Goal: Information Seeking & Learning: Learn about a topic

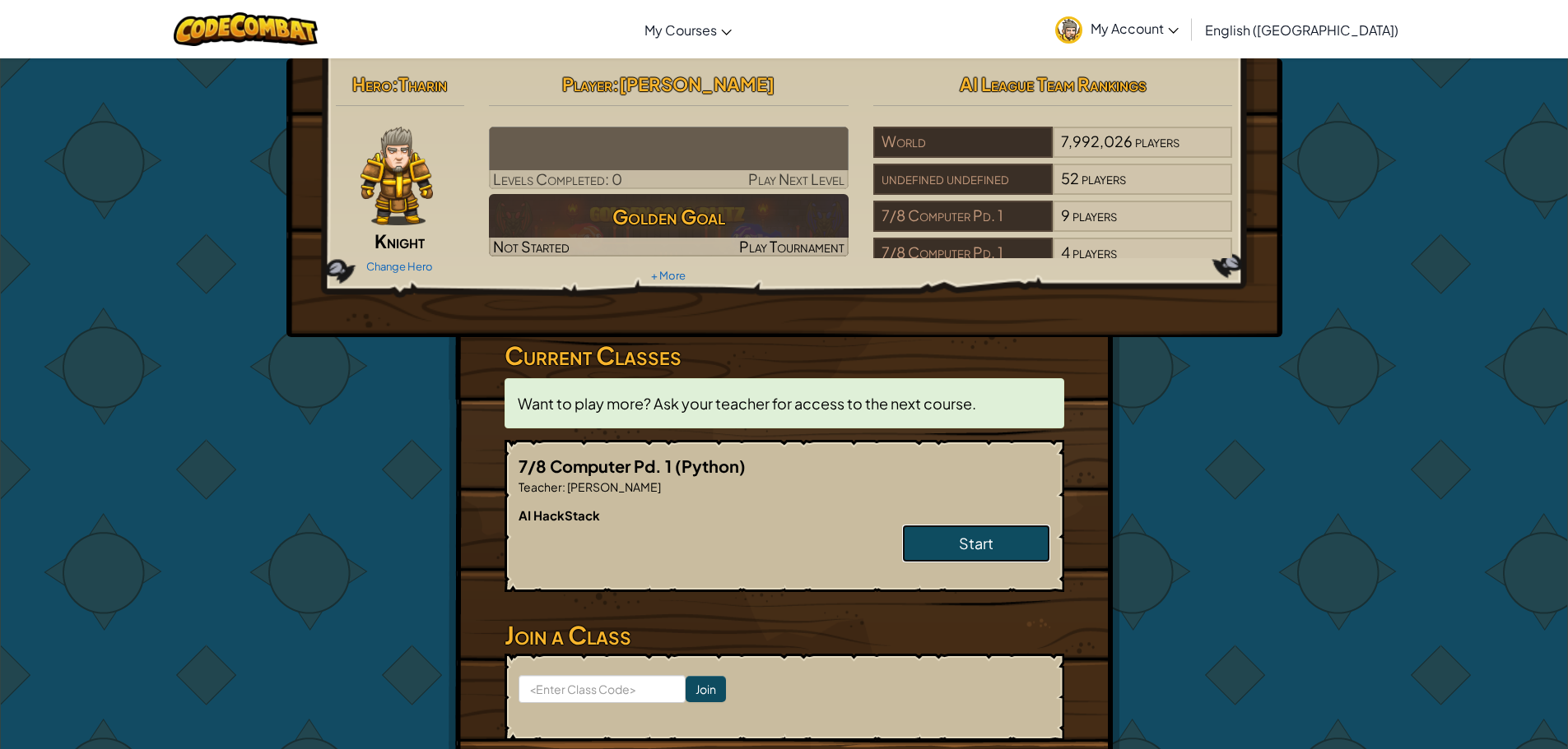
click at [988, 541] on span "Start" at bounding box center [977, 543] width 35 height 19
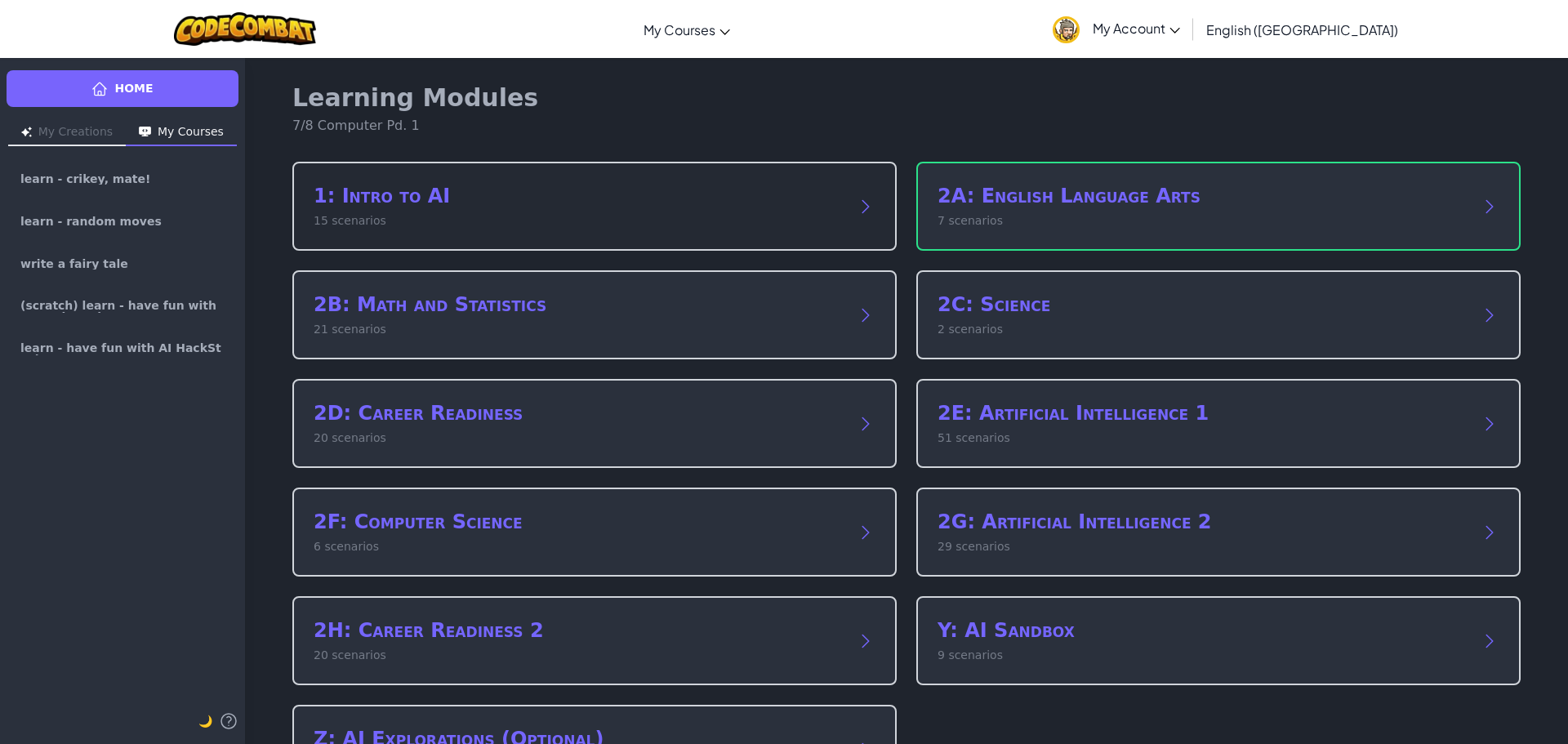
click at [799, 214] on p "15 scenarios" at bounding box center [578, 221] width 529 height 17
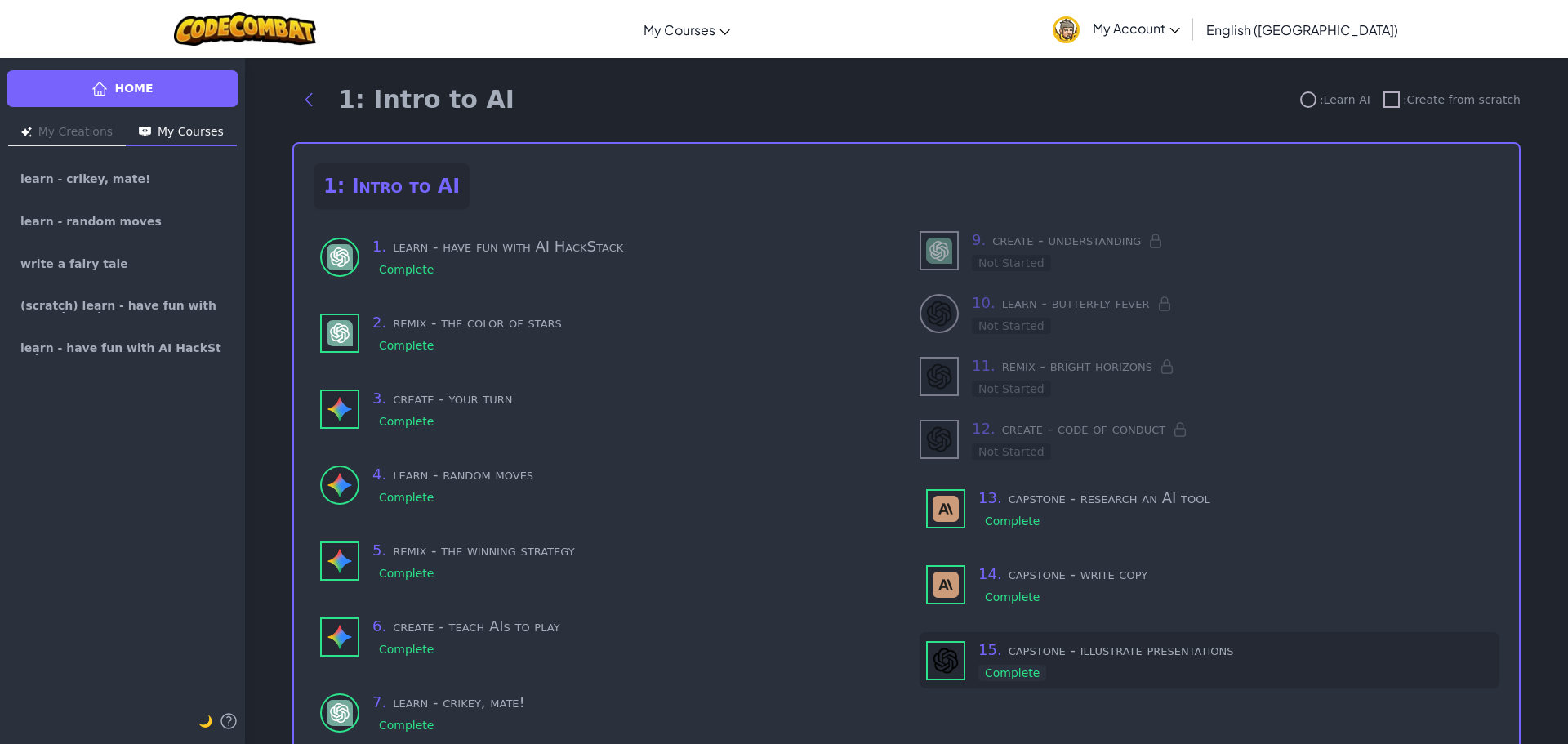
click at [1082, 647] on h3 "15 . capstone - illustrate presentations" at bounding box center [1236, 650] width 515 height 23
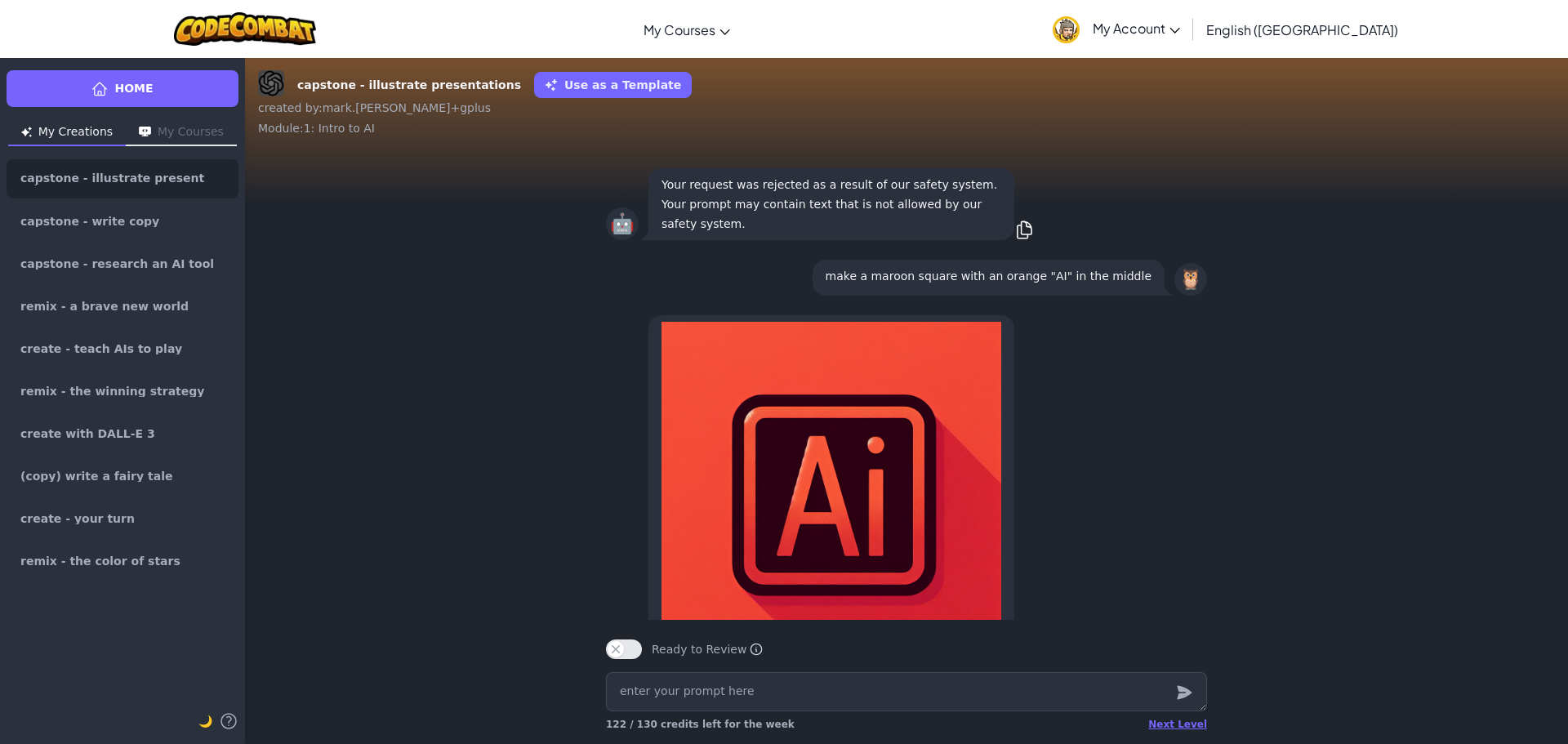
scroll to position [-82, 0]
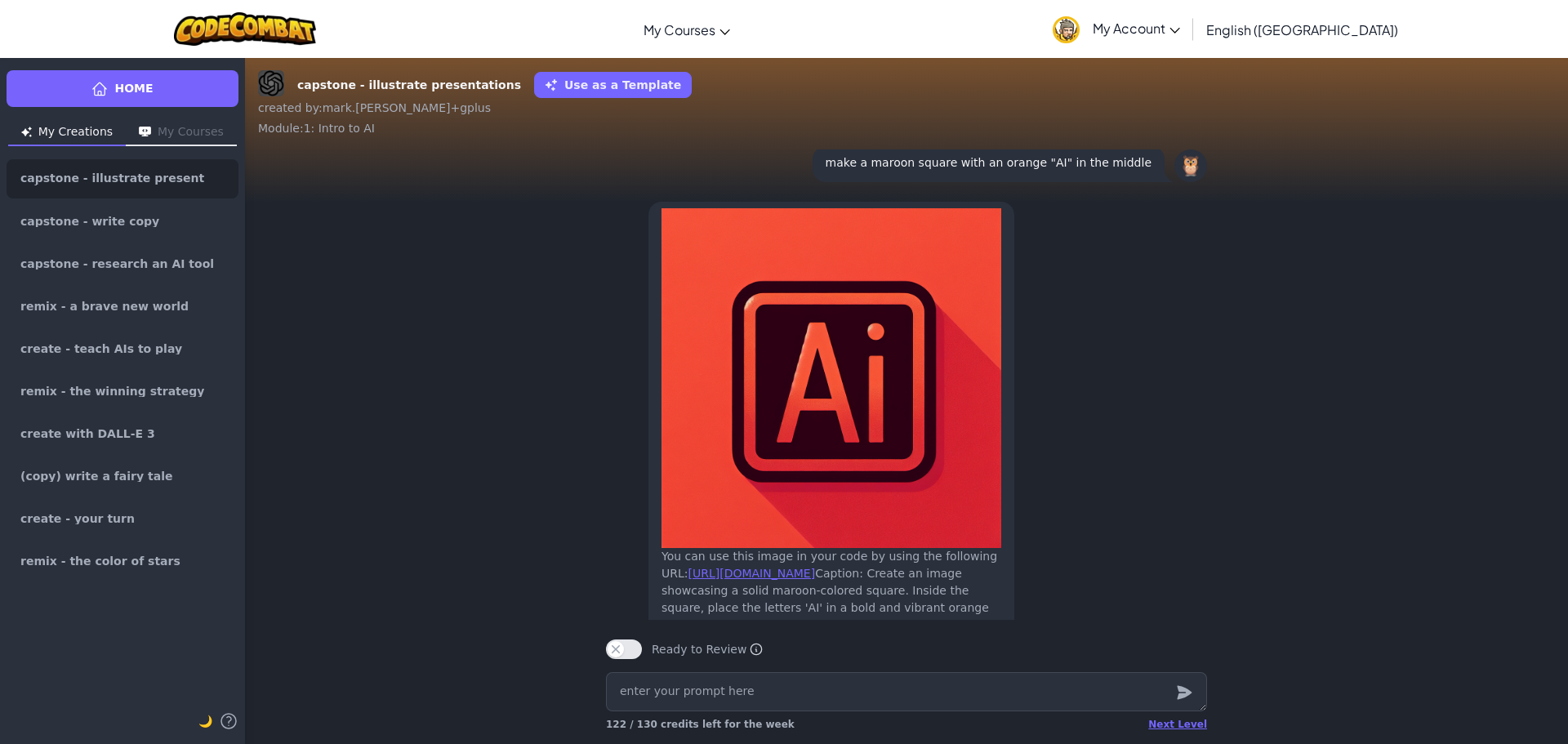
click at [910, 702] on textarea at bounding box center [906, 691] width 601 height 39
type textarea "x"
type textarea "m"
type textarea "x"
type textarea "ma"
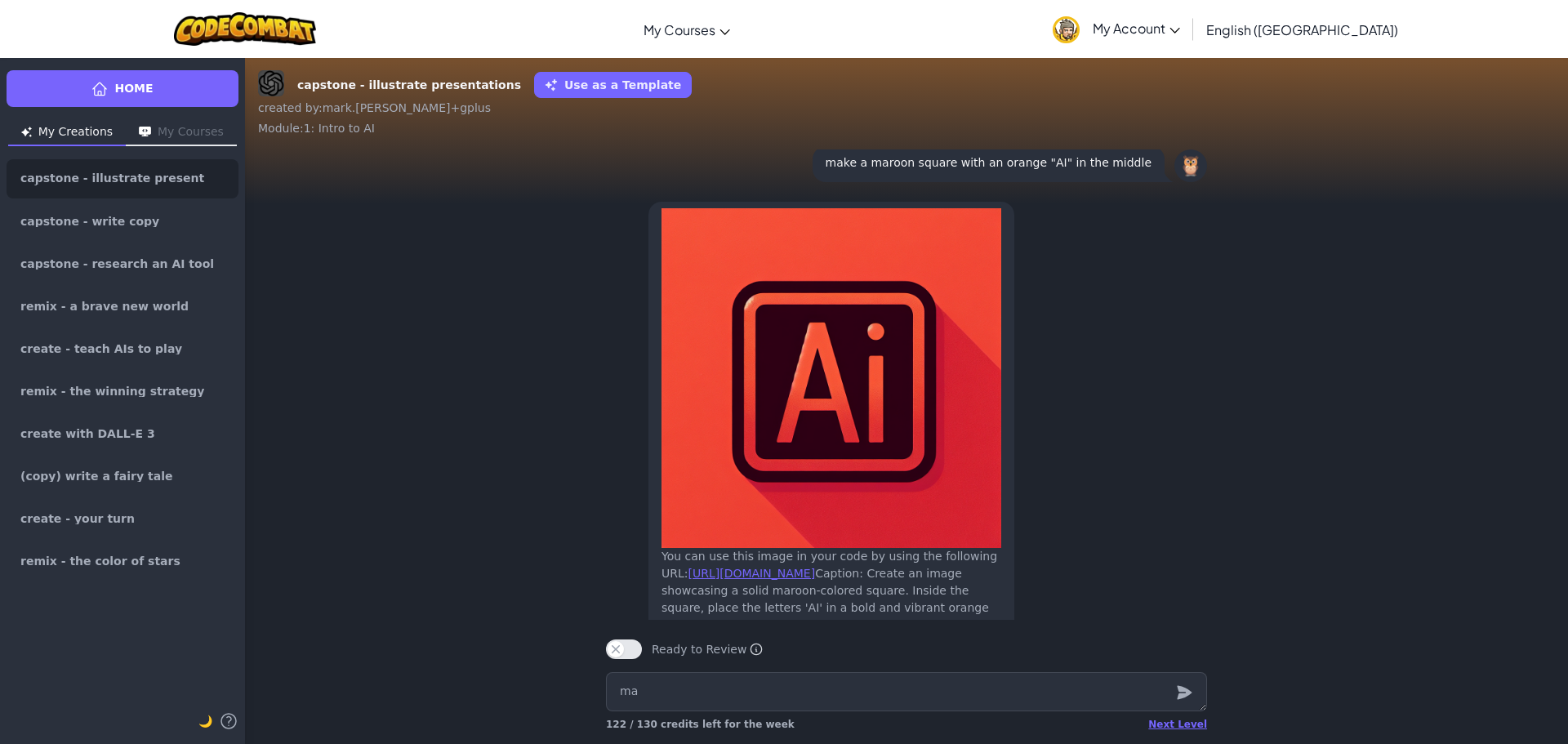
type textarea "x"
type textarea "mak"
type textarea "x"
type textarea "make"
type textarea "x"
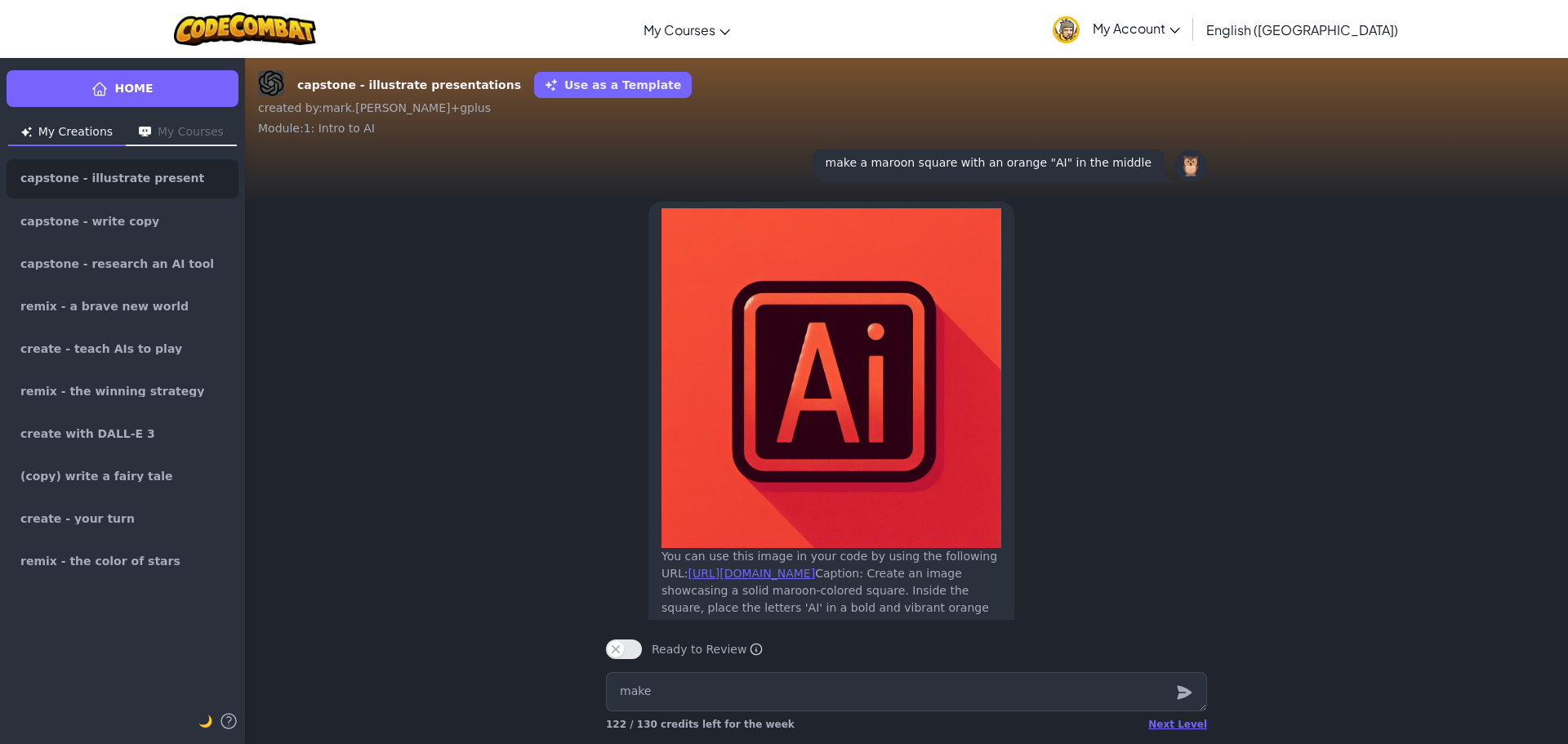
type textarea "make"
type textarea "x"
type textarea "make a"
type textarea "x"
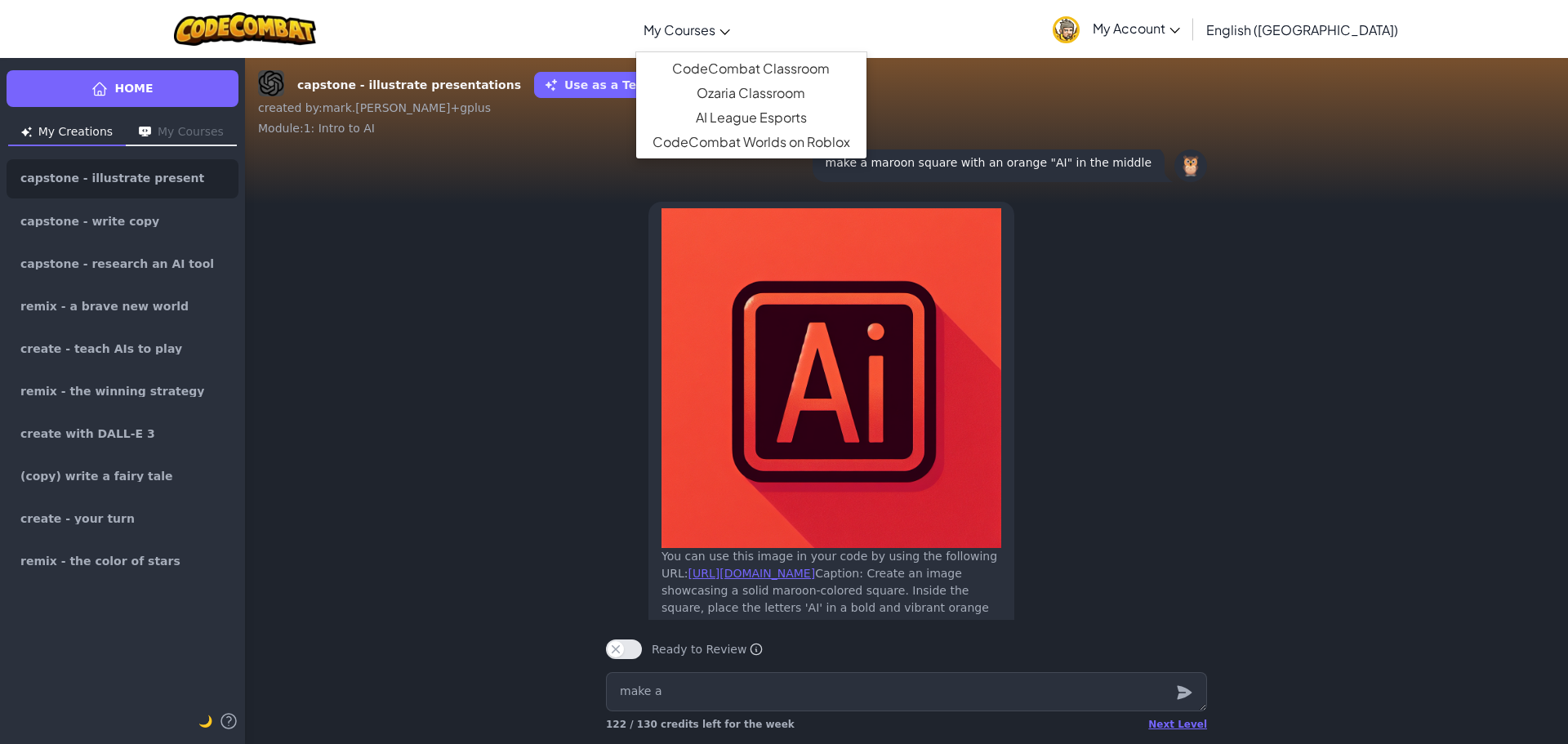
type textarea "make a"
type textarea "x"
type textarea "make a a"
type textarea "x"
type textarea "make a a"
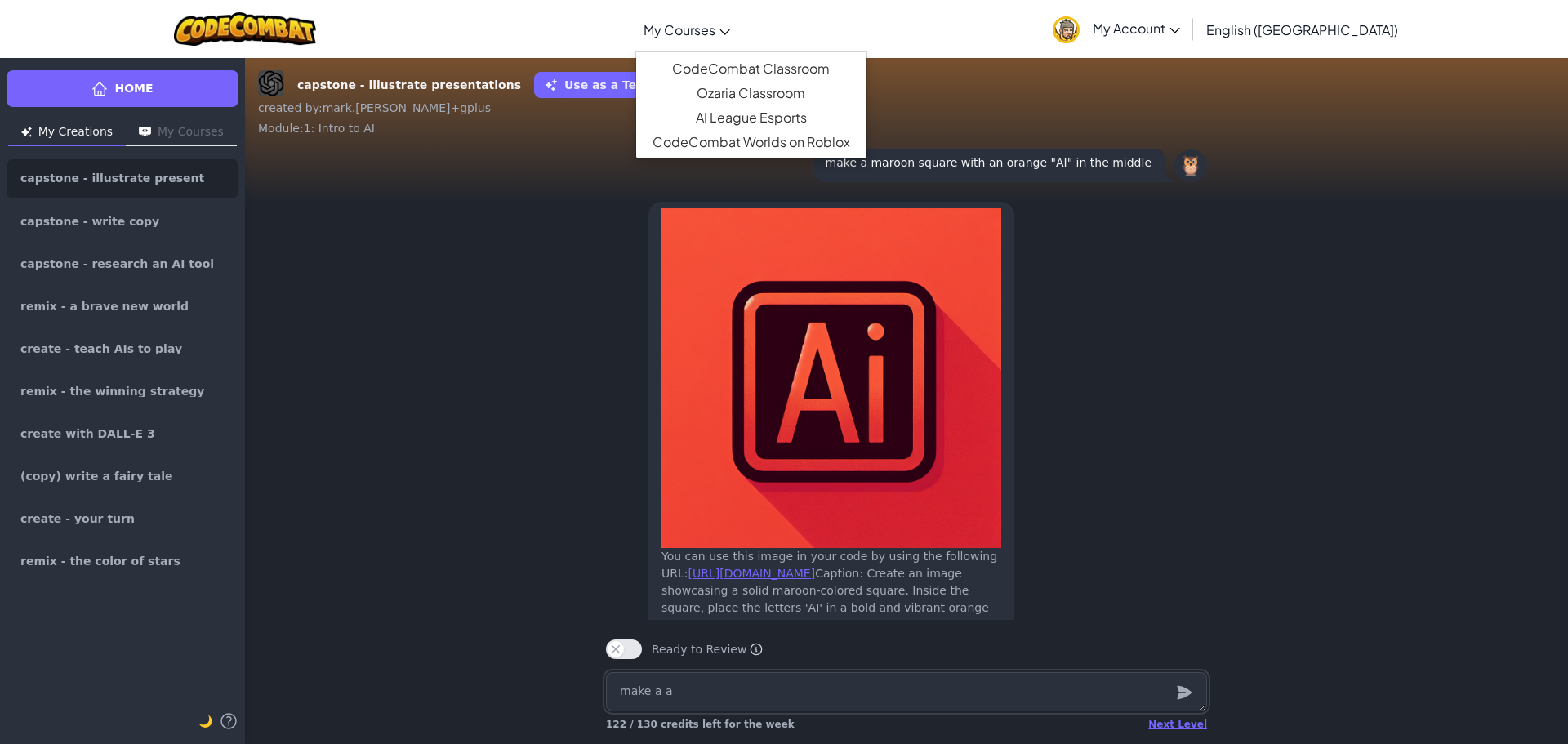
type textarea "x"
type textarea "make a a t"
type textarea "x"
type textarea "make a a te"
type textarea "x"
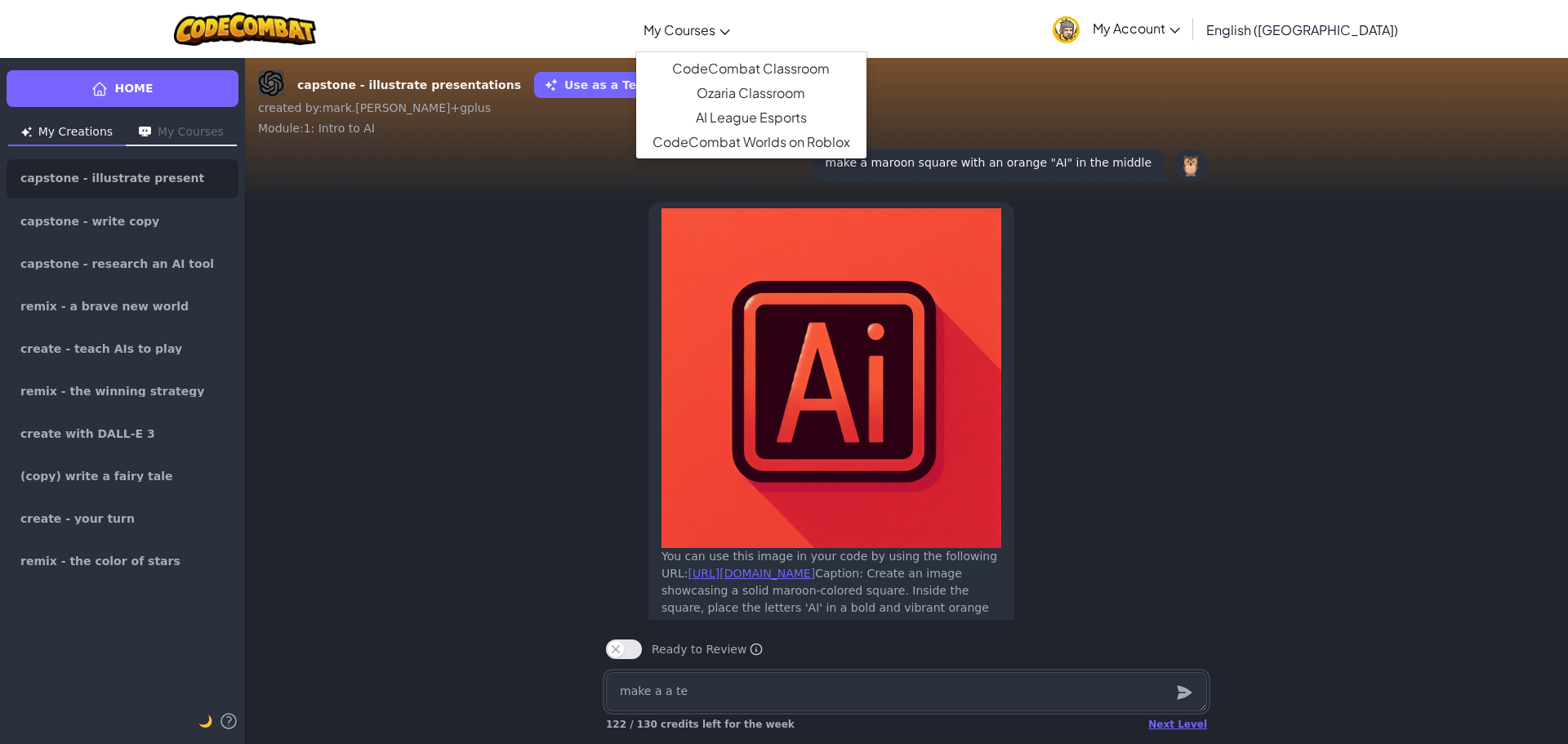
type textarea "make a a tea"
type textarea "x"
type textarea "make [PERSON_NAME]"
type textarea "x"
type textarea "make [PERSON_NAME]"
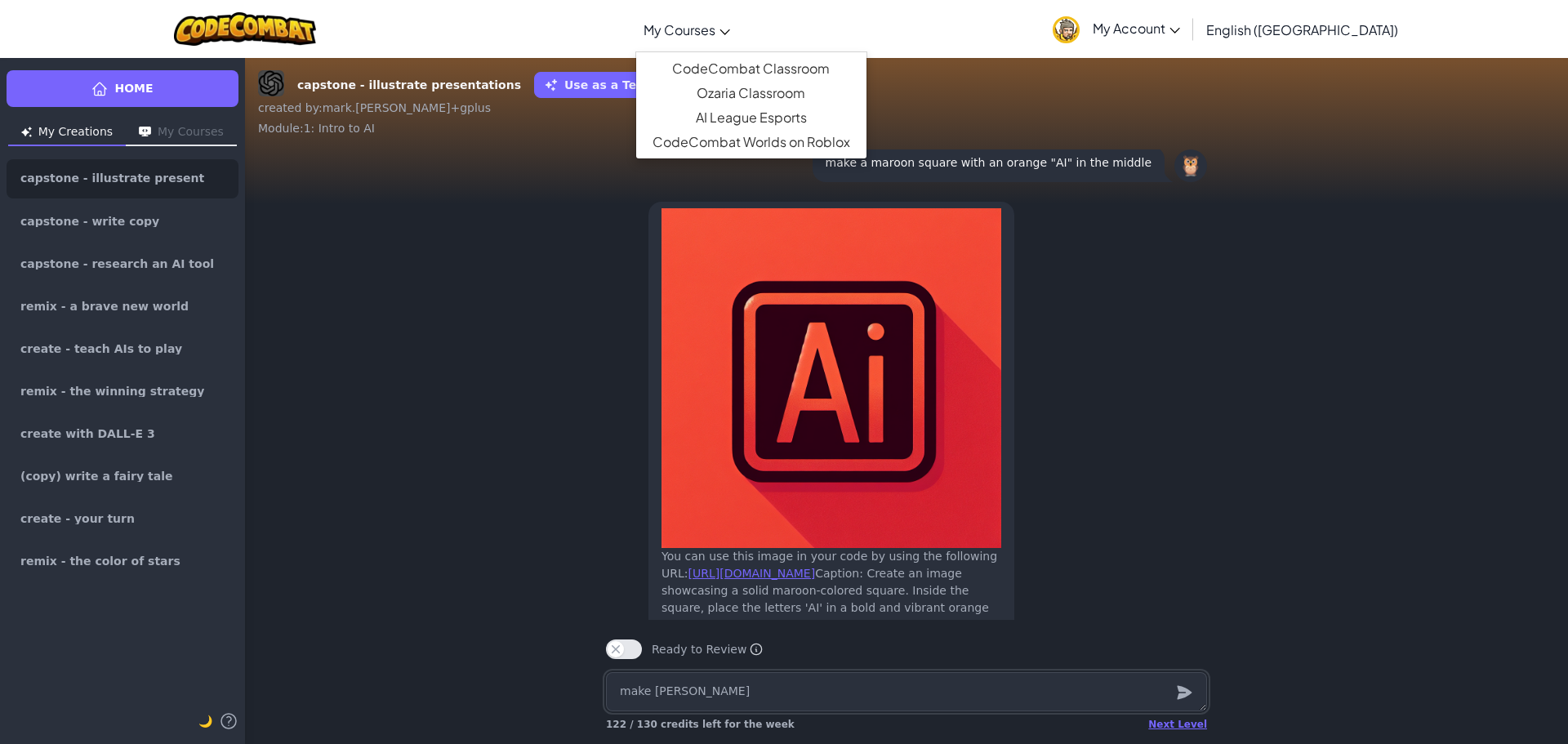
type textarea "x"
type textarea "make [PERSON_NAME] a"
type textarea "x"
type textarea "make [PERSON_NAME] an"
type textarea "x"
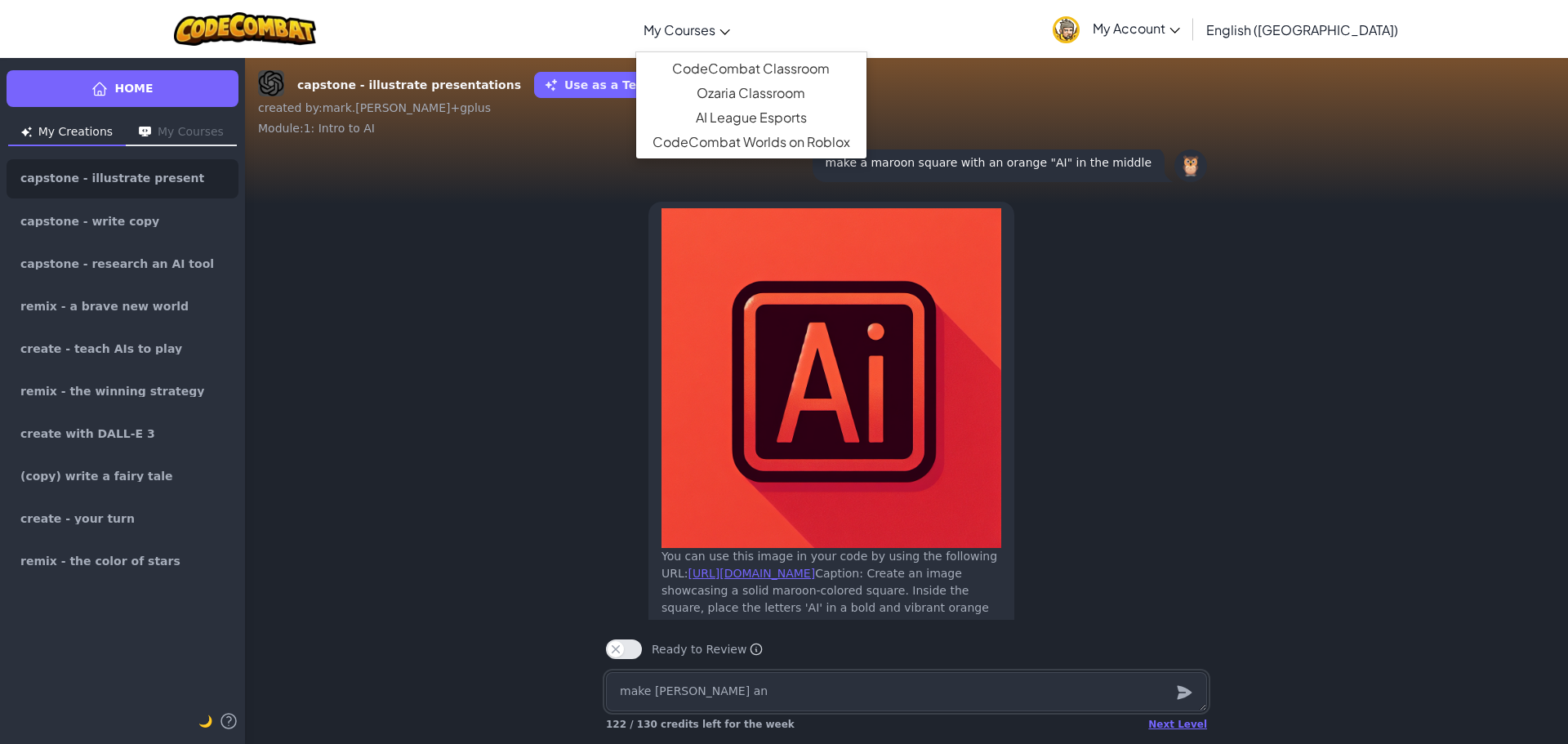
type textarea "make [PERSON_NAME] and"
type textarea "x"
type textarea "make [PERSON_NAME] and"
type textarea "x"
type textarea "make [PERSON_NAME] and p"
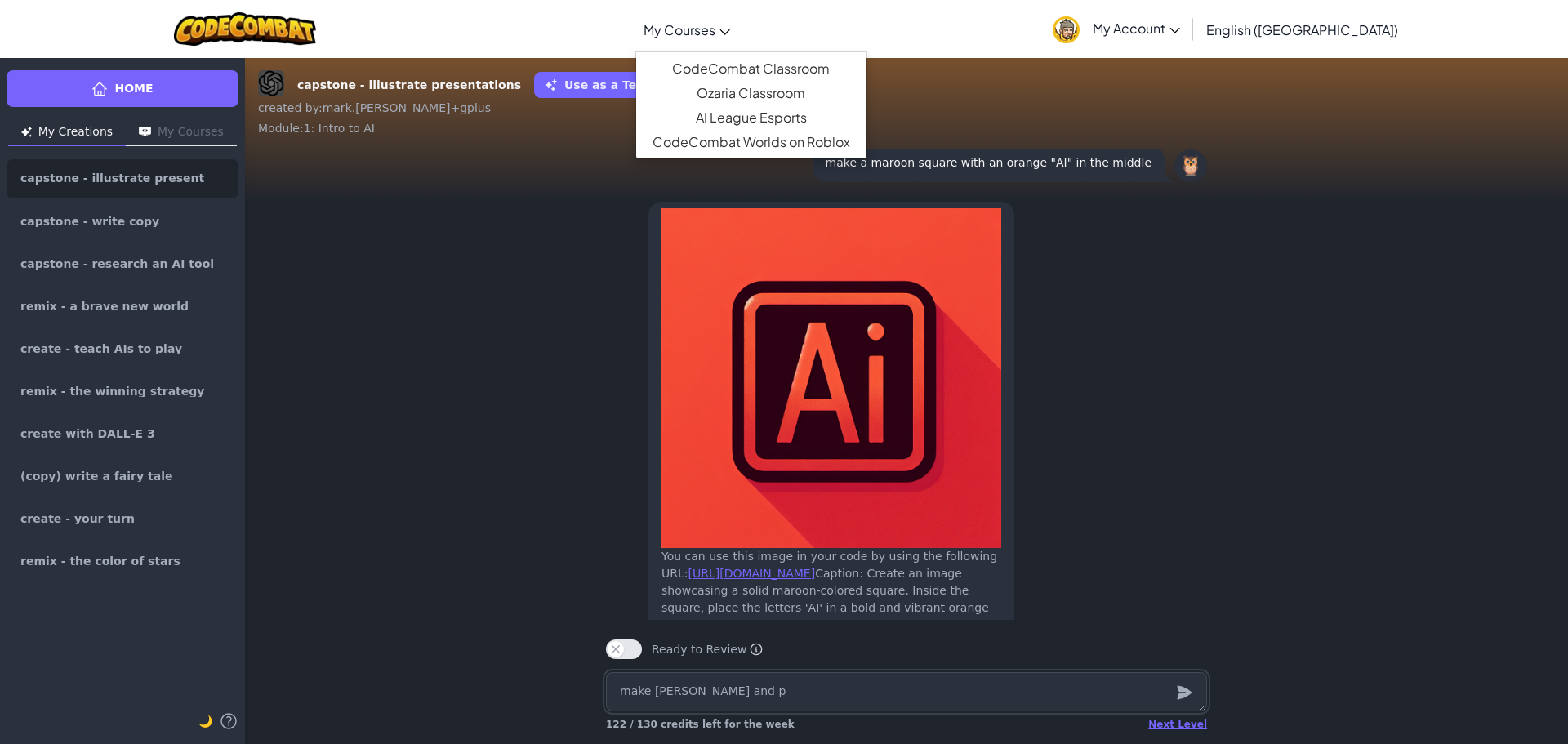
type textarea "x"
type textarea "make [PERSON_NAME] and pu"
type textarea "x"
type textarea "make [PERSON_NAME] and pur"
type textarea "x"
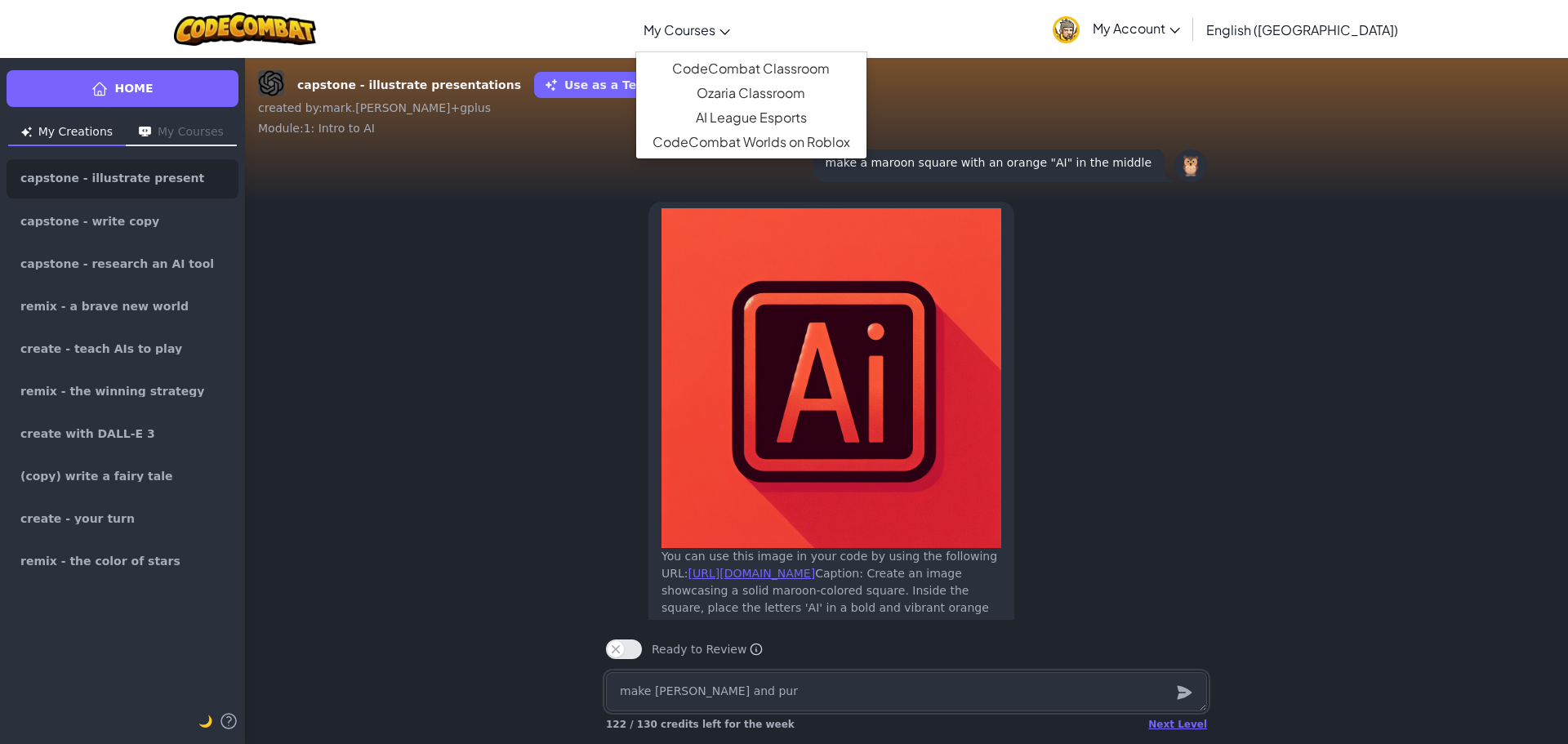
type textarea "make [PERSON_NAME] and purp"
type textarea "x"
type textarea "make [PERSON_NAME] and purpl"
type textarea "x"
type textarea "make [PERSON_NAME] and purple"
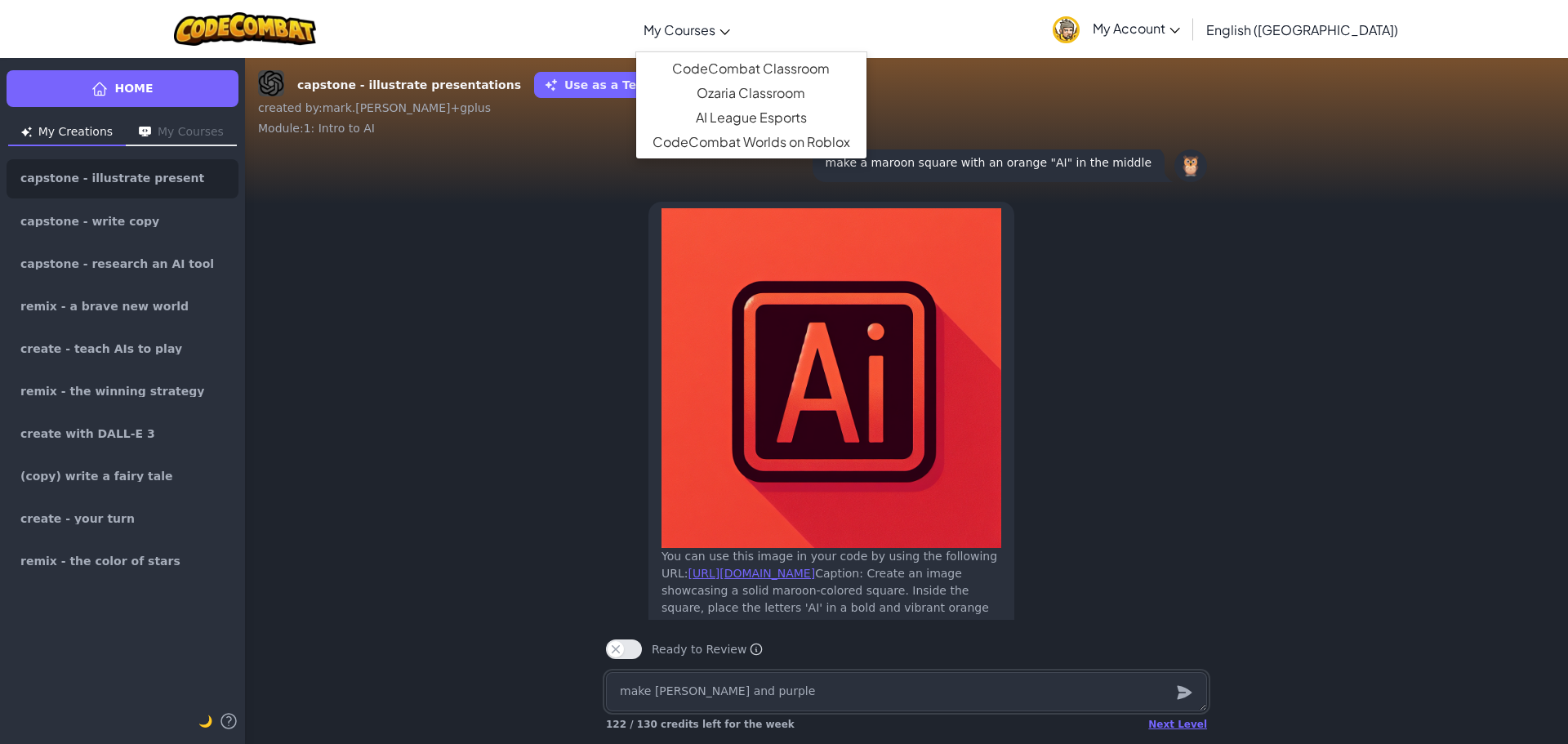
type textarea "x"
type textarea "make [PERSON_NAME] and purple"
type textarea "x"
type textarea "make [PERSON_NAME] and purple s"
type textarea "x"
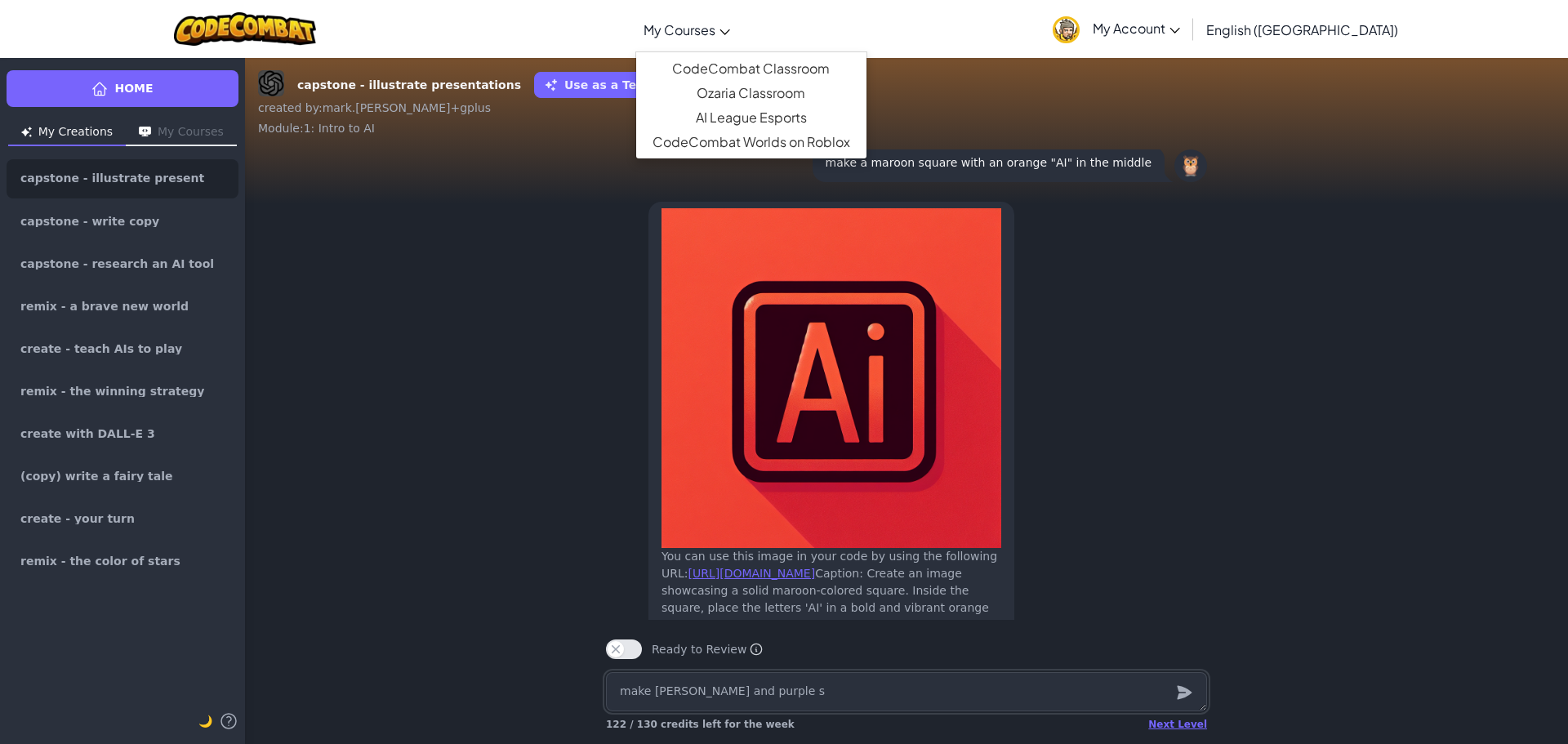
type textarea "make [PERSON_NAME] and purple sw"
type textarea "x"
type textarea "make [PERSON_NAME] and purple swi"
type textarea "x"
type textarea "make [PERSON_NAME] and purple swir"
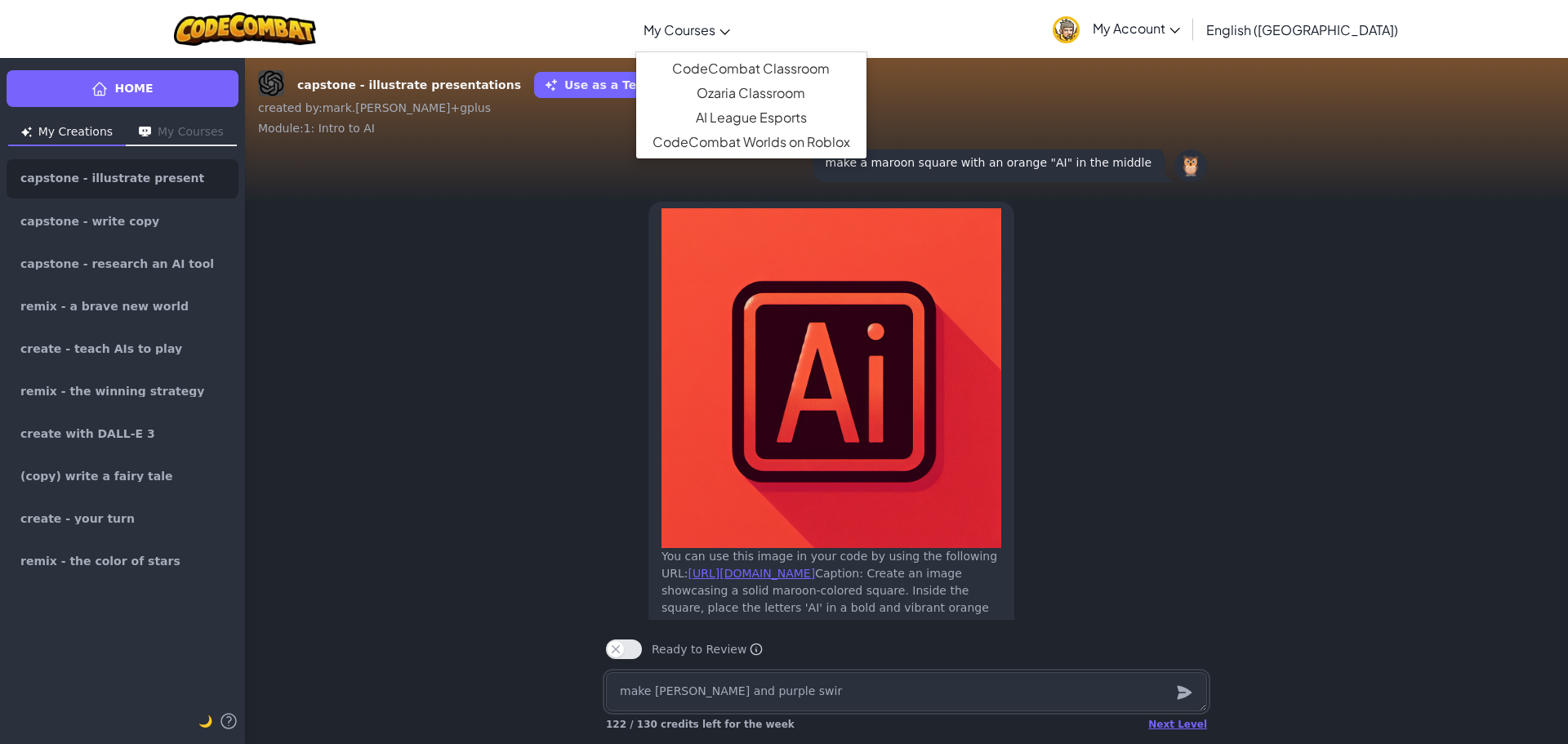
type textarea "x"
type textarea "make [PERSON_NAME] and purple swirl"
type textarea "x"
type textarea "make [PERSON_NAME] and purple swirl"
type textarea "x"
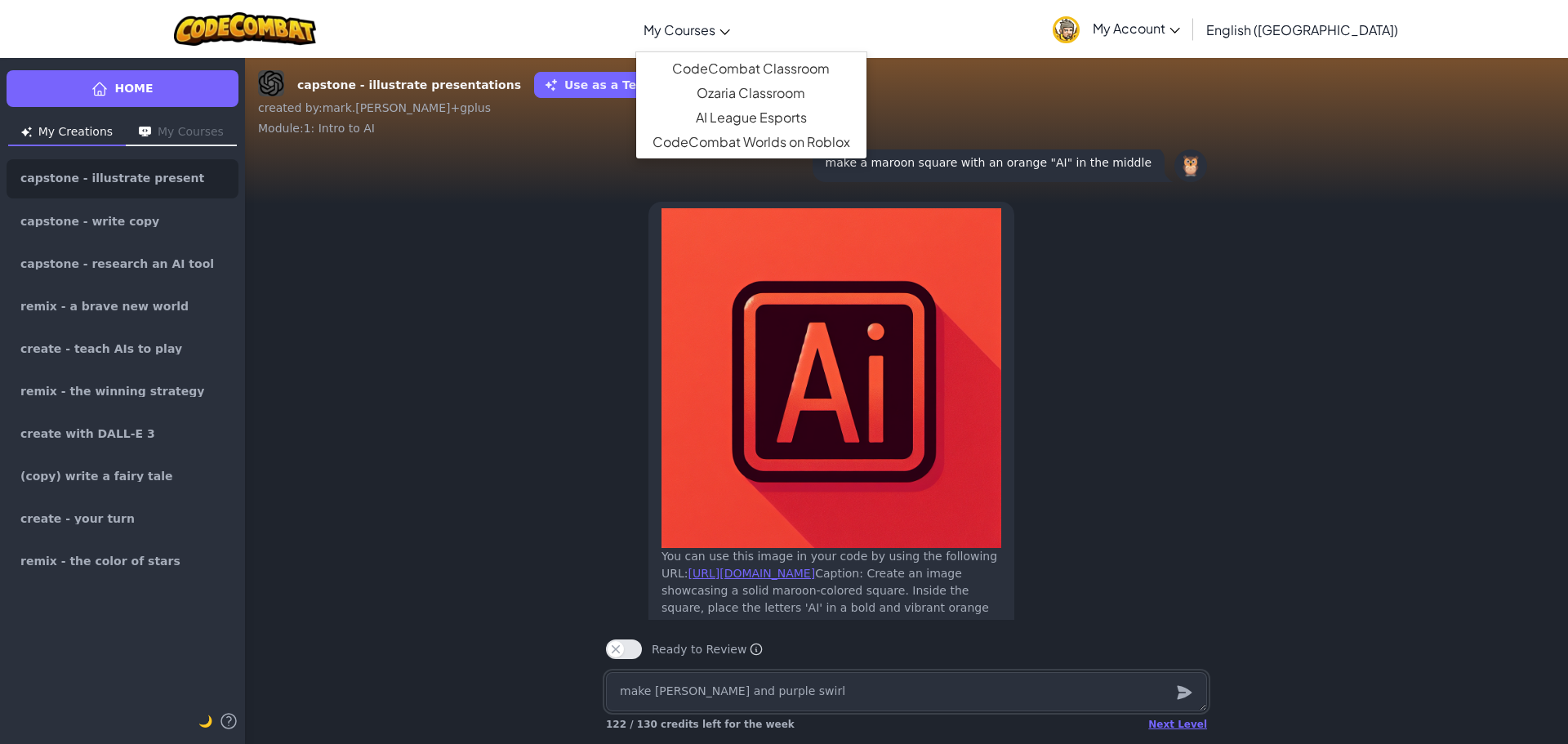
type textarea "make [PERSON_NAME] and purple swirl"
type textarea "x"
type textarea "make [PERSON_NAME] and purple swir"
type textarea "x"
type textarea "make [PERSON_NAME] and purple swi"
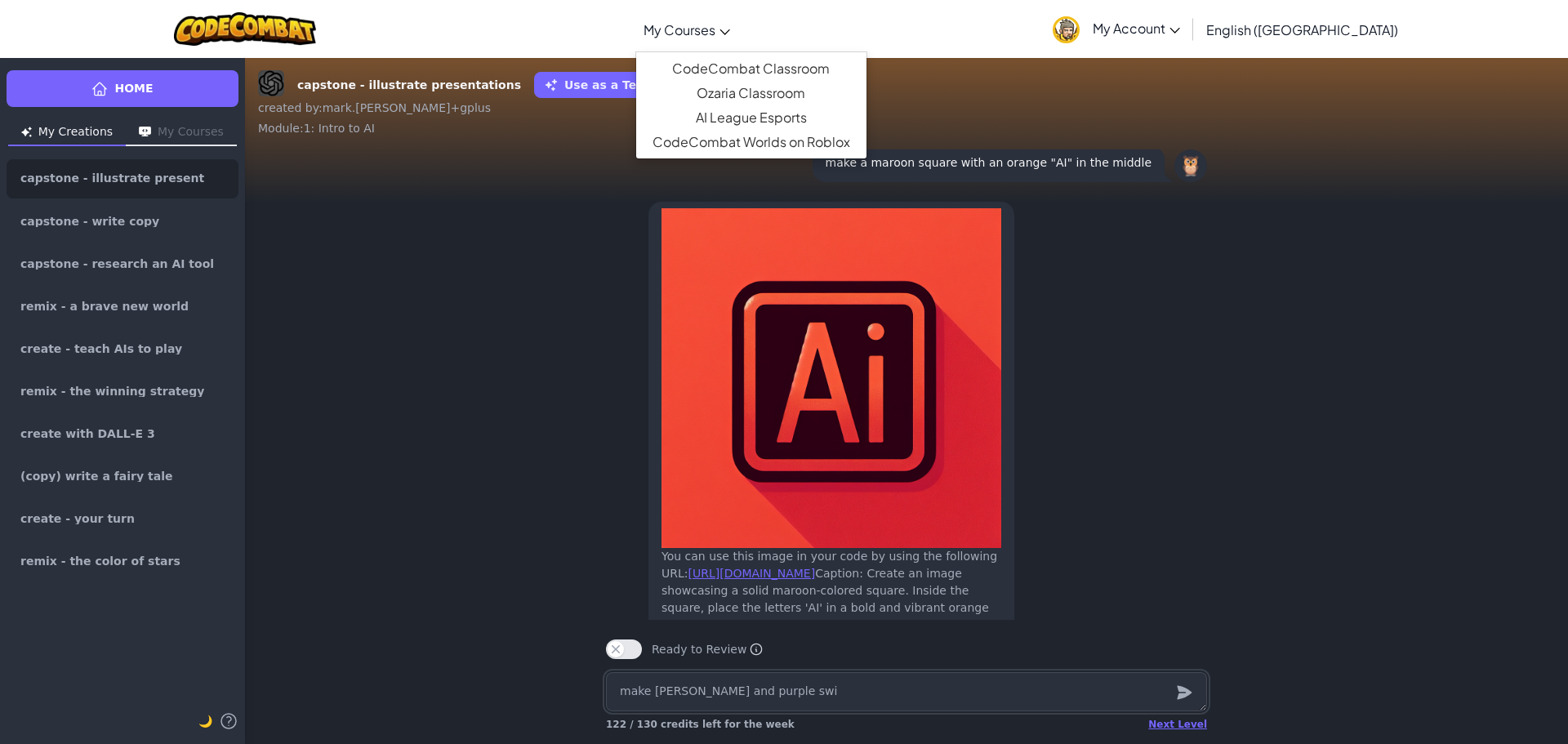
type textarea "x"
type textarea "make [PERSON_NAME] and purple sw"
type textarea "x"
type textarea "make [PERSON_NAME] and purple s"
type textarea "x"
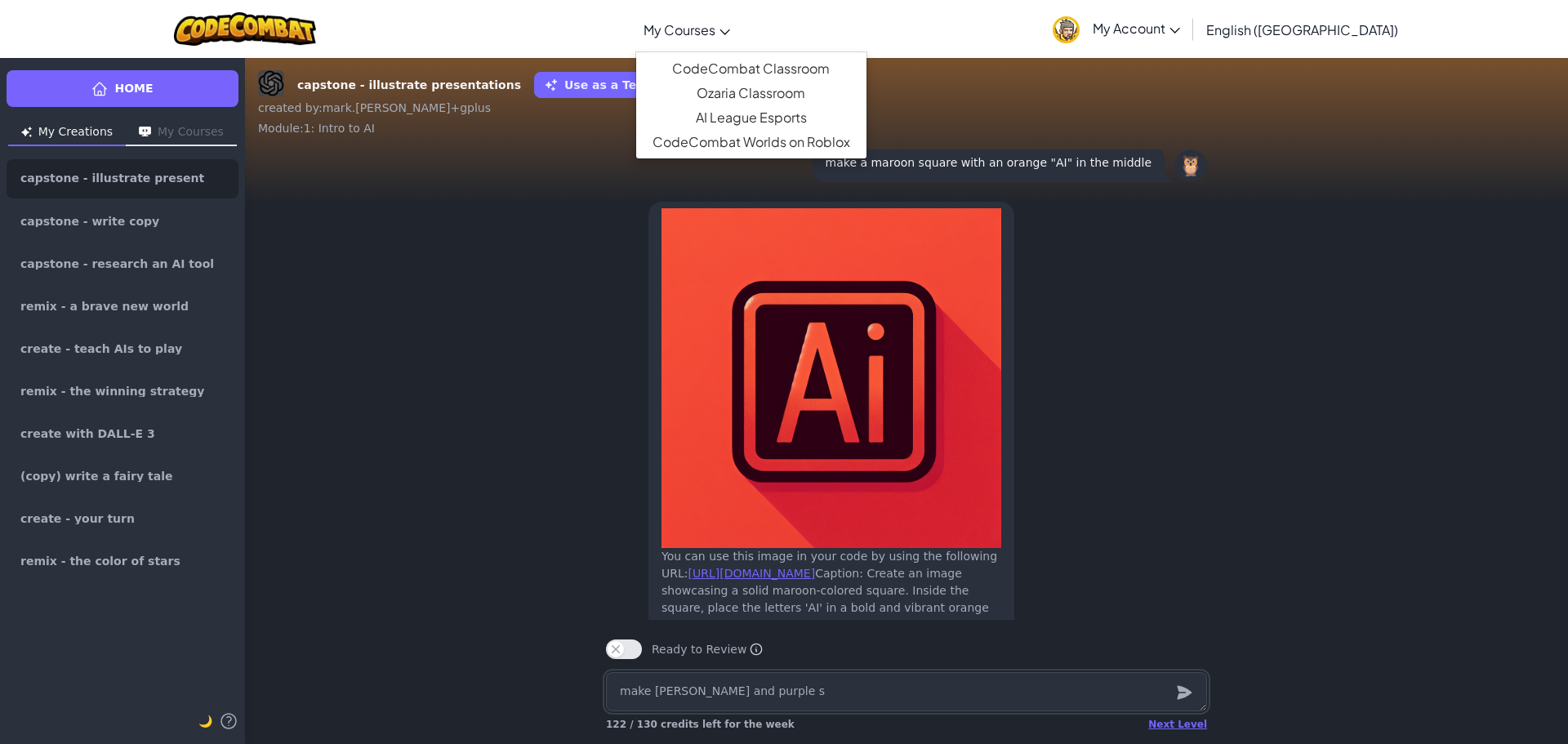
type textarea "make [PERSON_NAME] and purple"
type textarea "x"
type textarea "make [PERSON_NAME] and purple o"
type textarea "x"
type textarea "make [PERSON_NAME] and purple oc"
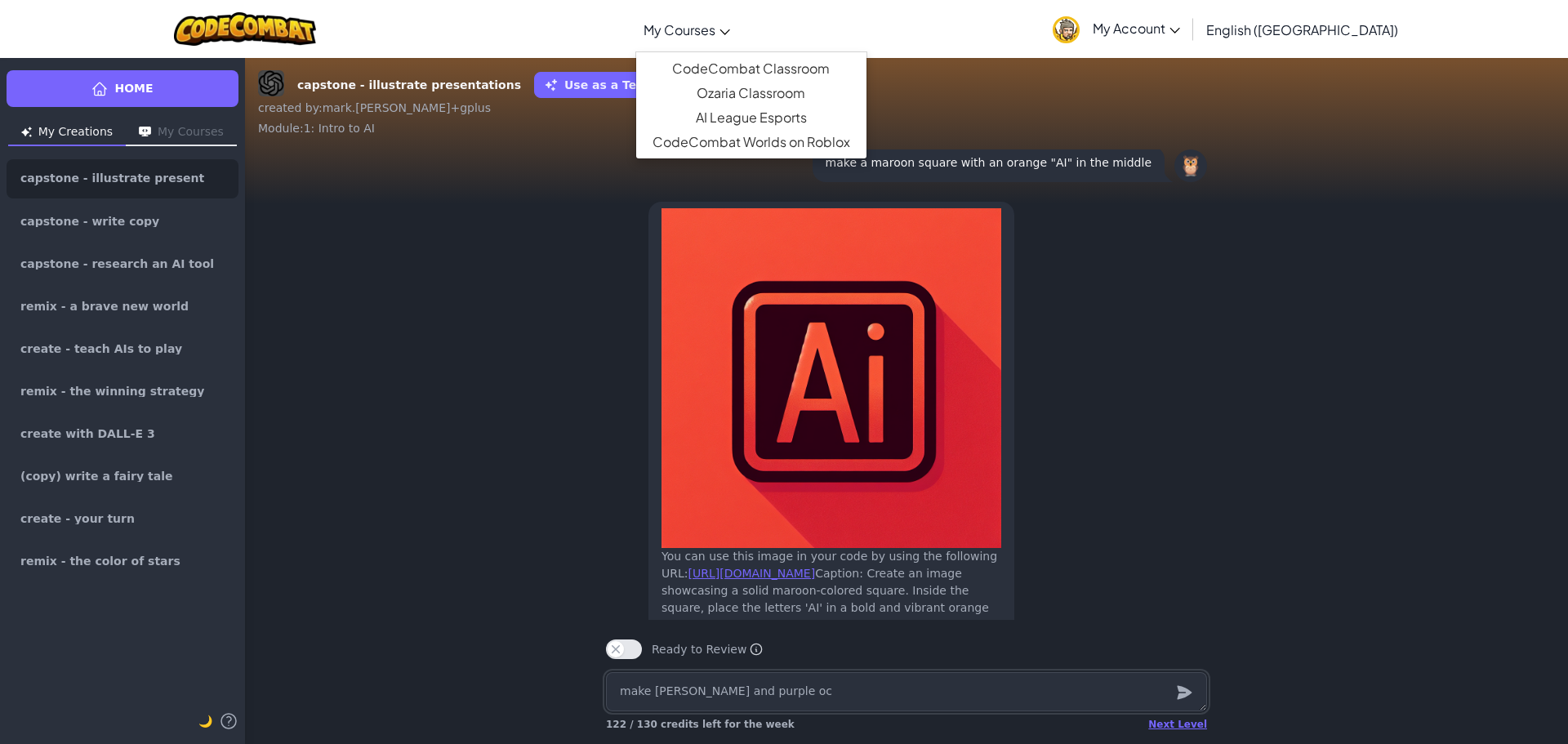
type textarea "x"
type textarea "make [PERSON_NAME] and purple oce"
type textarea "x"
type textarea "make [PERSON_NAME] and purple ocea"
type textarea "x"
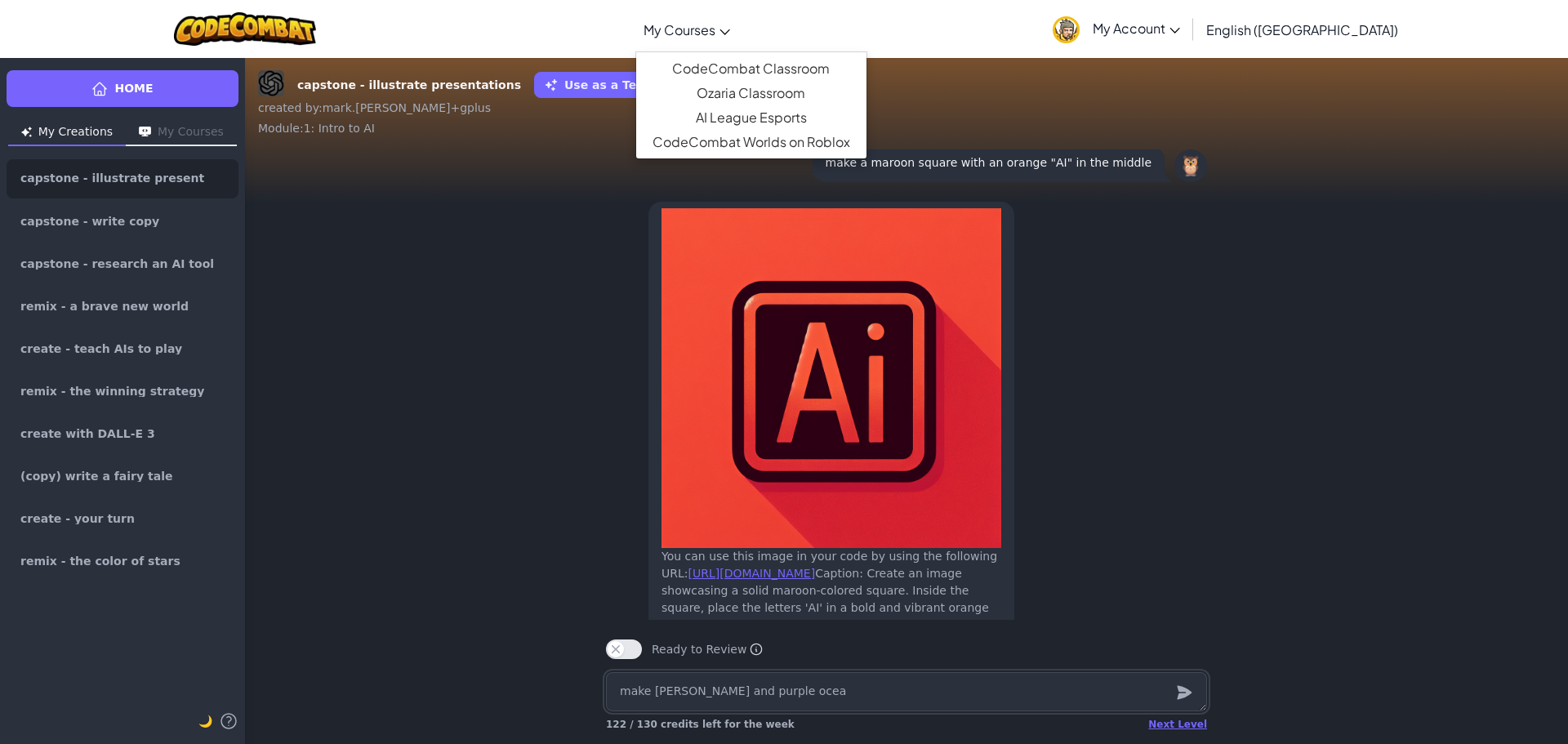
type textarea "make [PERSON_NAME] and purple ocean"
type textarea "x"
type textarea "make [PERSON_NAME] and purple ocean"
type textarea "x"
type textarea "make [PERSON_NAME] and purple ocean l"
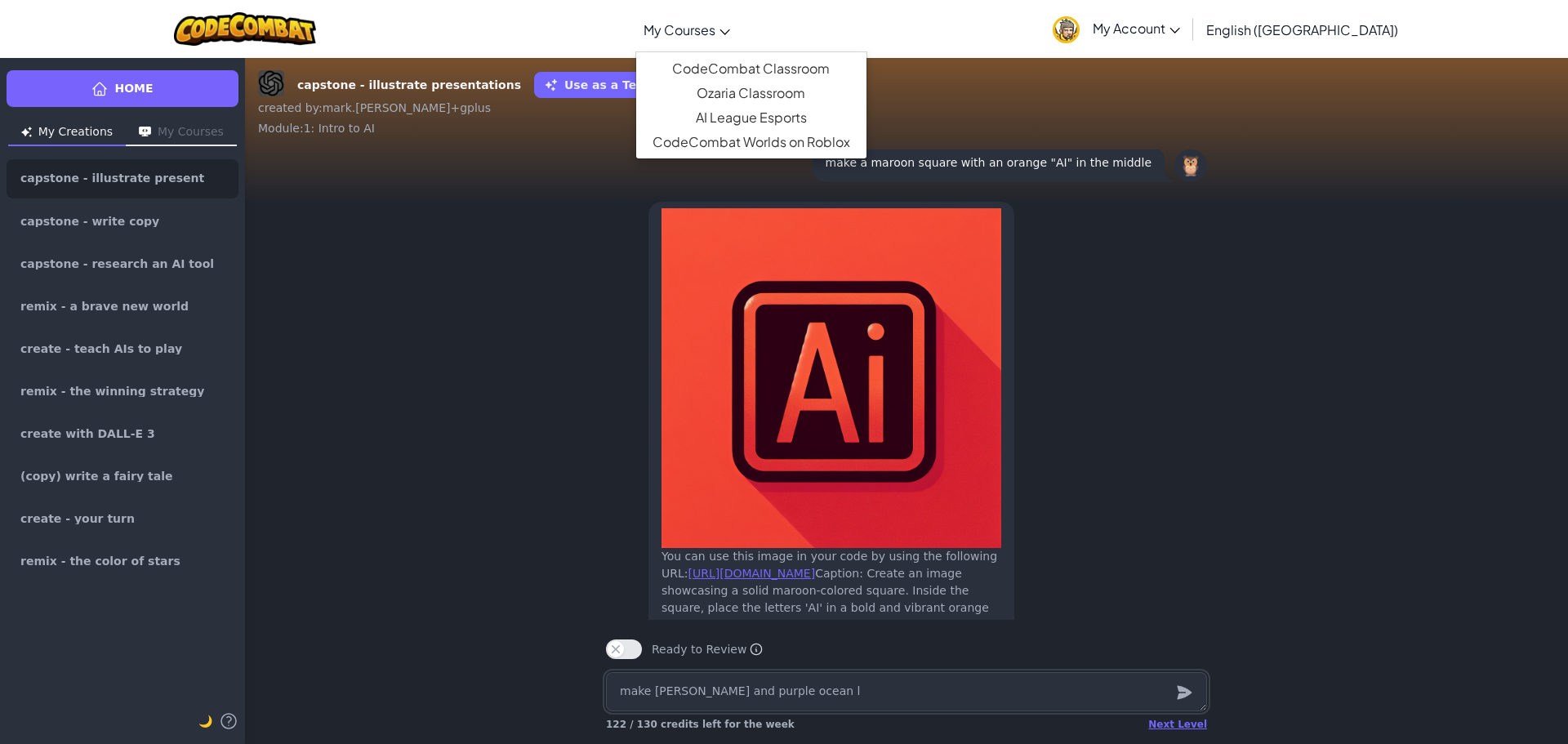
type textarea "x"
type textarea "make [PERSON_NAME] and purple ocean li"
type textarea "x"
type textarea "make [PERSON_NAME] and purple ocean lik"
type textarea "x"
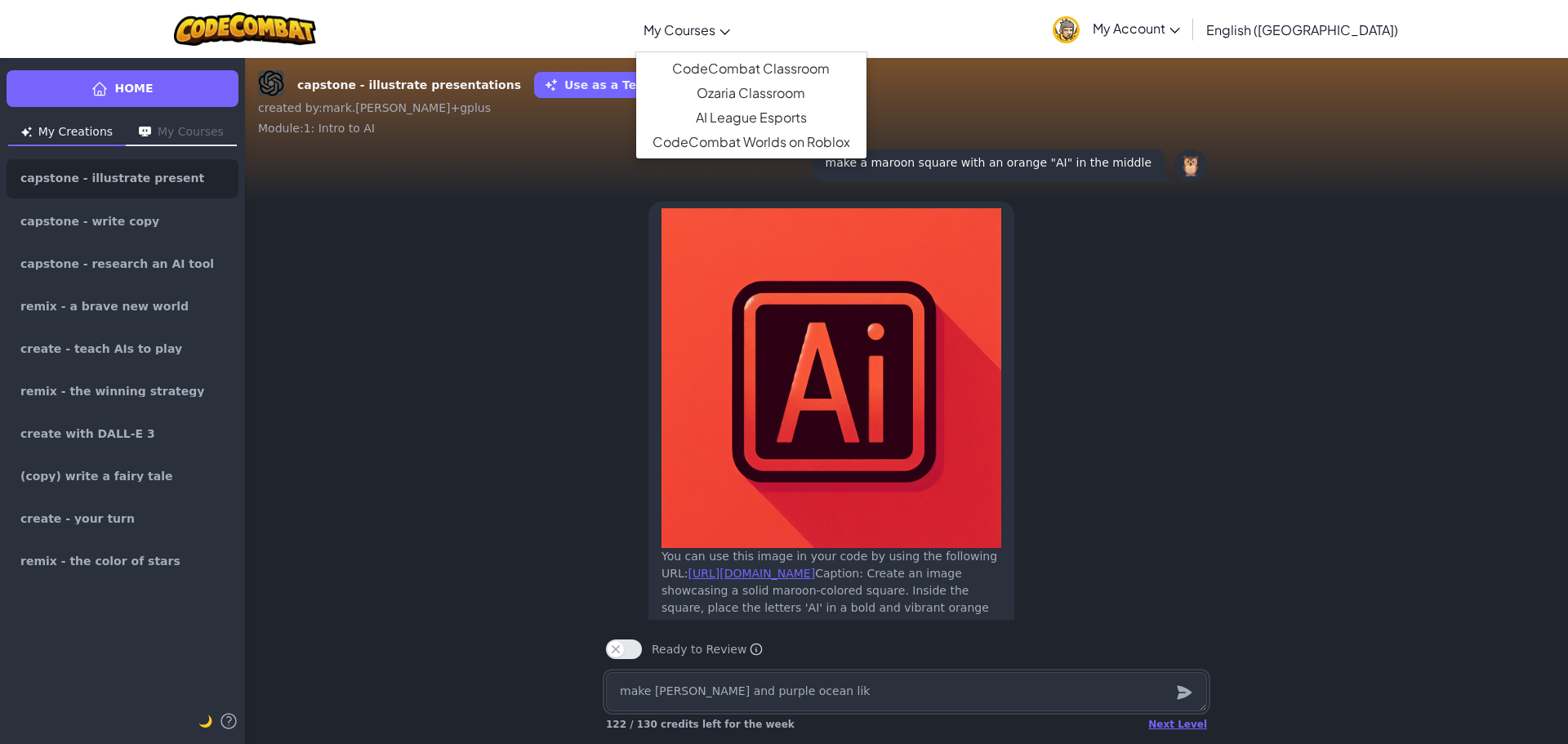
type textarea "make [PERSON_NAME] and purple ocean like"
type textarea "x"
type textarea "make [PERSON_NAME] and purple ocean like"
type textarea "x"
type textarea "make [PERSON_NAME] and purple ocean like s"
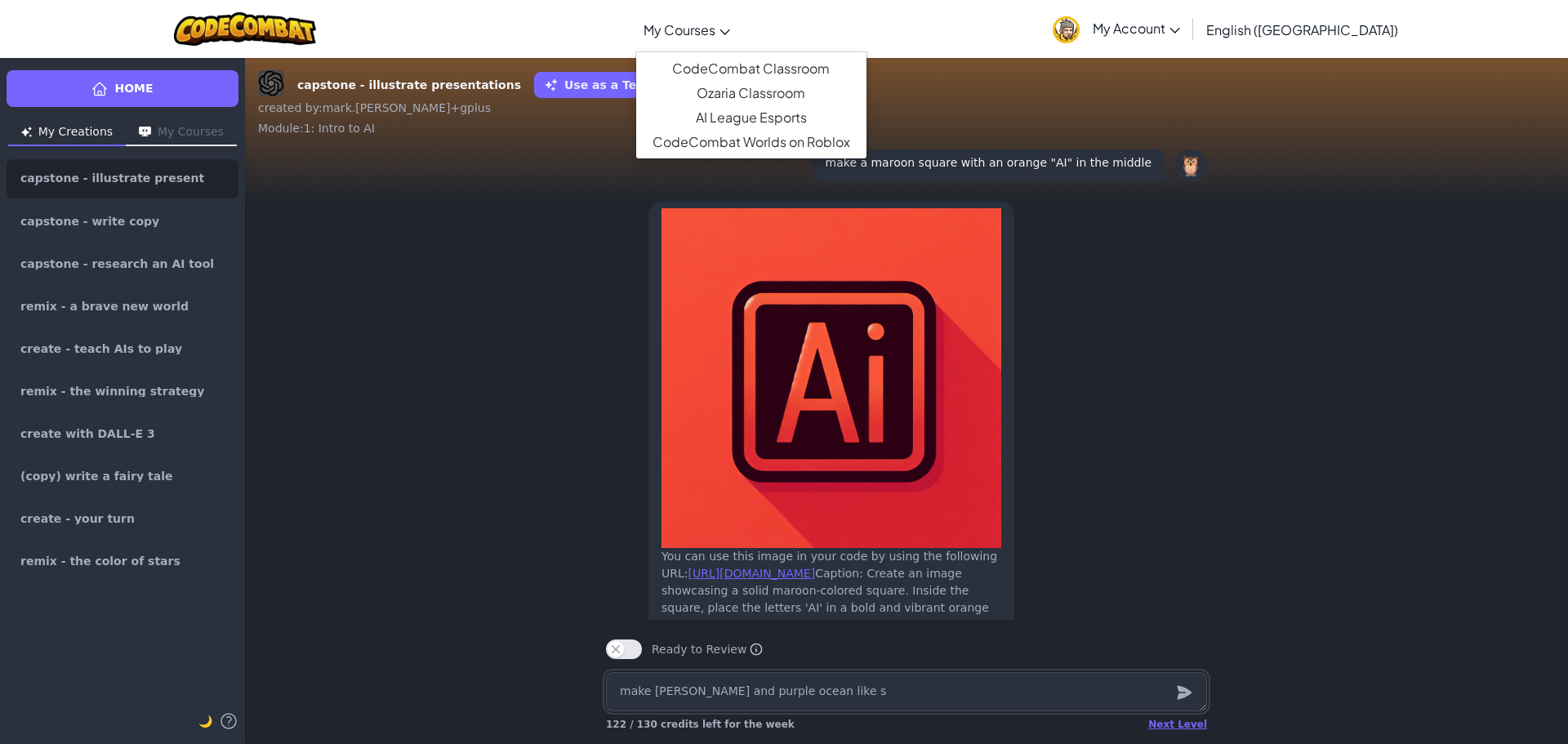
type textarea "x"
type textarea "make [PERSON_NAME] and purple ocean like sw"
type textarea "x"
type textarea "make [PERSON_NAME] and purple ocean like swi"
type textarea "x"
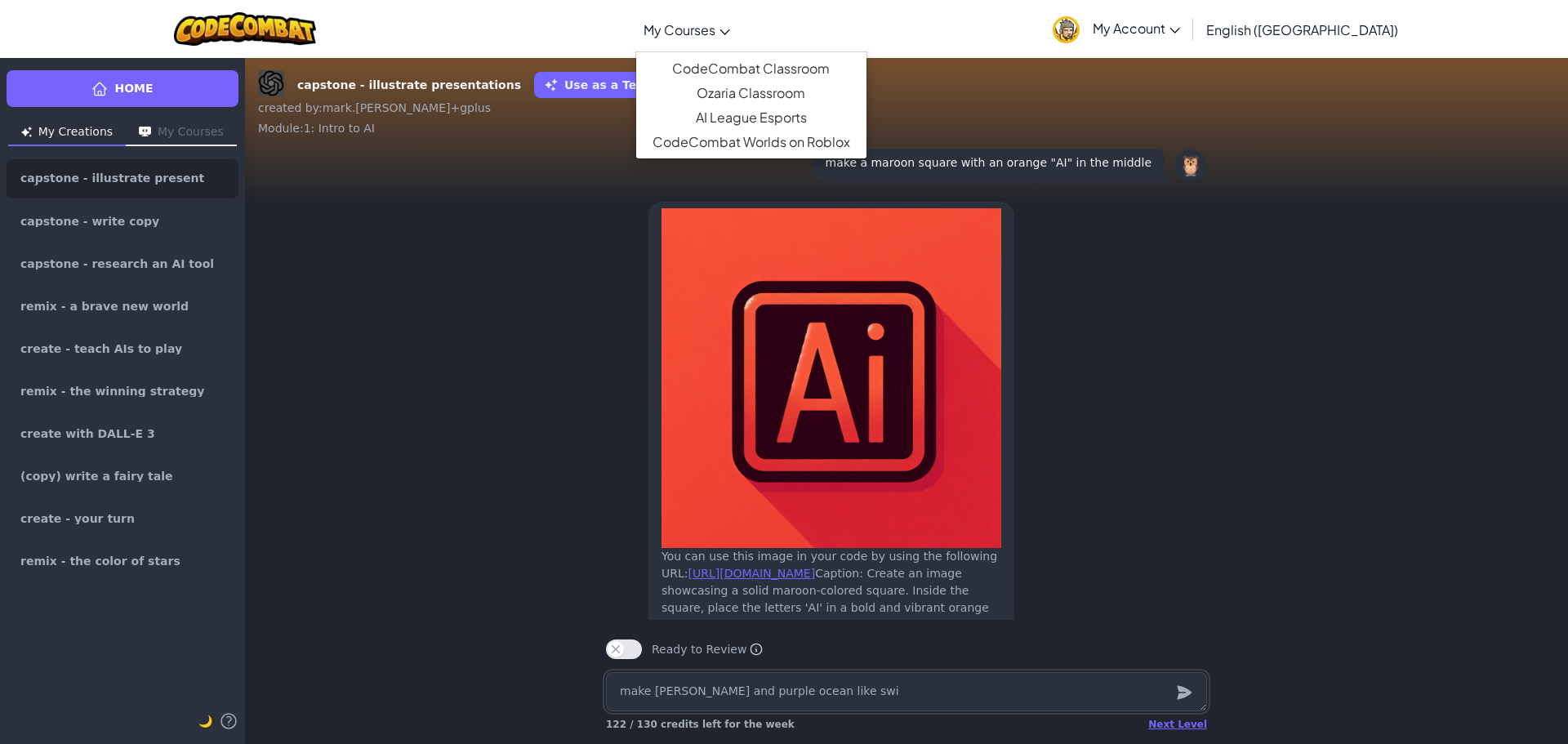
type textarea "make [PERSON_NAME] and purple ocean like swir"
type textarea "x"
type textarea "make [PERSON_NAME] and purple ocean like swirl"
type textarea "x"
type textarea "make [PERSON_NAME] and purple ocean like swirl"
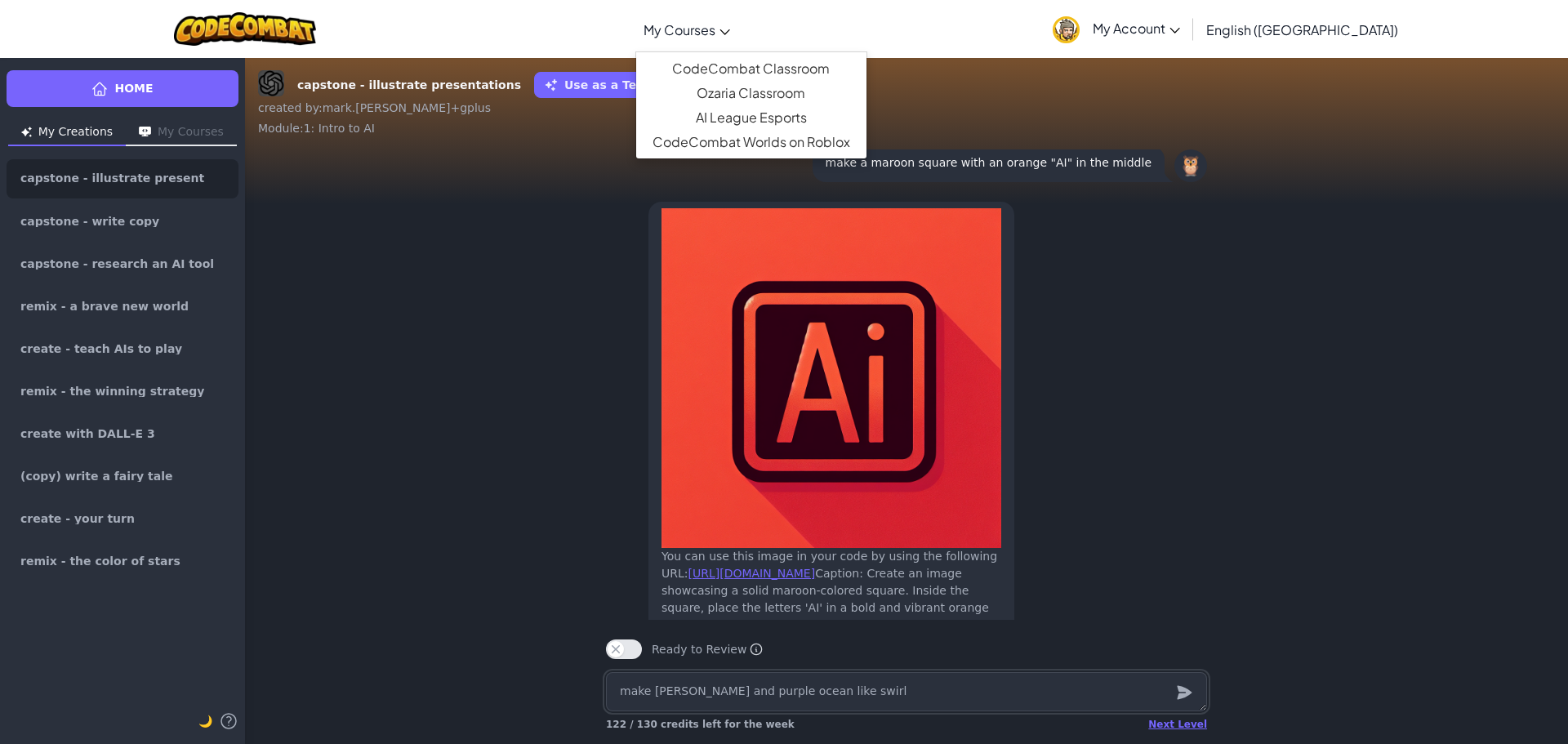
type textarea "x"
type textarea "make [PERSON_NAME] and purple ocean like swirl w"
type textarea "x"
type textarea "make [PERSON_NAME] and purple ocean like swirl wi"
type textarea "x"
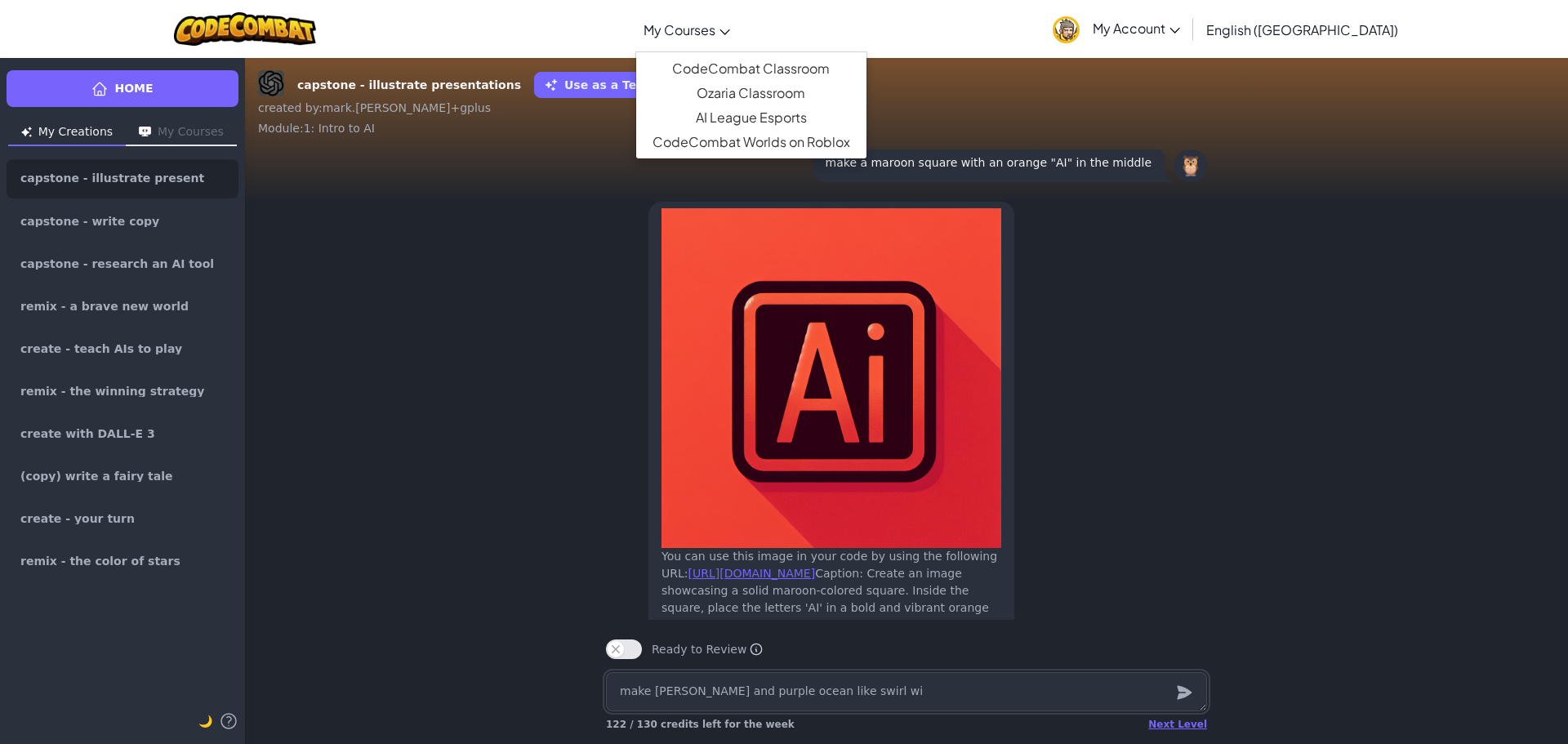
type textarea "make [PERSON_NAME] and purple ocean like swirl wit"
type textarea "x"
type textarea "make [PERSON_NAME] and purple ocean like swirl with"
type textarea "x"
type textarea "make [PERSON_NAME] and purple ocean like swirl with"
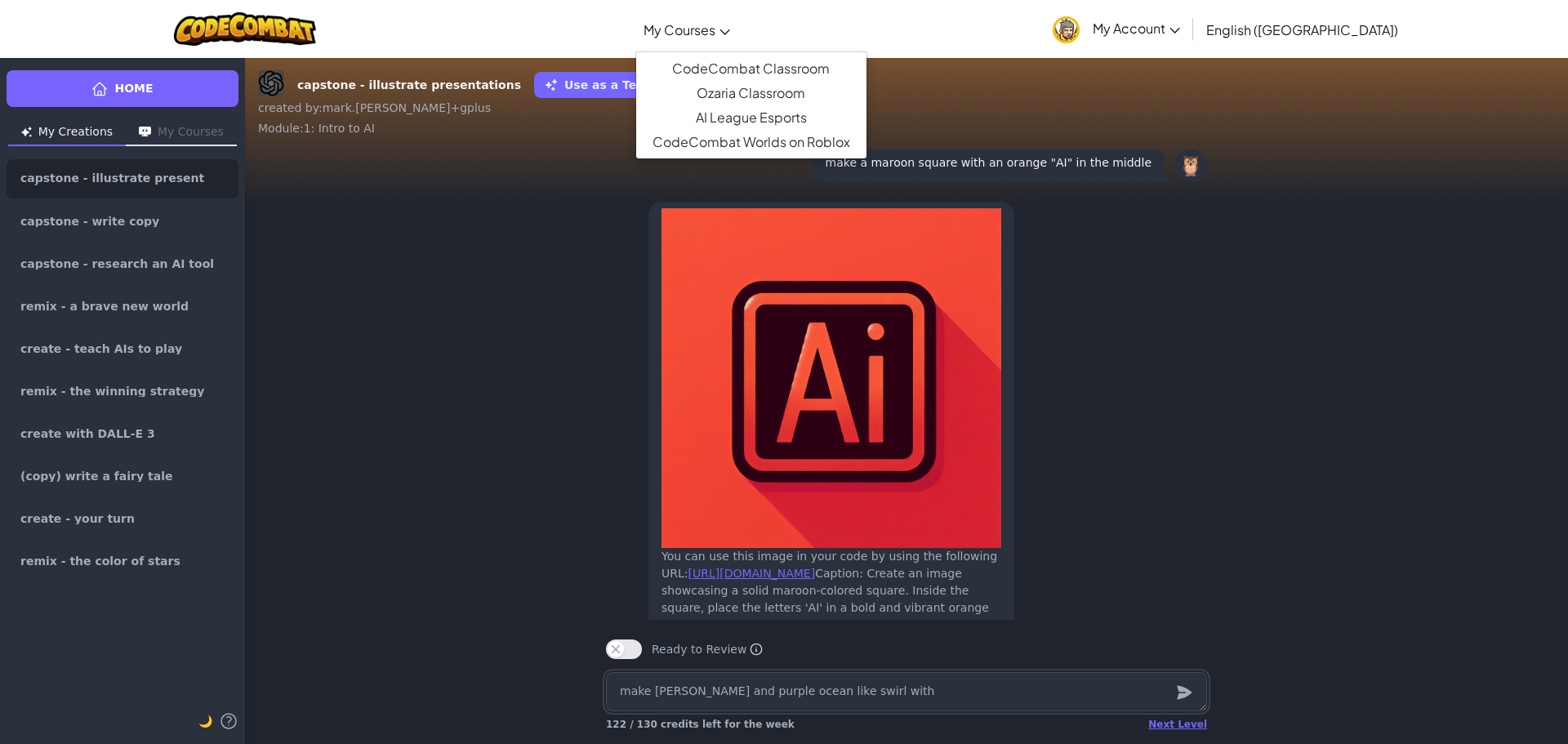
type textarea "x"
type textarea "make [PERSON_NAME] and purple ocean like swirl with a"
type textarea "x"
type textarea "make [PERSON_NAME] and purple ocean like swirl with ad"
type textarea "x"
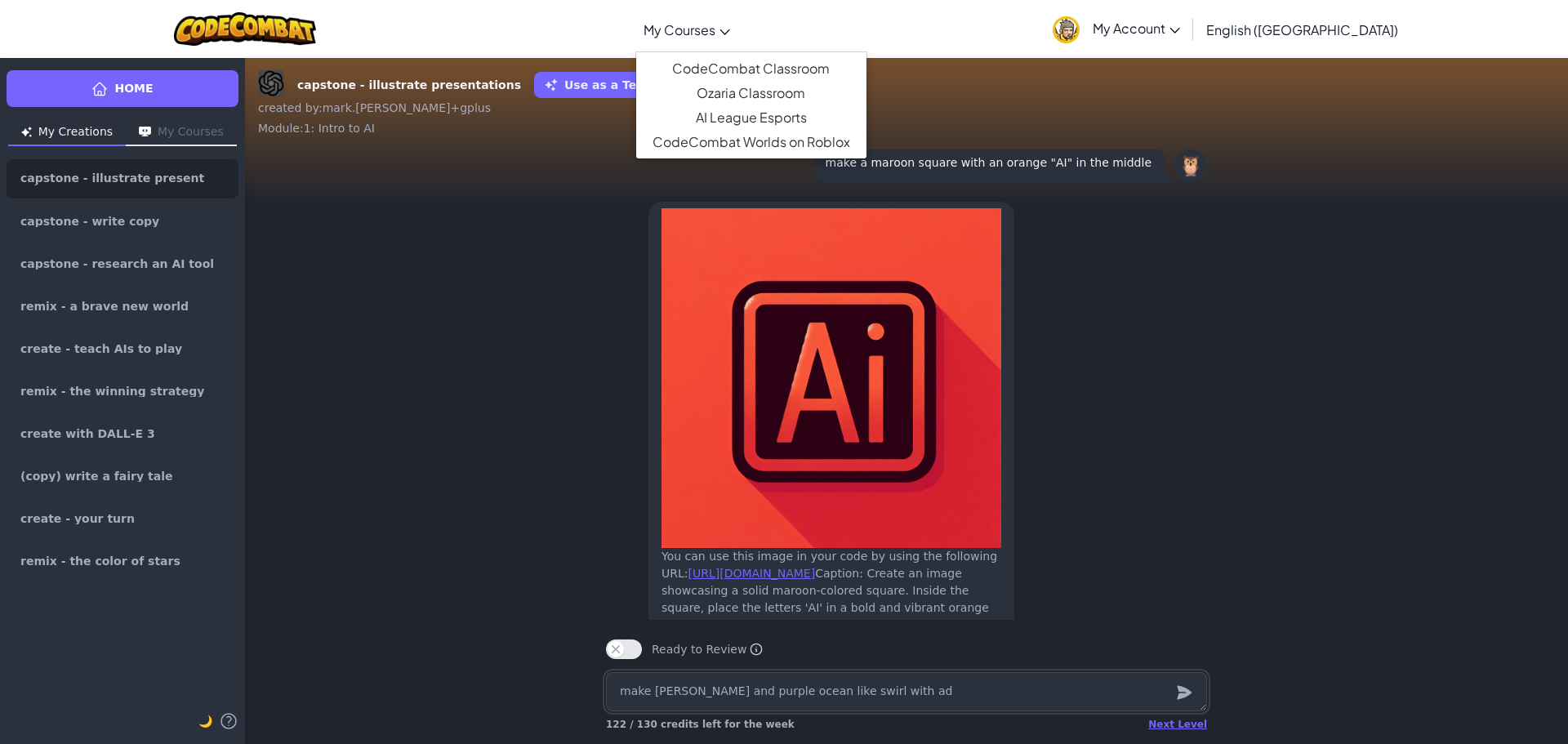
type textarea "make [PERSON_NAME] and purple ocean like swirl with ado"
type textarea "x"
type textarea "make [PERSON_NAME] and purple ocean like swirl with adob"
type textarea "x"
type textarea "make [PERSON_NAME] and purple ocean like swirl with adobe"
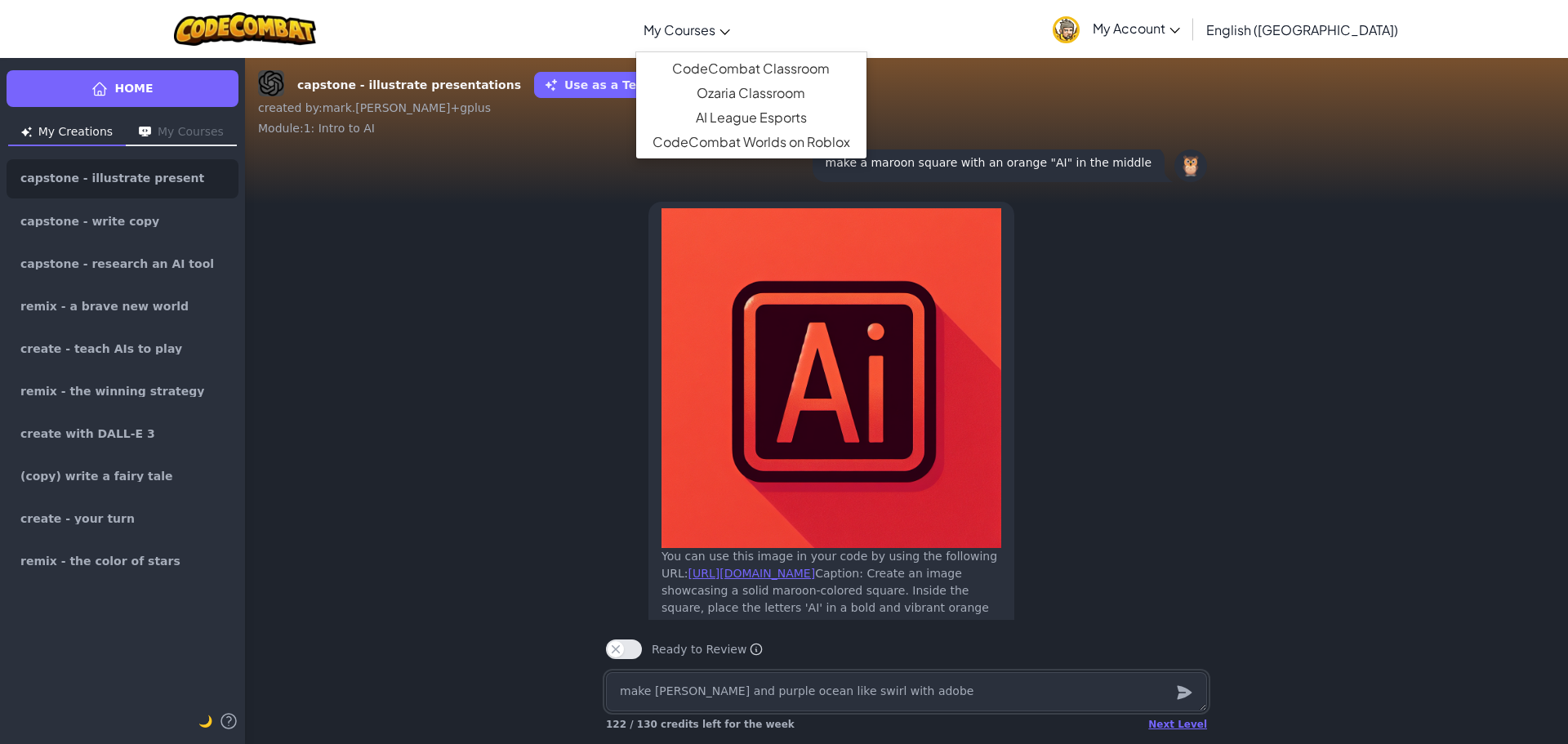
type textarea "x"
type textarea "make [PERSON_NAME] and purple ocean like swirl with adob"
type textarea "x"
type textarea "make [PERSON_NAME] and purple ocean like swirl with ado"
type textarea "x"
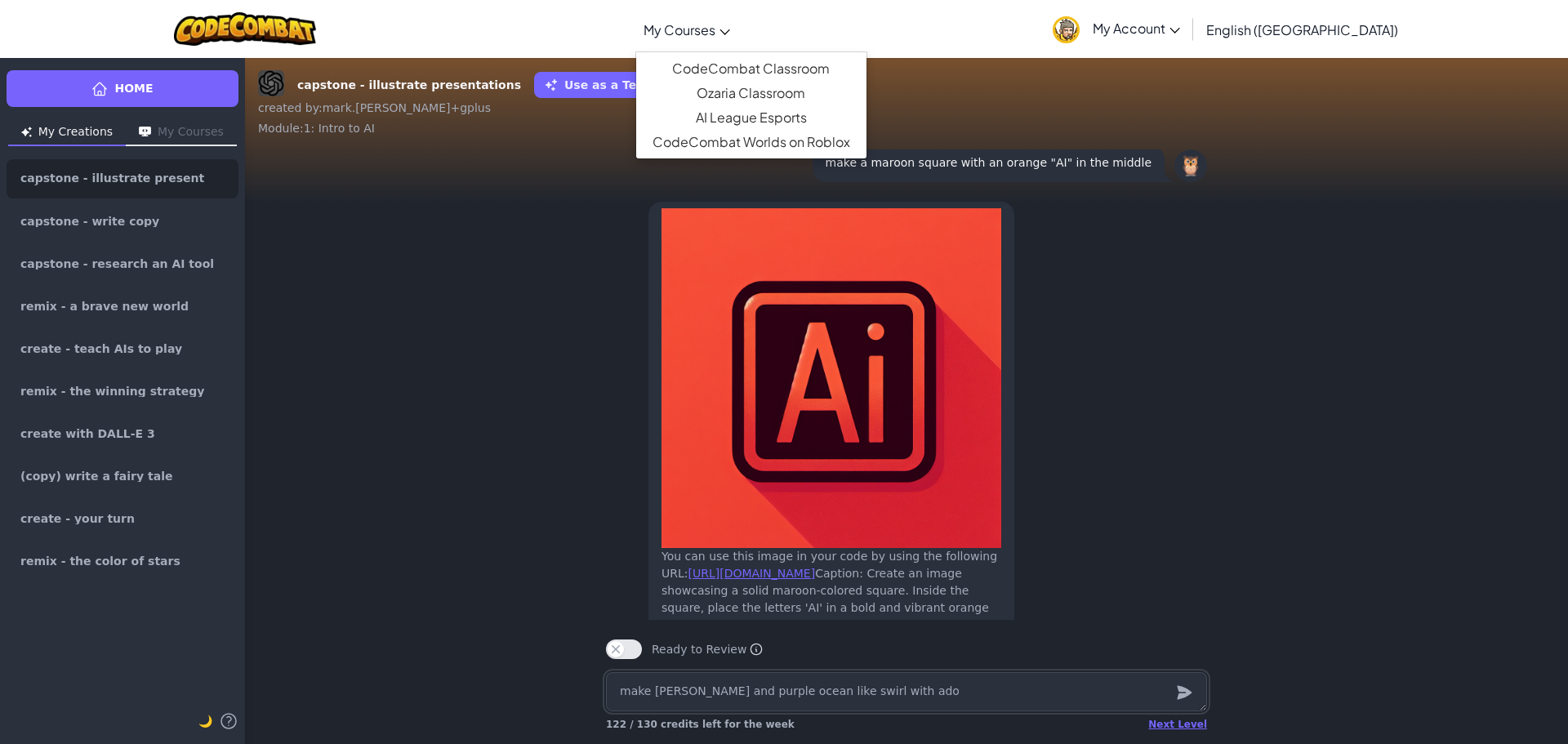
type textarea "make [PERSON_NAME] and purple ocean like swirl with ad"
type textarea "x"
type textarea "make [PERSON_NAME] and purple ocean like swirl with a"
type textarea "x"
type textarea "make [PERSON_NAME] and purple ocean like swirl with"
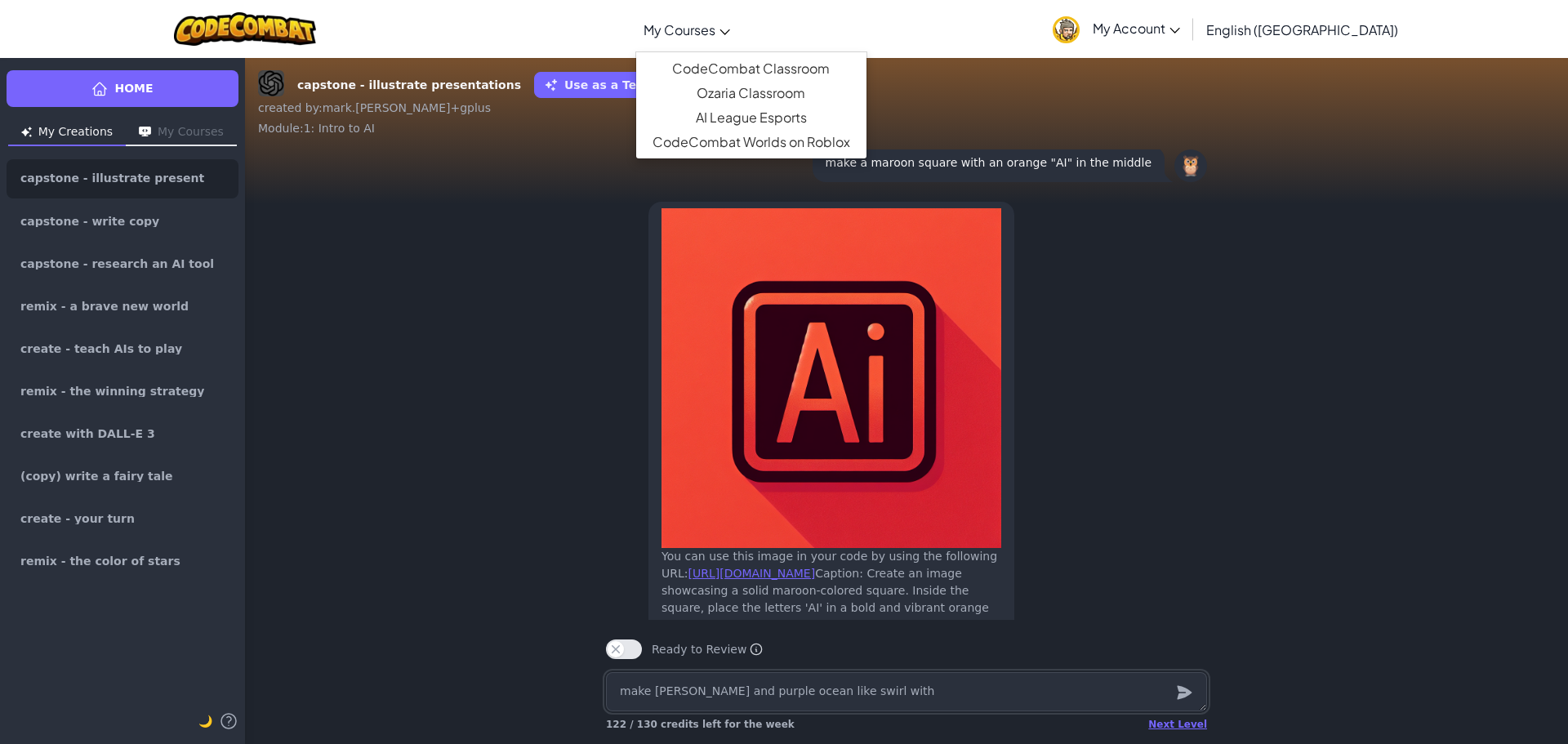
type textarea "x"
type textarea "make [PERSON_NAME] and purple ocean like swirl with t"
type textarea "x"
type textarea "make [PERSON_NAME] and purple ocean like swirl with th"
type textarea "x"
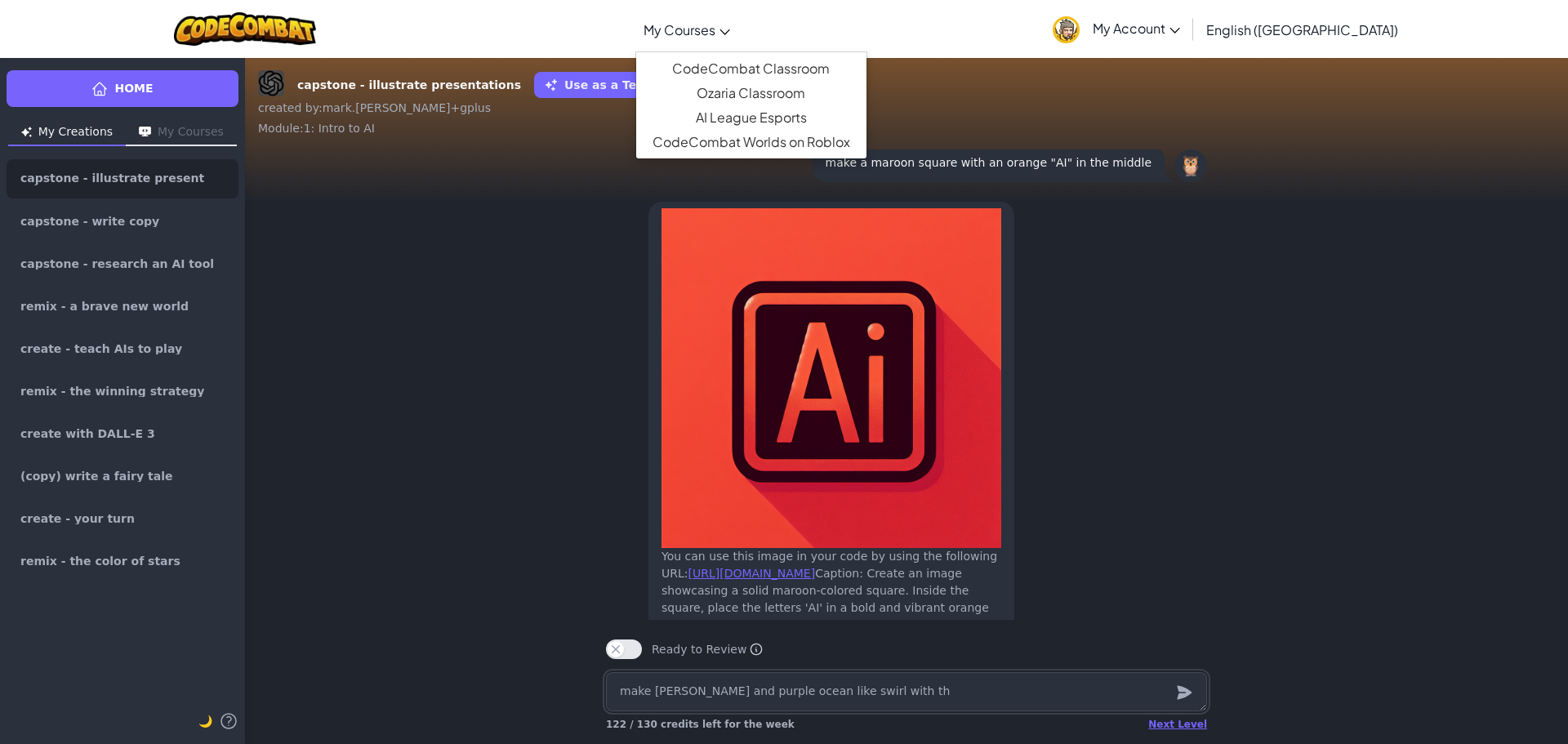
type textarea "make [PERSON_NAME] and purple ocean like swirl with the"
type textarea "x"
type textarea "make [PERSON_NAME] and purple ocean like swirl with the"
type textarea "x"
type textarea "make [PERSON_NAME] and purple ocean like swirl with the w"
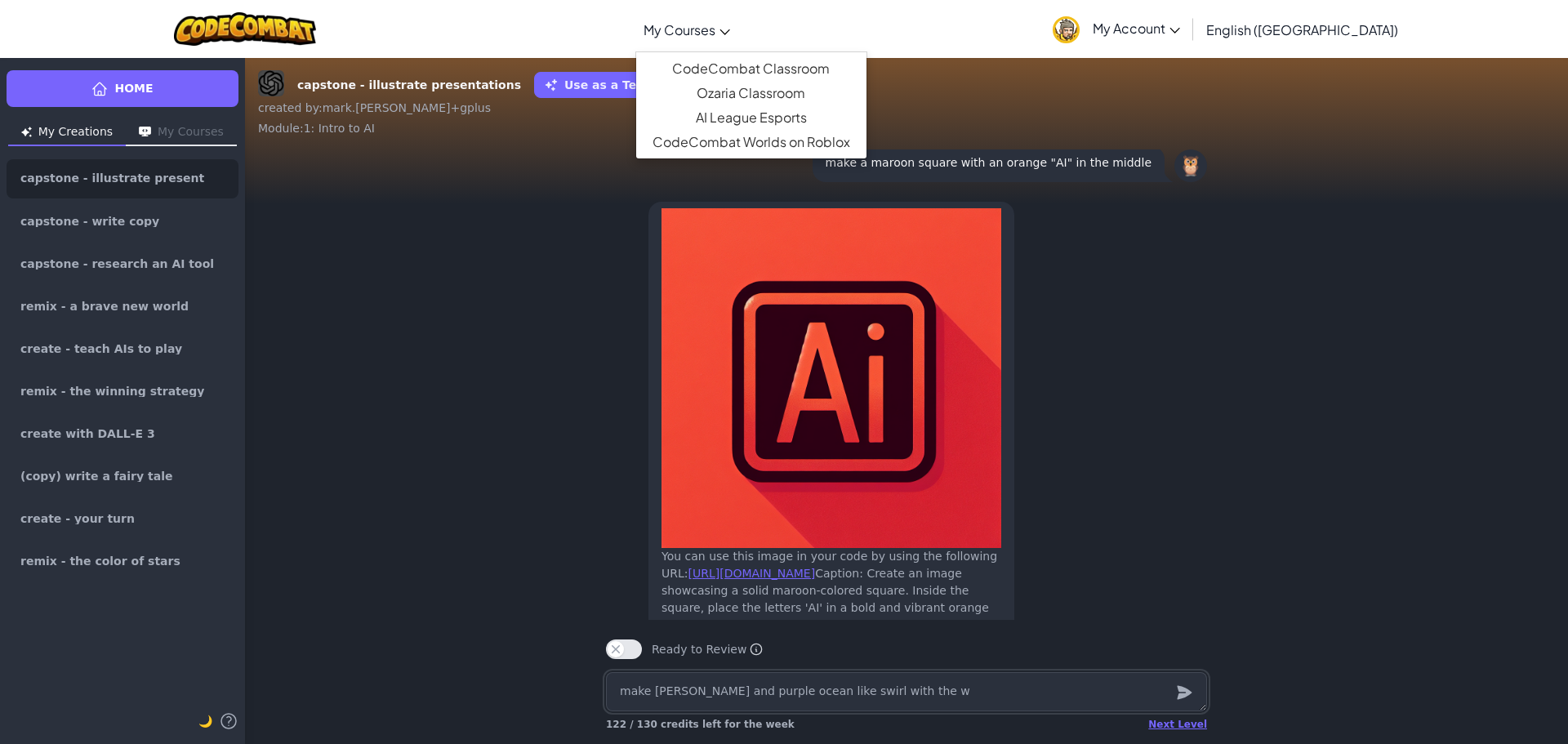
type textarea "x"
type textarea "make [PERSON_NAME] and purple ocean like swirl with the wr"
type textarea "x"
type textarea "make [PERSON_NAME] and purple ocean like swirl with the wro"
type textarea "x"
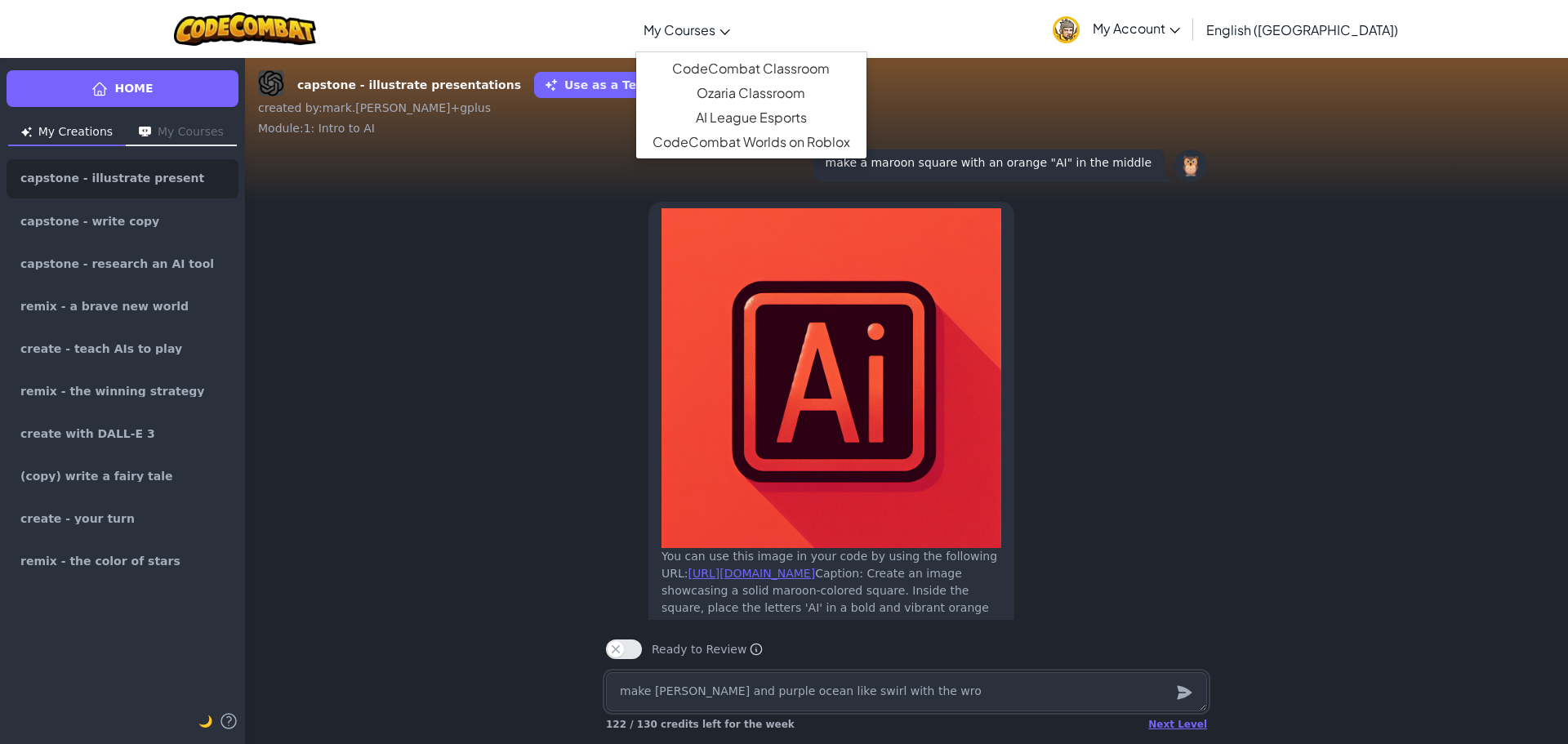
type textarea "make [PERSON_NAME] and purple ocean like swirl with the wrod"
type textarea "x"
type textarea "make [PERSON_NAME] and purple ocean like swirl with the wrods"
type textarea "x"
type textarea "make [PERSON_NAME] and purple ocean like swirl with the wrods"
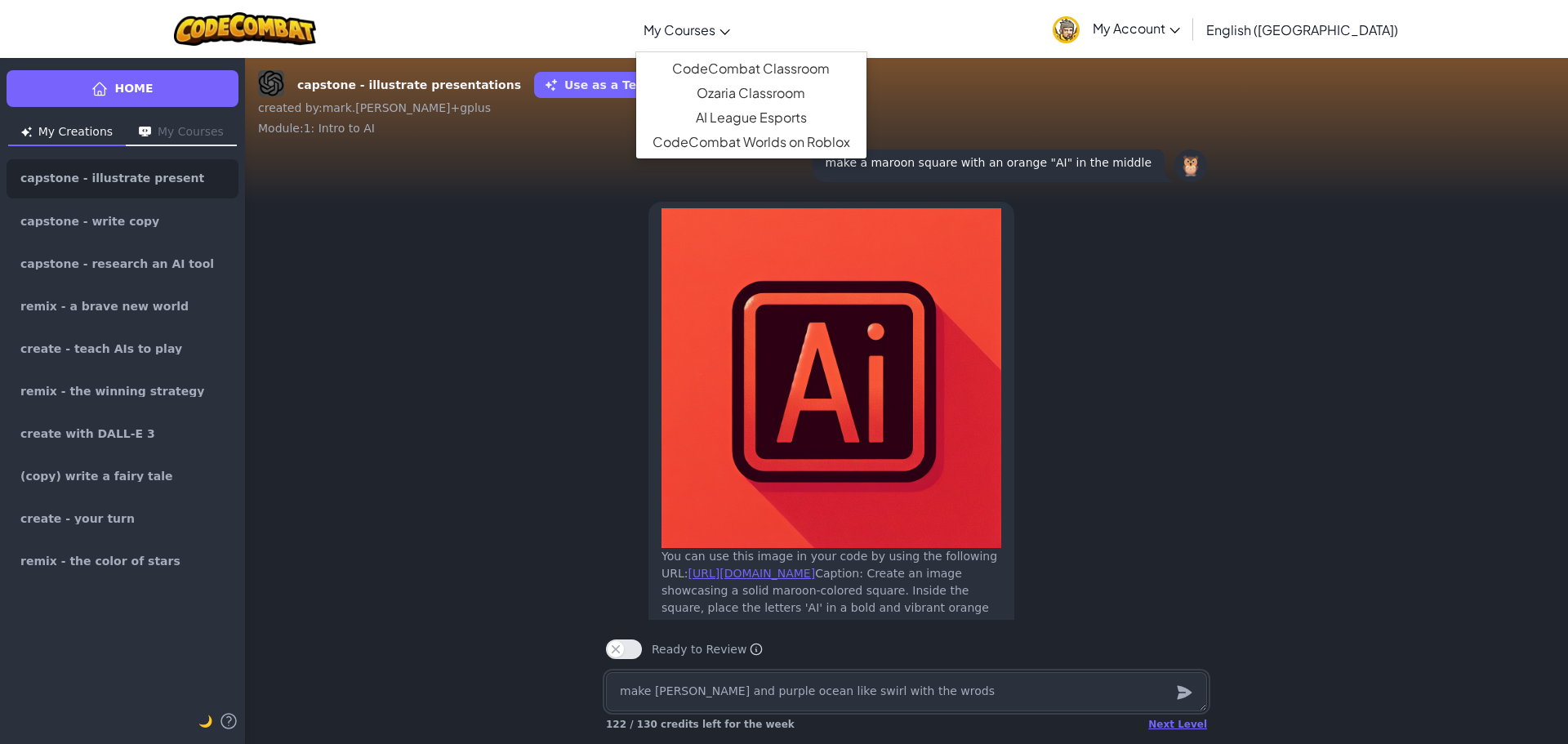
type textarea "x"
type textarea "make [PERSON_NAME] and purple ocean like swirl with the wrods a"
type textarea "x"
type textarea "make [PERSON_NAME] and purple ocean like swirl with the wrods ad"
type textarea "x"
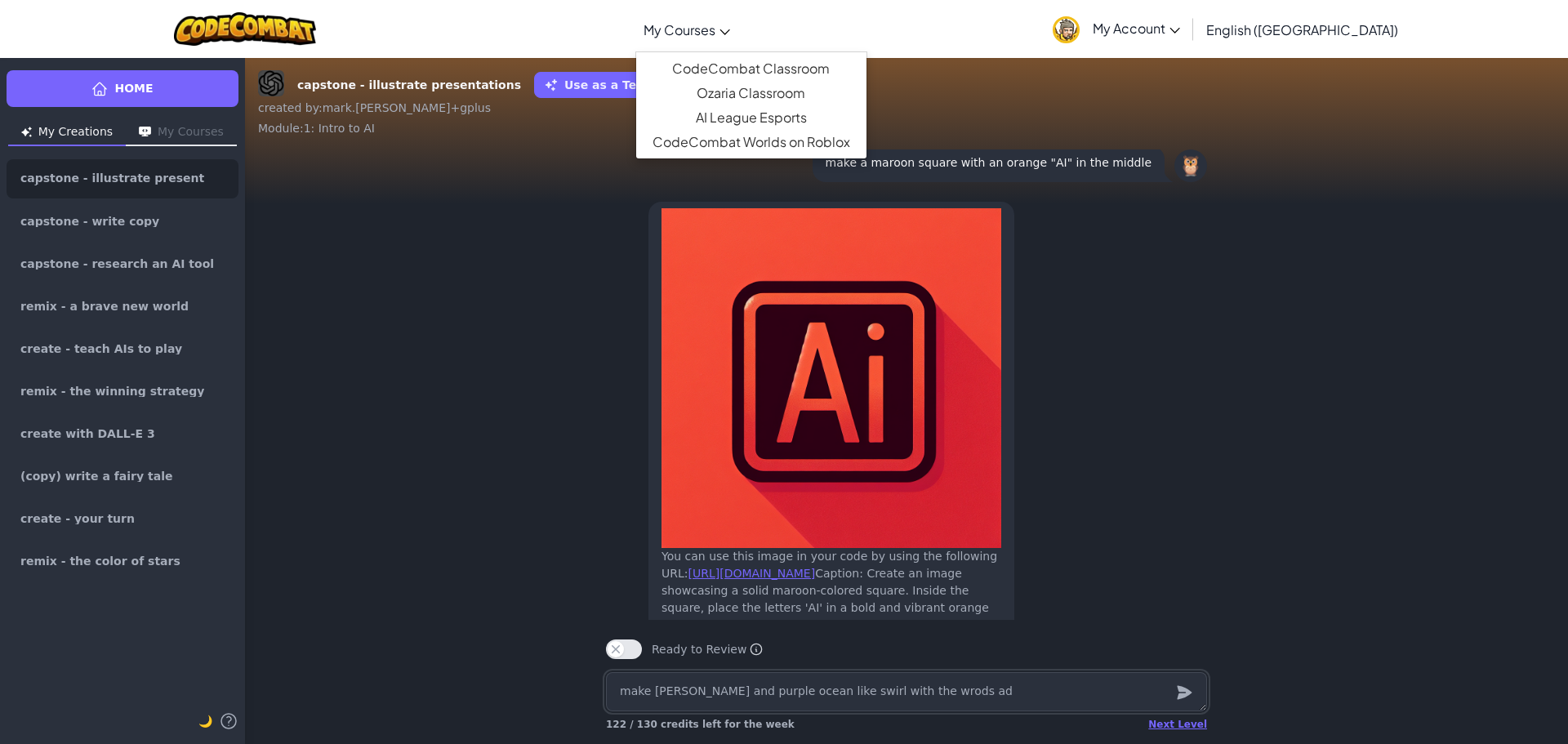
type textarea "make [PERSON_NAME] and purple ocean like swirl with the wrods ado"
type textarea "x"
type textarea "make [PERSON_NAME] and purple ocean like swirl with the wrods adob"
type textarea "x"
type textarea "make [PERSON_NAME] and purple ocean like swirl with the wrods adobe"
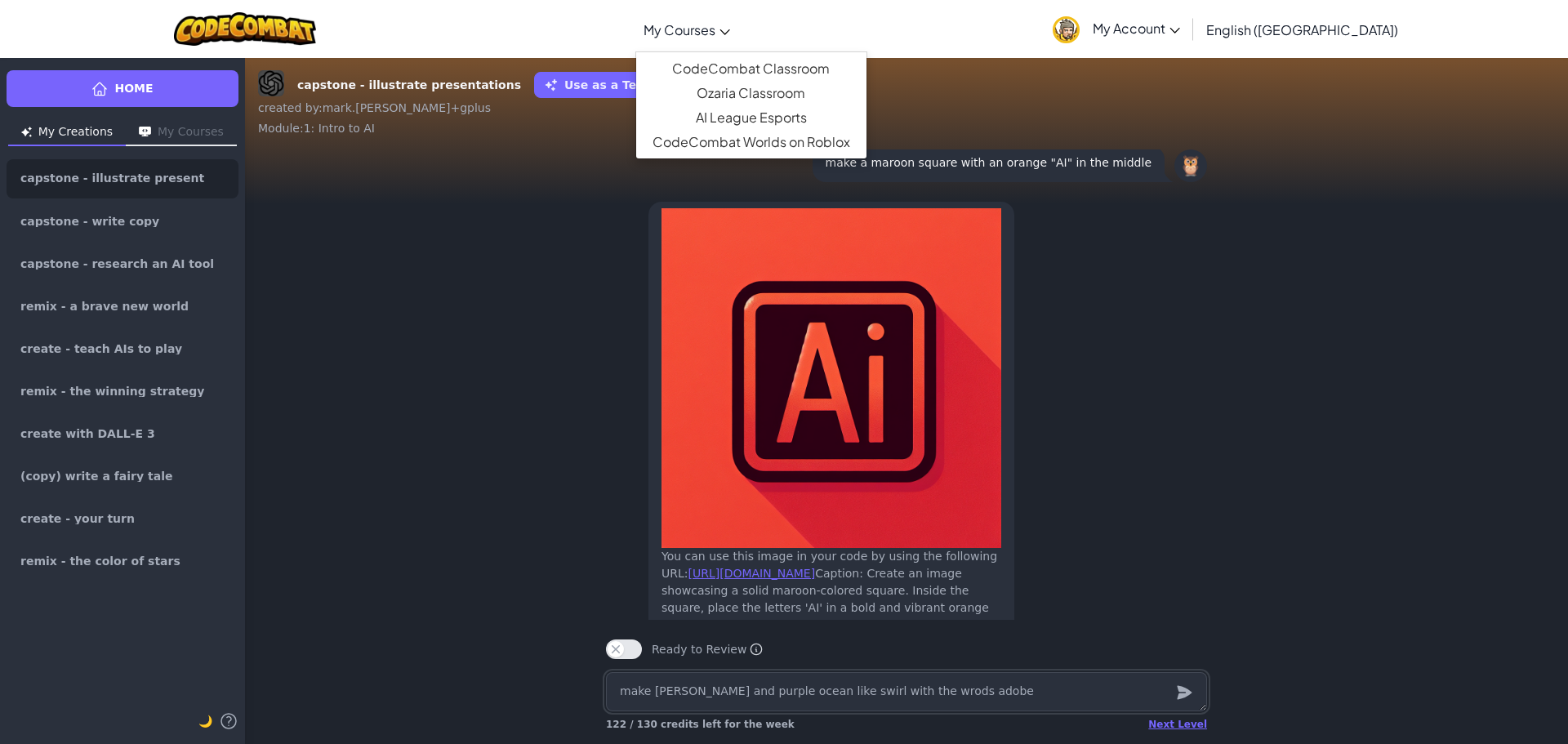
type textarea "x"
type textarea "make [PERSON_NAME] and purple ocean like swirl with the wrods adobe"
type textarea "x"
type textarea "make [PERSON_NAME] and purple ocean like swirl with the wrods adobe s"
type textarea "x"
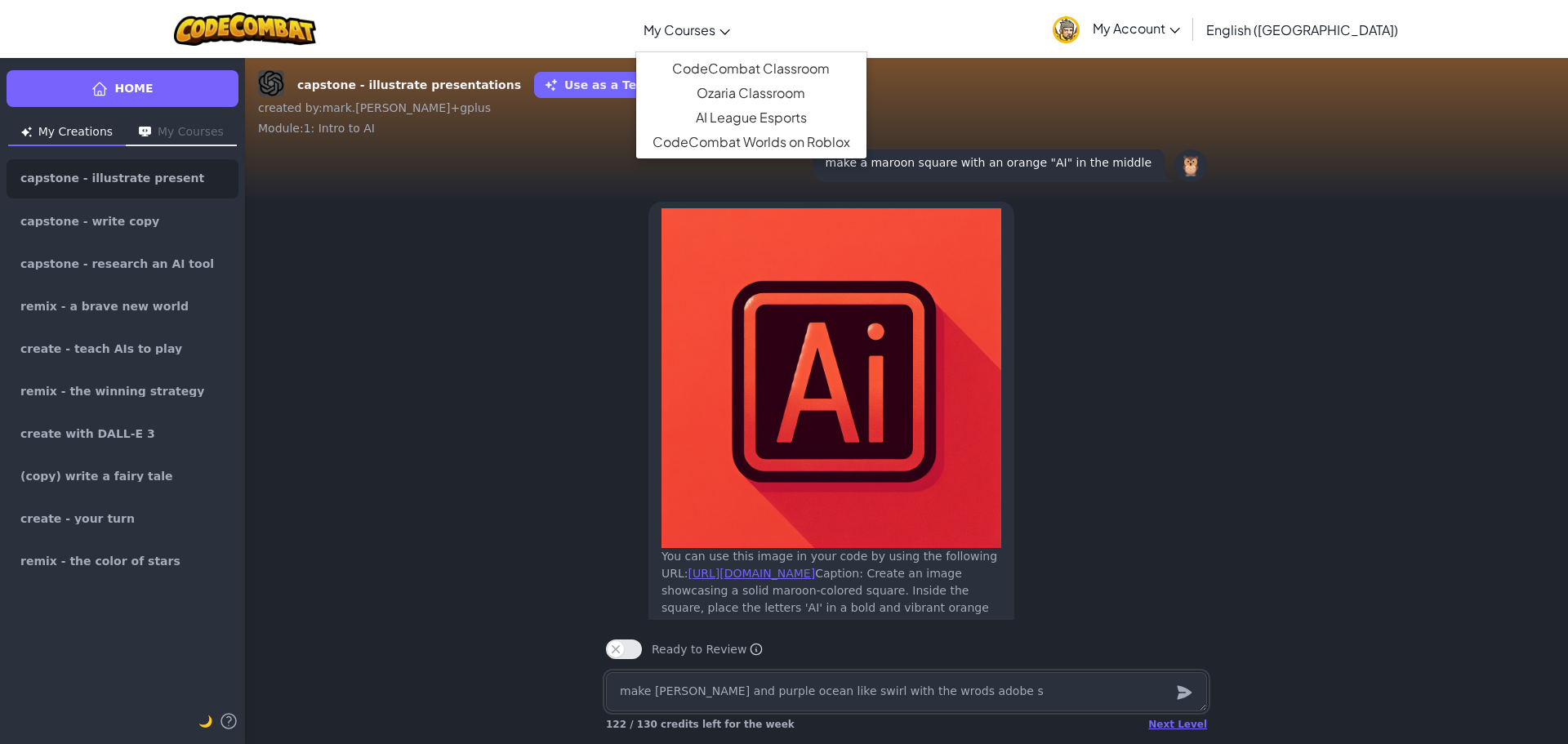
type textarea "make [PERSON_NAME] and purple ocean like swirl with the wrods adobe se"
type textarea "x"
type textarea "make [PERSON_NAME] and purple ocean like swirl with the wrods adobe sen"
type textarea "x"
type textarea "make [PERSON_NAME] and purple ocean like swirl with the wrods adobe sens"
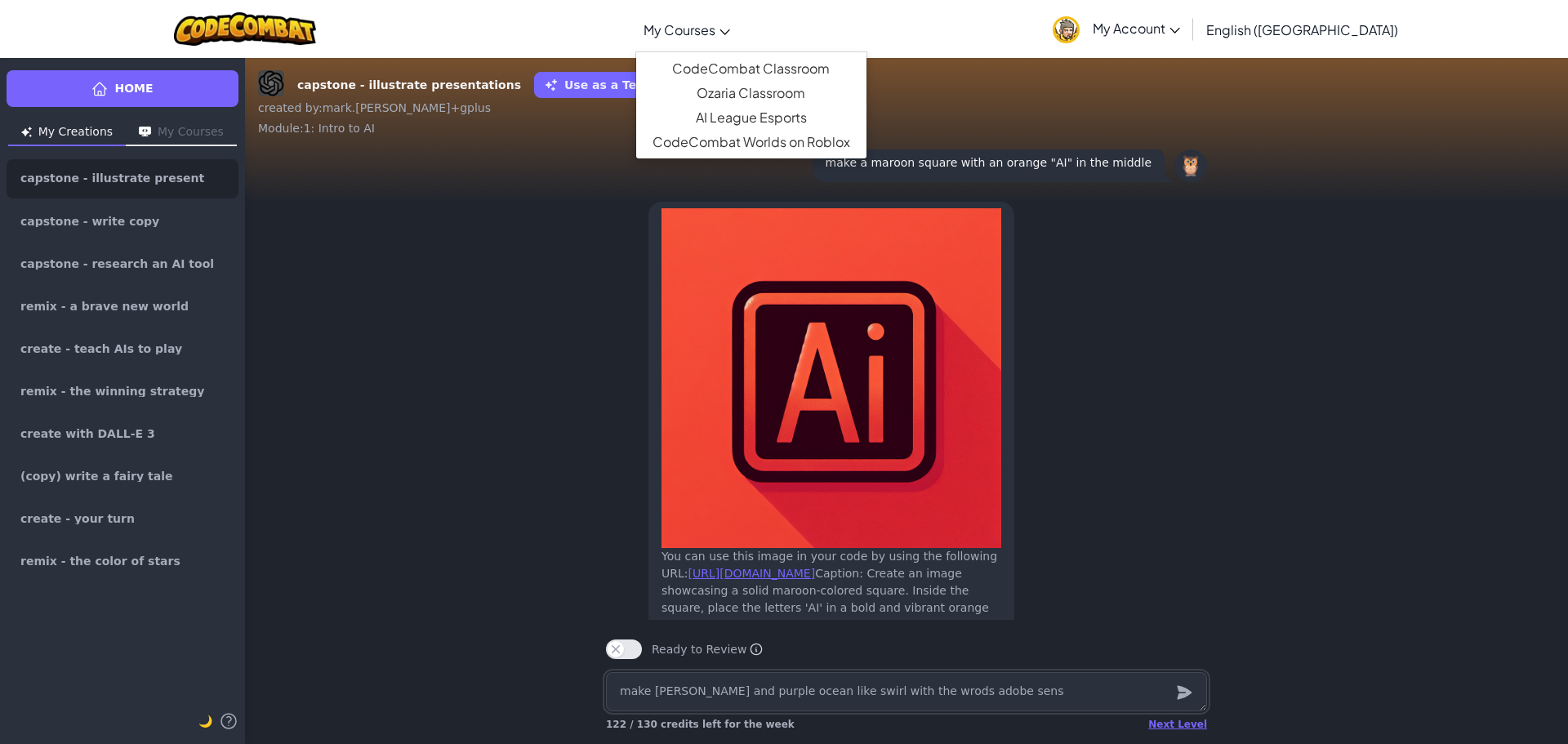
type textarea "x"
type textarea "make [PERSON_NAME] and purple ocean like swirl with the wrods adobe sense"
type textarea "x"
type textarea "make [PERSON_NAME] and purple ocean like swirl with the wrods adobe sensei"
type textarea "x"
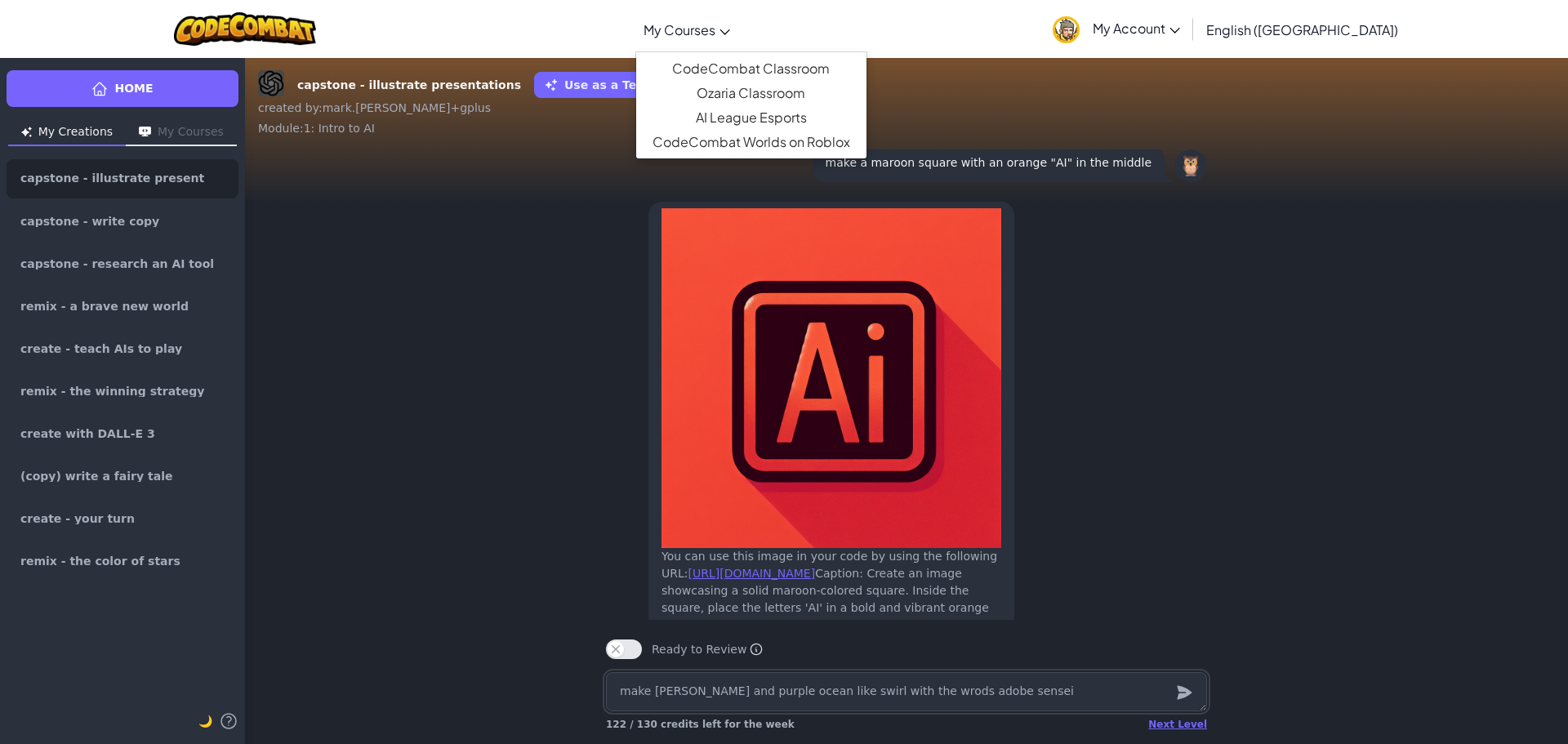
type textarea "make [PERSON_NAME] and purple ocean like swirl with the wrods adobe sensei"
type textarea "x"
type textarea "make [PERSON_NAME] and purple ocean like swirl with the wrods adobe sensei i"
type textarea "x"
type textarea "make [PERSON_NAME] and purple ocean like swirl with the wrods adobe sensei in"
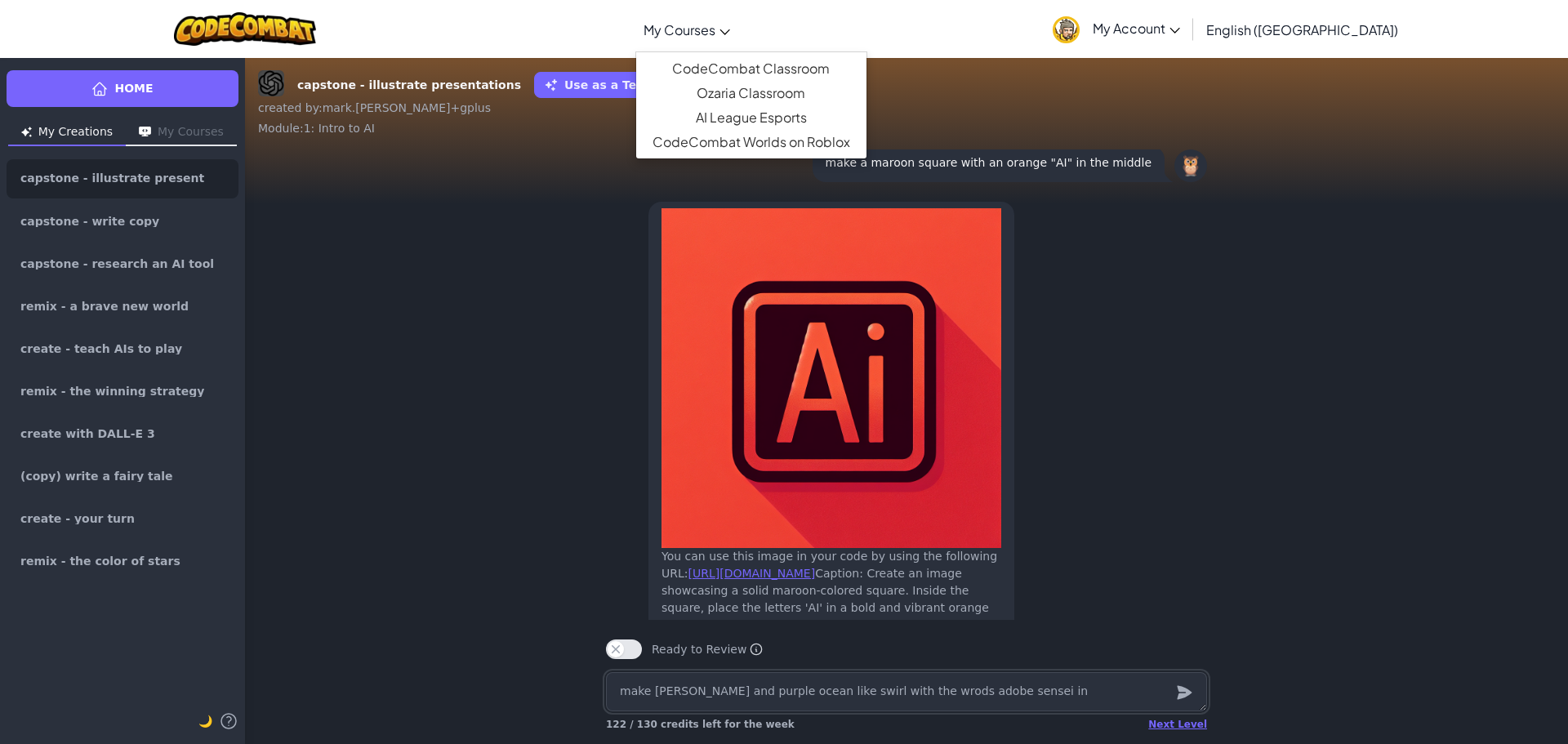
type textarea "x"
type textarea "make [PERSON_NAME] and purple ocean like swirl with the wrods adobe sensei in"
type textarea "x"
type textarea "make [PERSON_NAME] and purple ocean like swirl with the wrods adobe sensei in t"
type textarea "x"
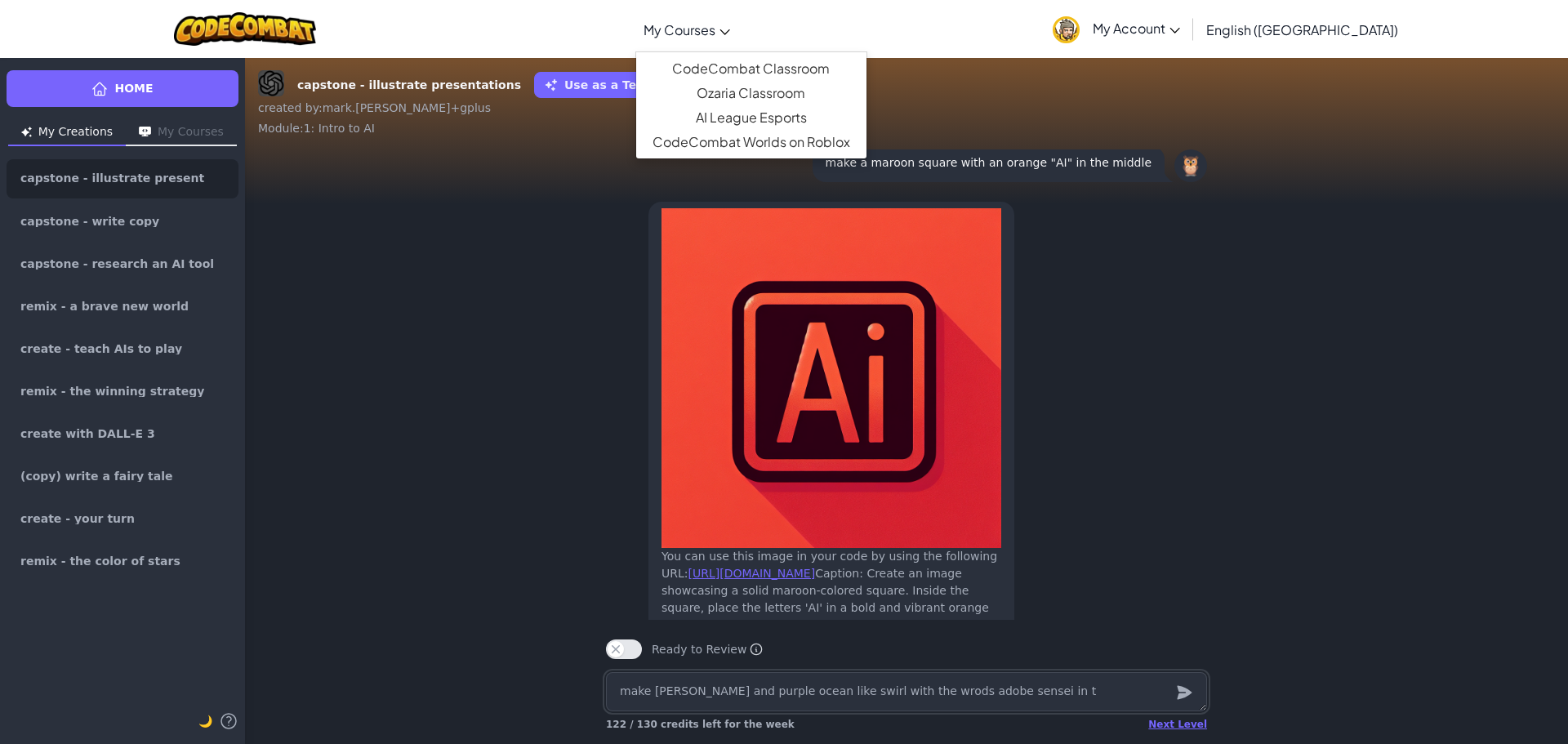
type textarea "make [PERSON_NAME] and purple ocean like swirl with the wrods adobe sensei in th"
type textarea "x"
type textarea "make [PERSON_NAME] and purple ocean like swirl with the wrods adobe sensei in t…"
type textarea "x"
type textarea "make [PERSON_NAME] and purple ocean like swirl with the wrods adobe sensei in t…"
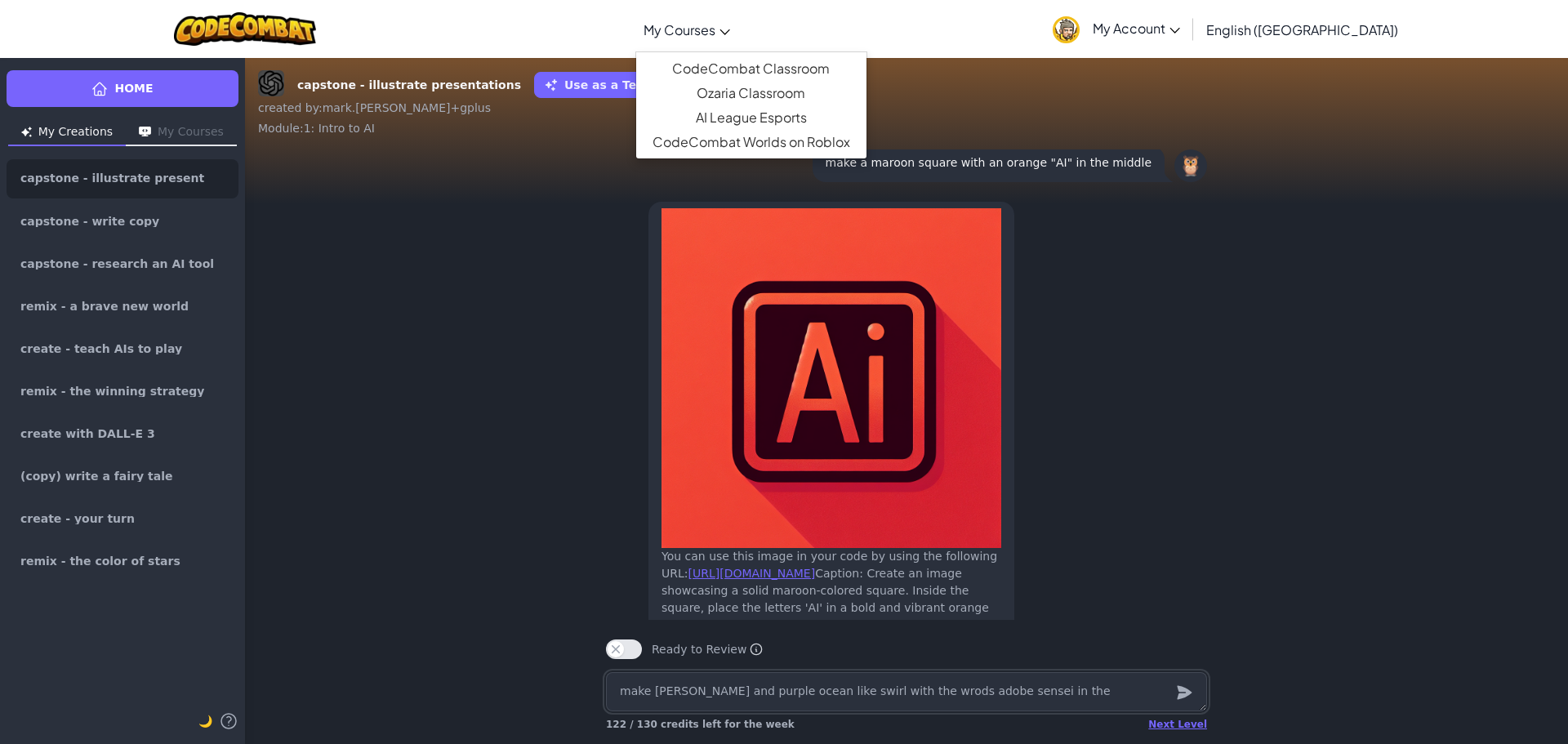
type textarea "x"
type textarea "make [PERSON_NAME] and purple ocean like swirl with the wrods adobe sensei in t…"
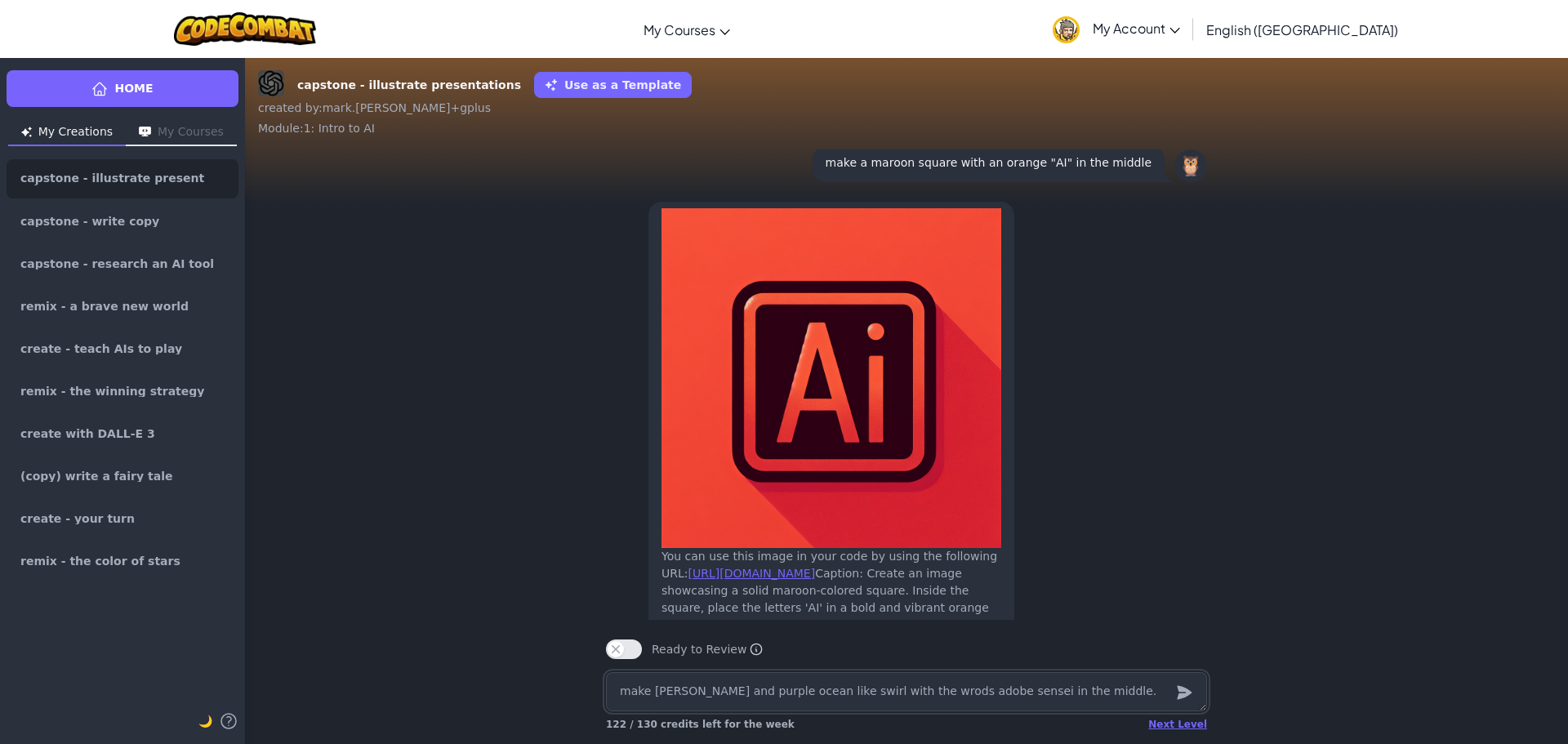
click at [900, 695] on textarea "make [PERSON_NAME] and purple ocean like swirl with the wrods adobe sensei in t…" at bounding box center [906, 691] width 601 height 39
click at [1077, 698] on textarea "make [PERSON_NAME] and purple ocean like swirl with the words adobe sensei in t…" at bounding box center [906, 691] width 601 height 39
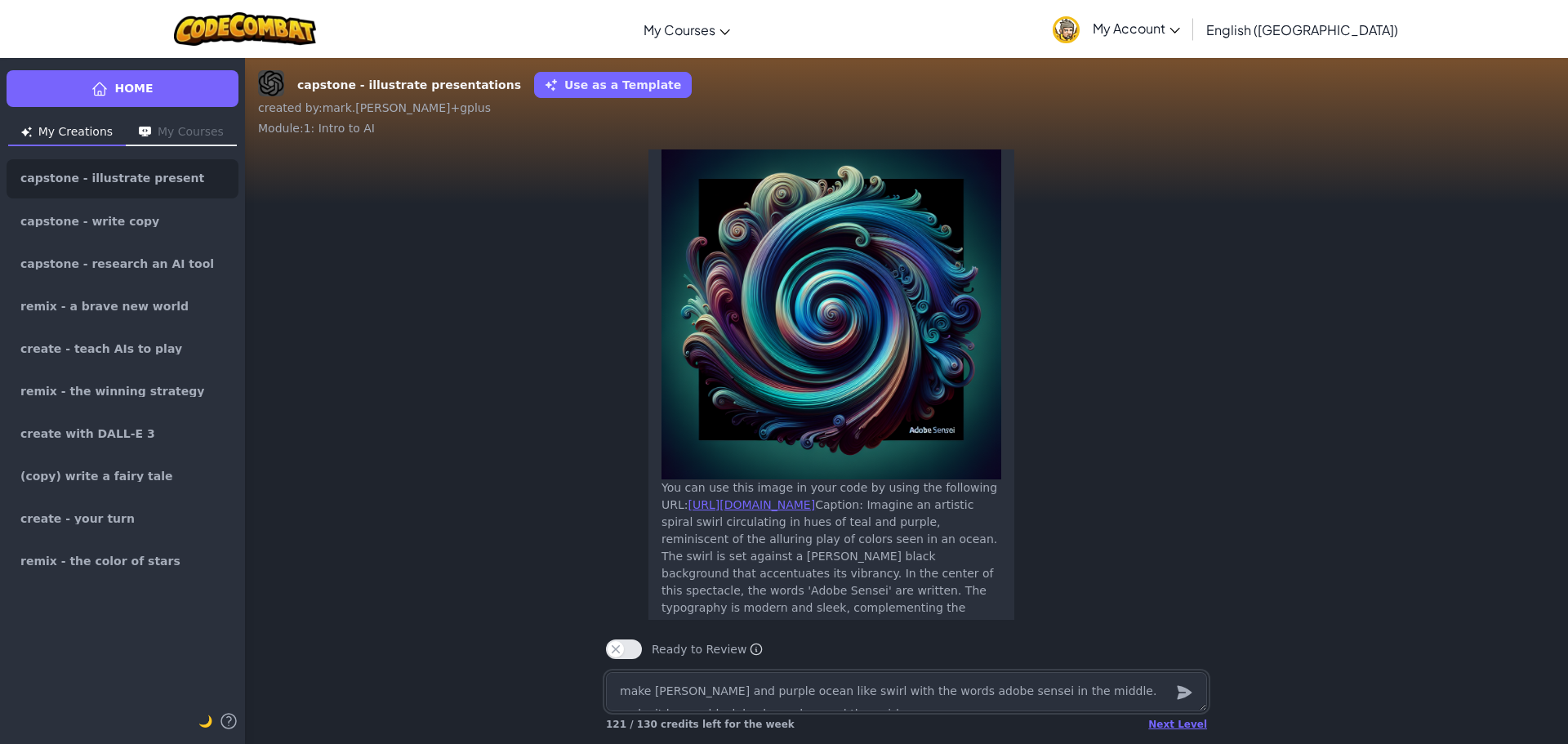
click at [838, 692] on textarea "make [PERSON_NAME] and purple ocean like swirl with the words adobe sensei in t…" at bounding box center [906, 691] width 601 height 39
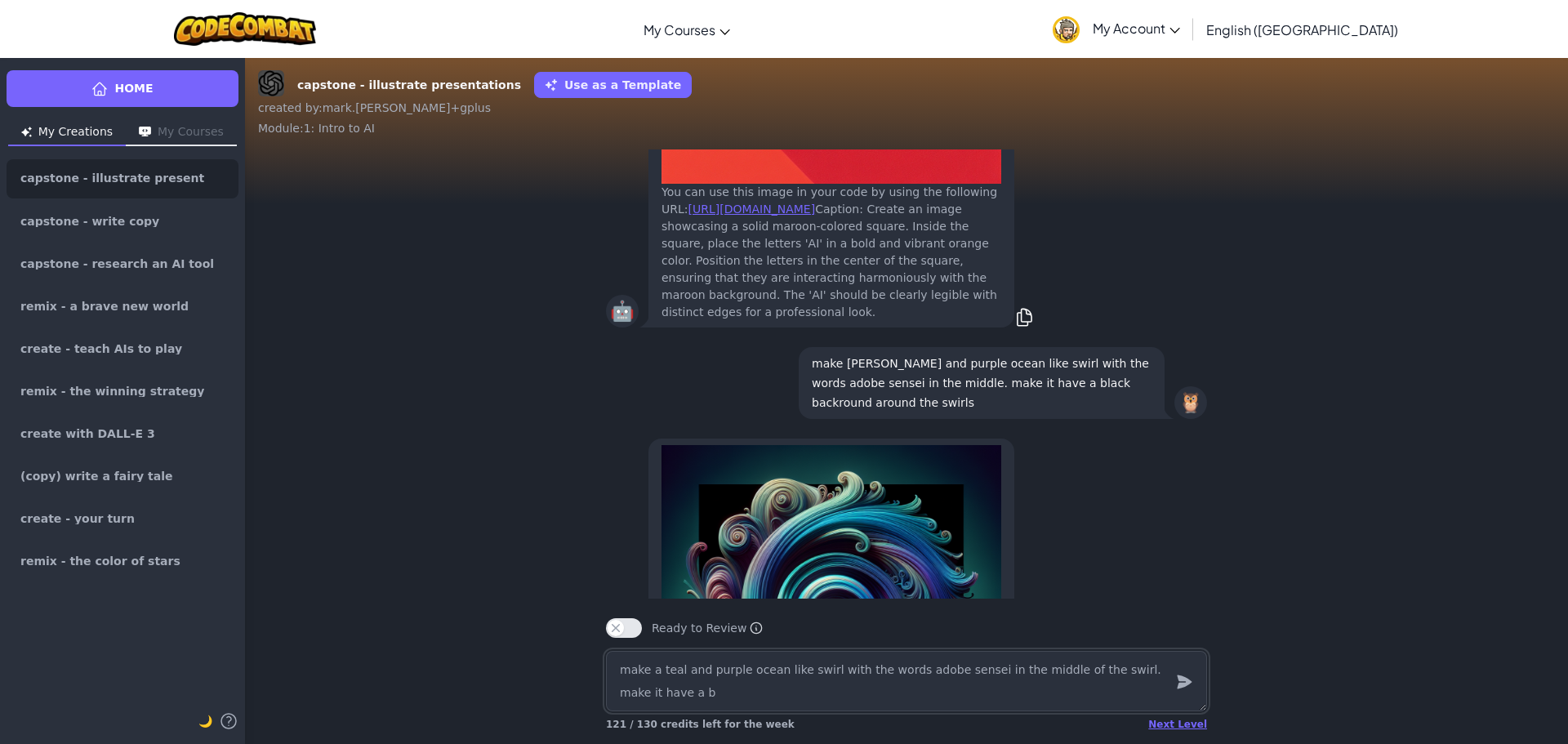
scroll to position [-430, 0]
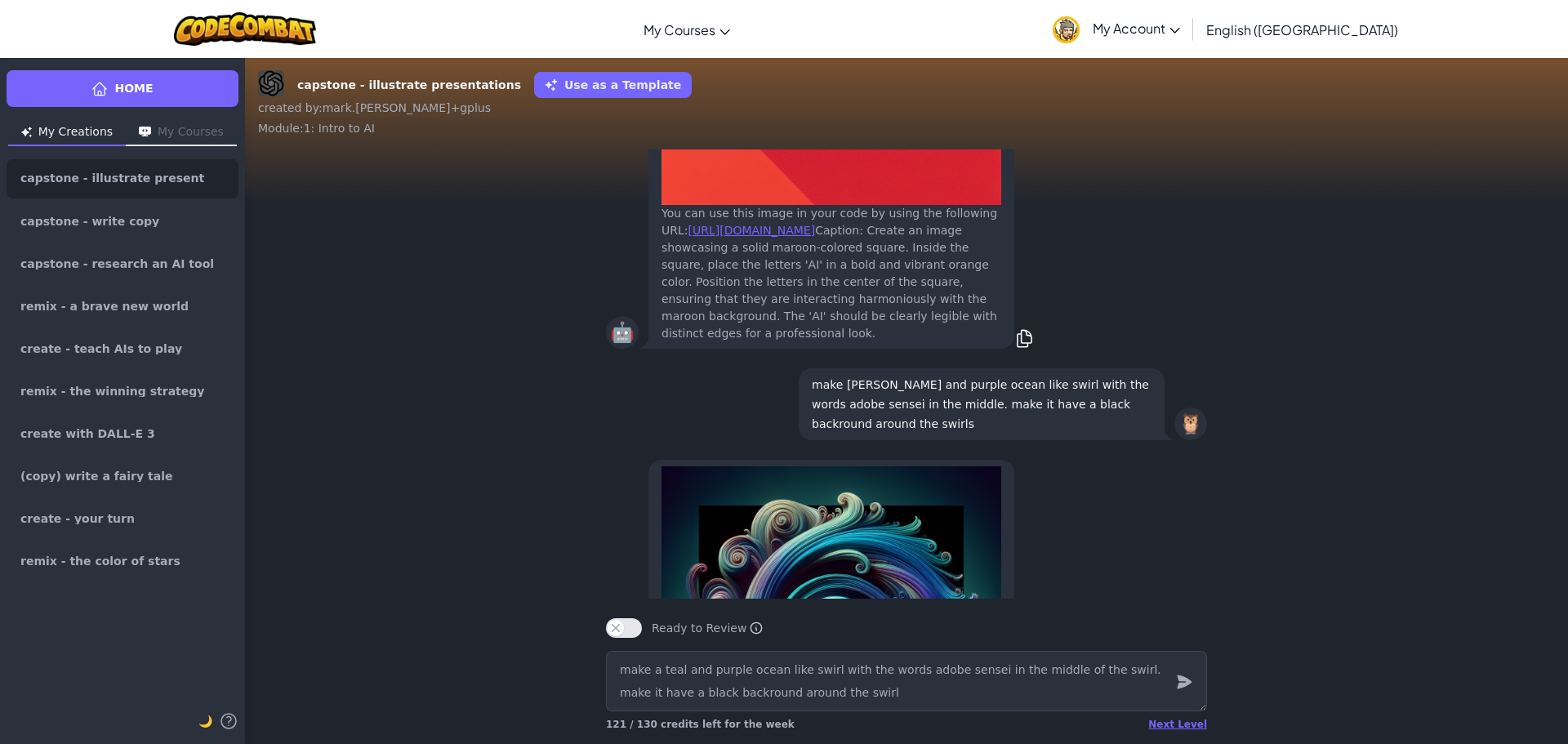
click at [1178, 680] on icon "submit" at bounding box center [1184, 682] width 18 height 20
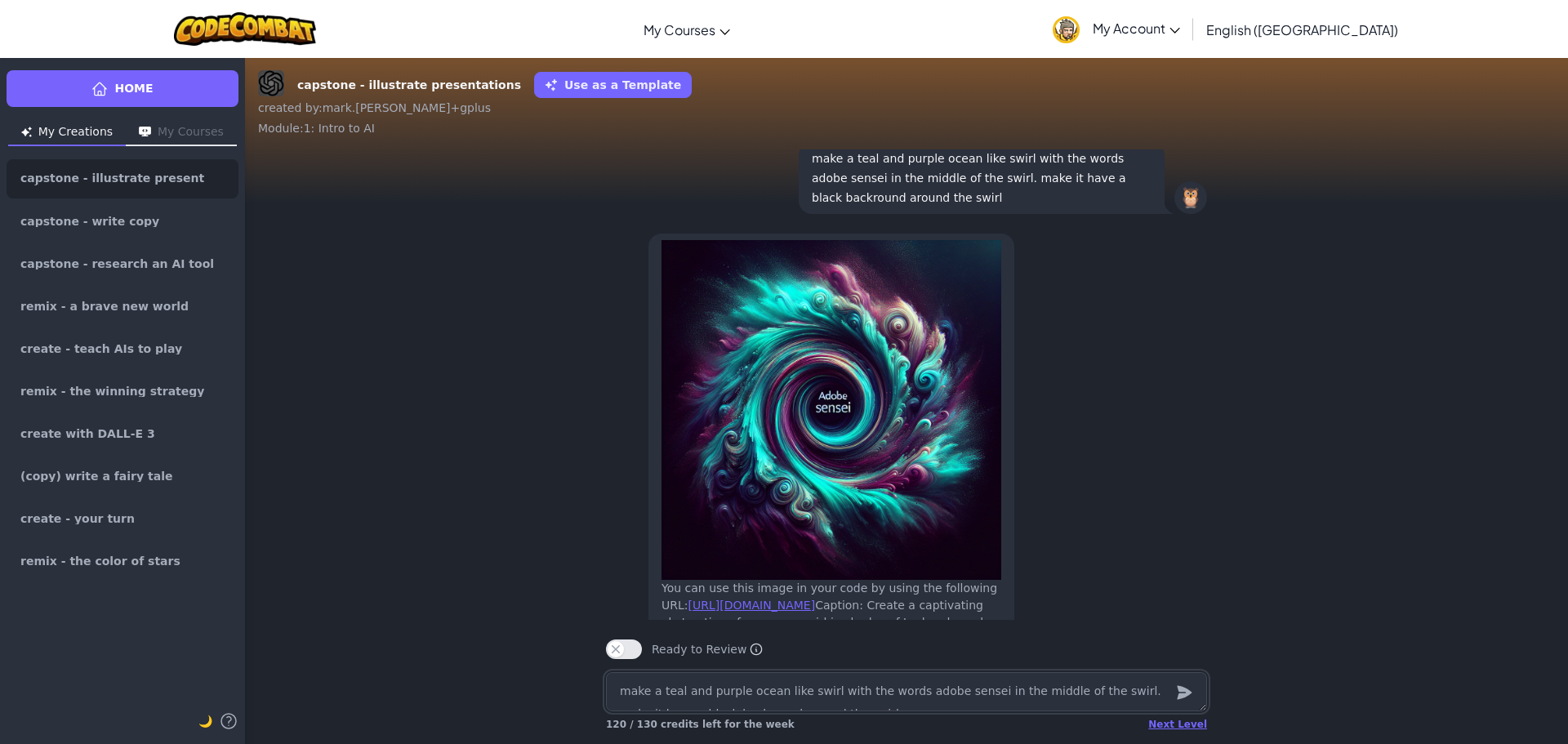
scroll to position [-163, 0]
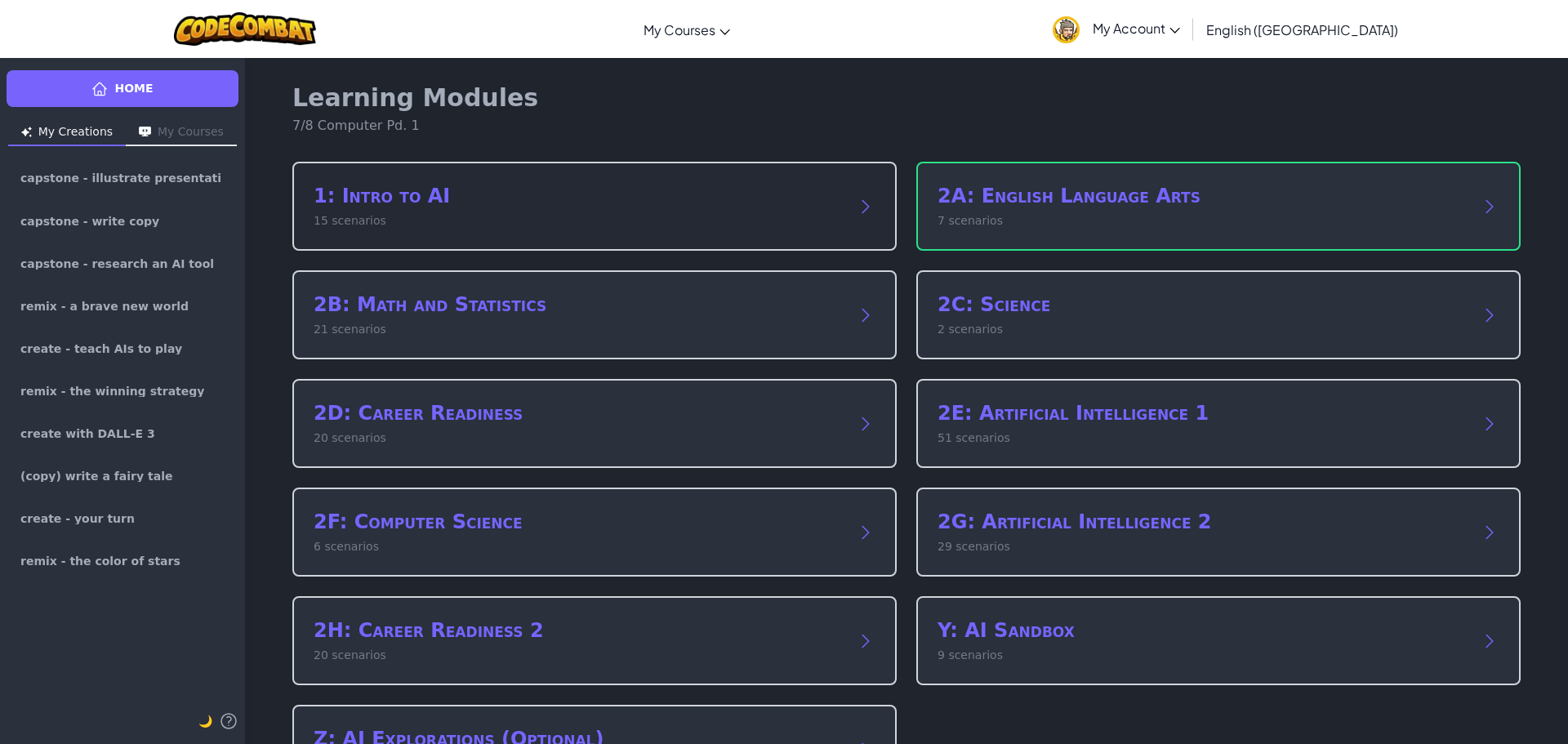
click at [446, 177] on div "1: Intro to AI 15 scenarios" at bounding box center [594, 206] width 604 height 89
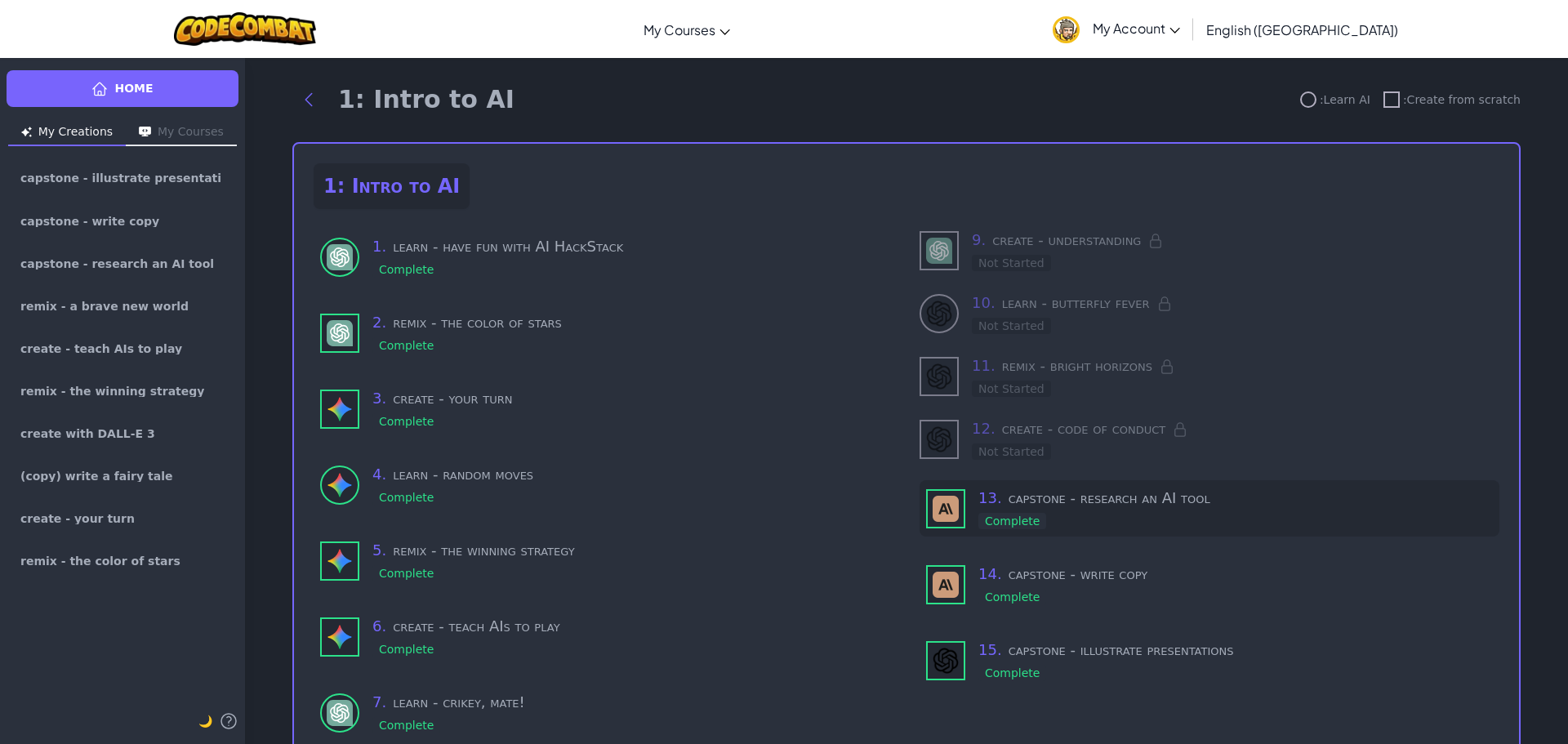
click at [1196, 499] on h3 "13 . capstone - research an AI tool" at bounding box center [1236, 498] width 515 height 23
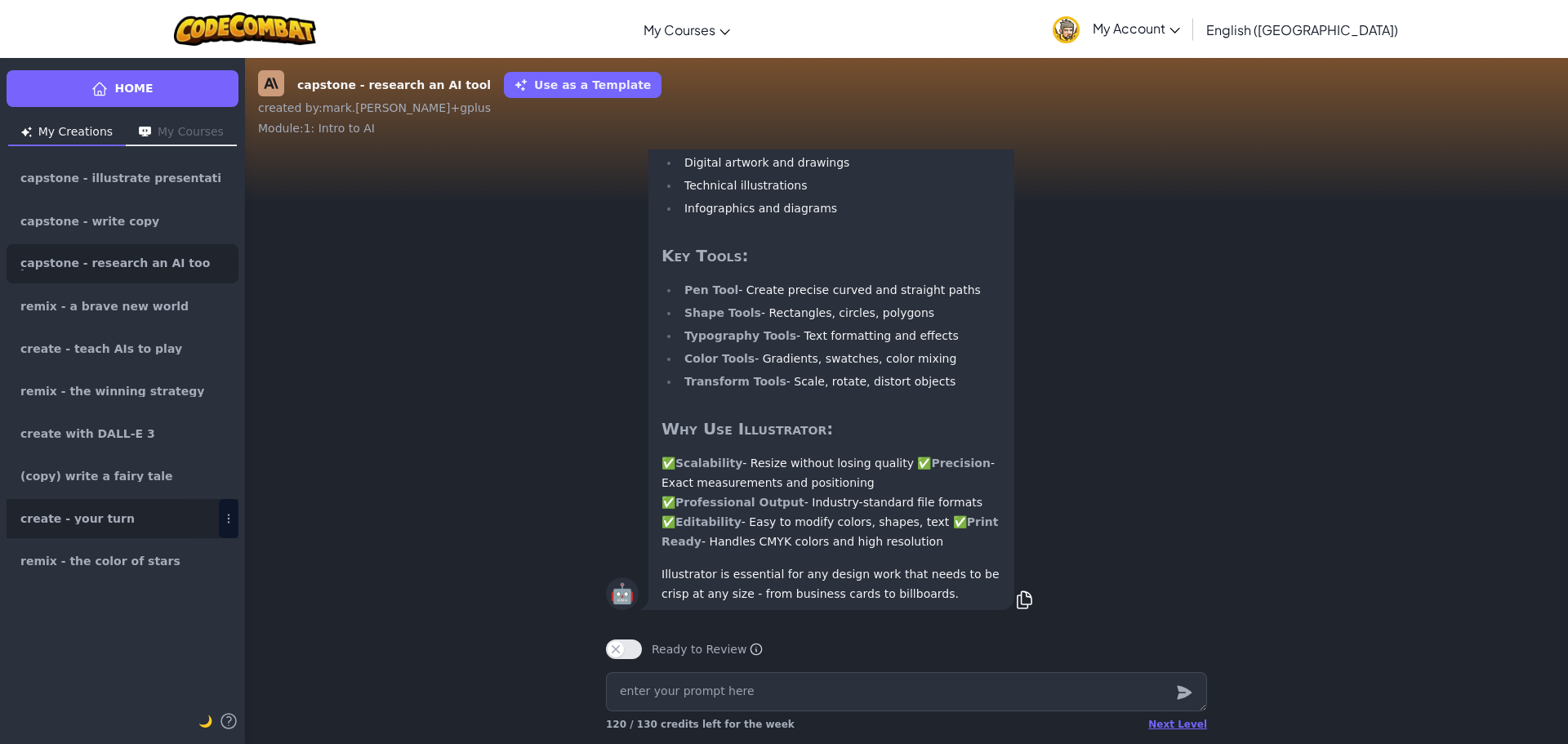
scroll to position [1, 0]
click at [1054, 690] on textarea at bounding box center [906, 691] width 601 height 39
click at [948, 697] on textarea "what are some predictions for adobe illustrator that could be bad in the future" at bounding box center [906, 691] width 601 height 39
click at [922, 701] on textarea "what are some predictions for adobe illustrator that could in the future" at bounding box center [906, 691] width 601 height 39
click at [1192, 695] on icon "submit" at bounding box center [1184, 693] width 18 height 20
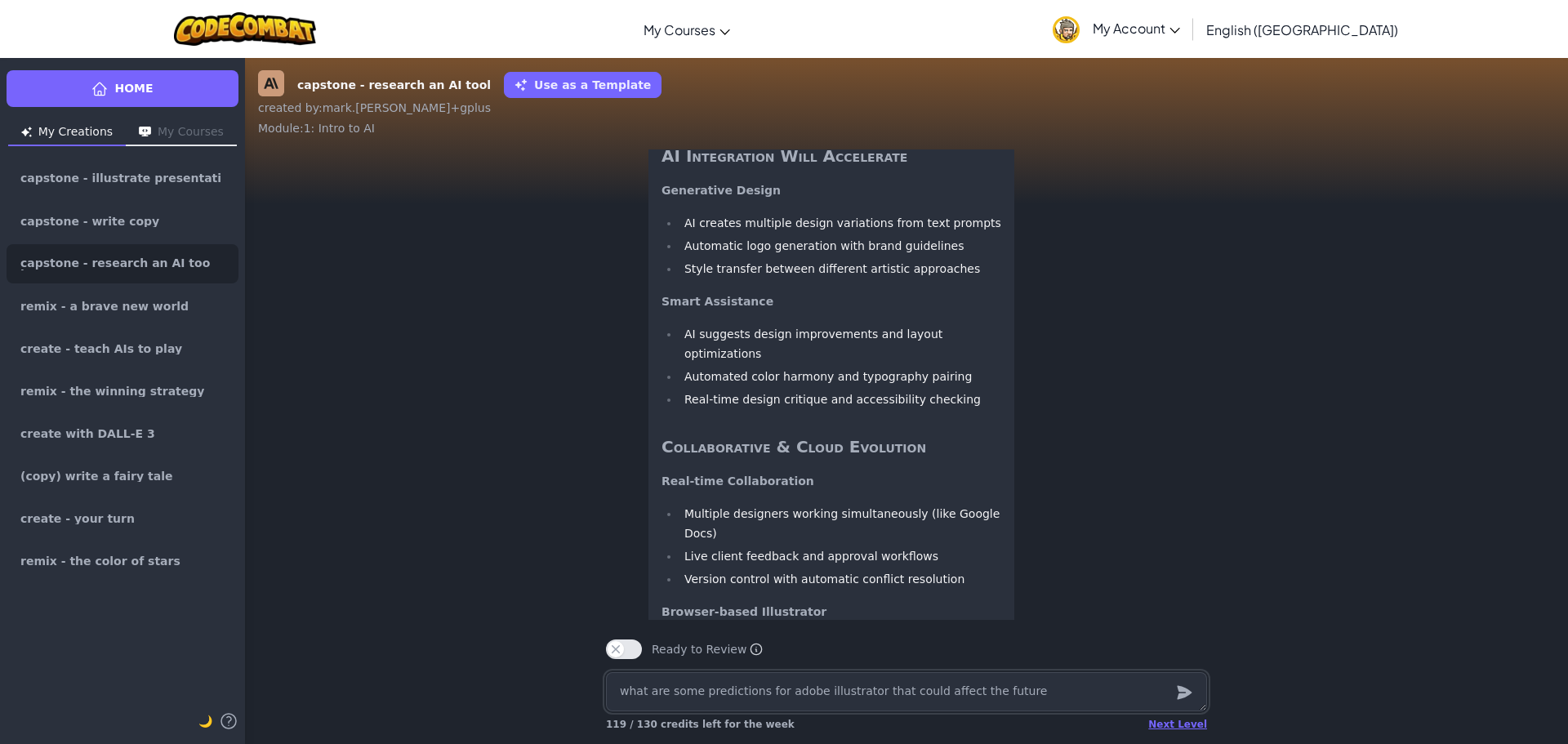
scroll to position [-980, 0]
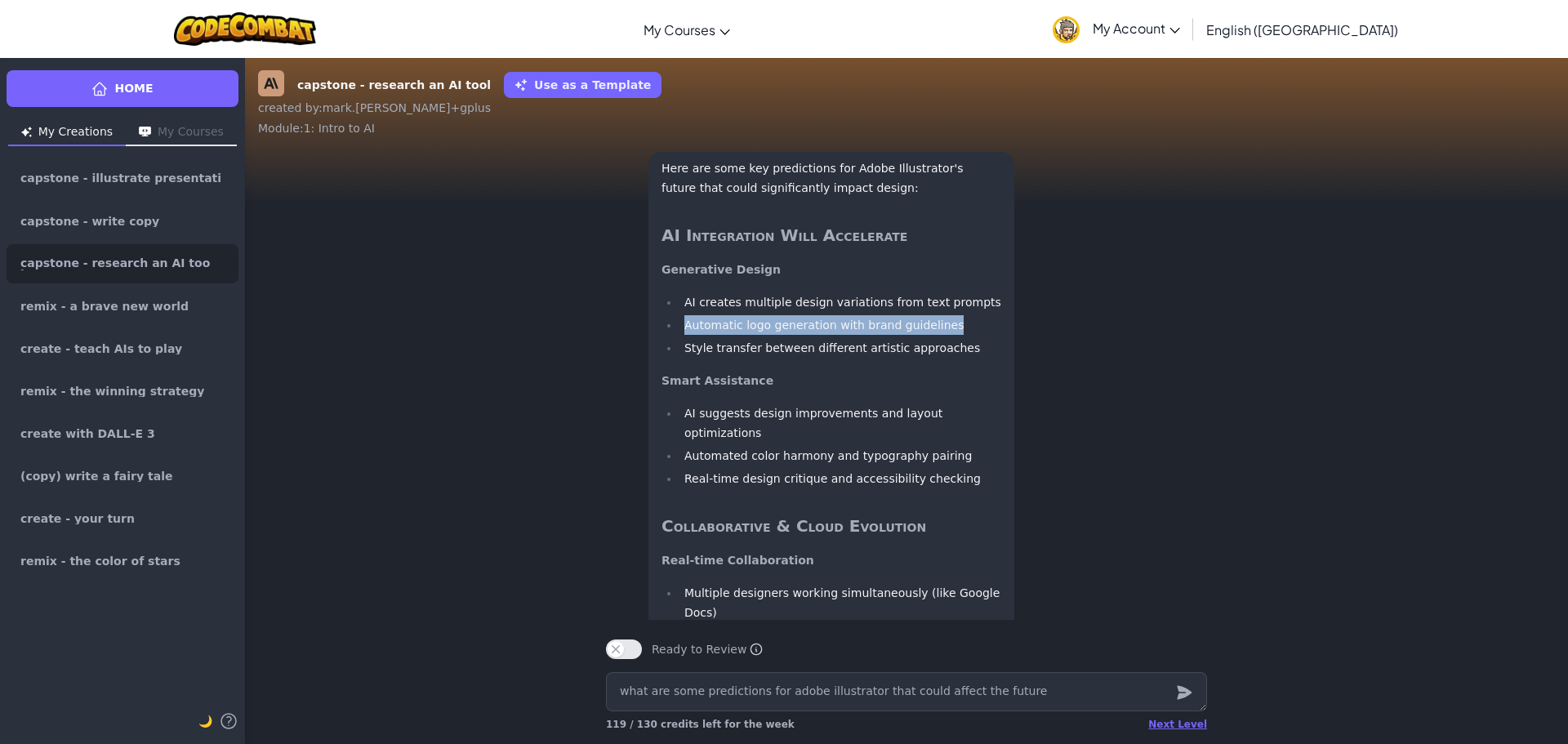
drag, startPoint x: 679, startPoint y: 441, endPoint x: 929, endPoint y: 445, distance: 250.0
click at [929, 335] on li "Automatic logo generation with brand guidelines" at bounding box center [840, 325] width 322 height 20
copy li "Automatic logo generation with brand guidelines"
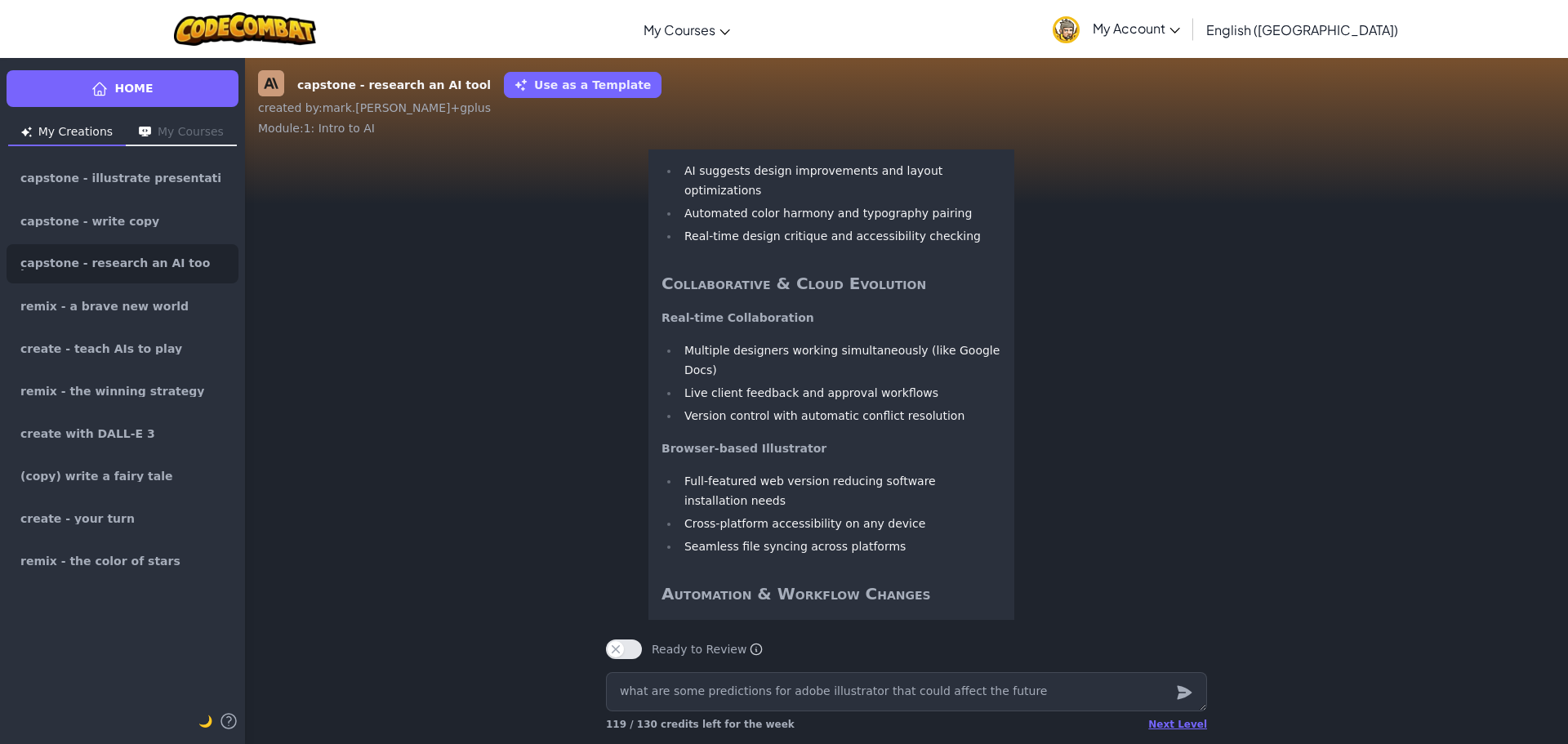
scroll to position [-734, 0]
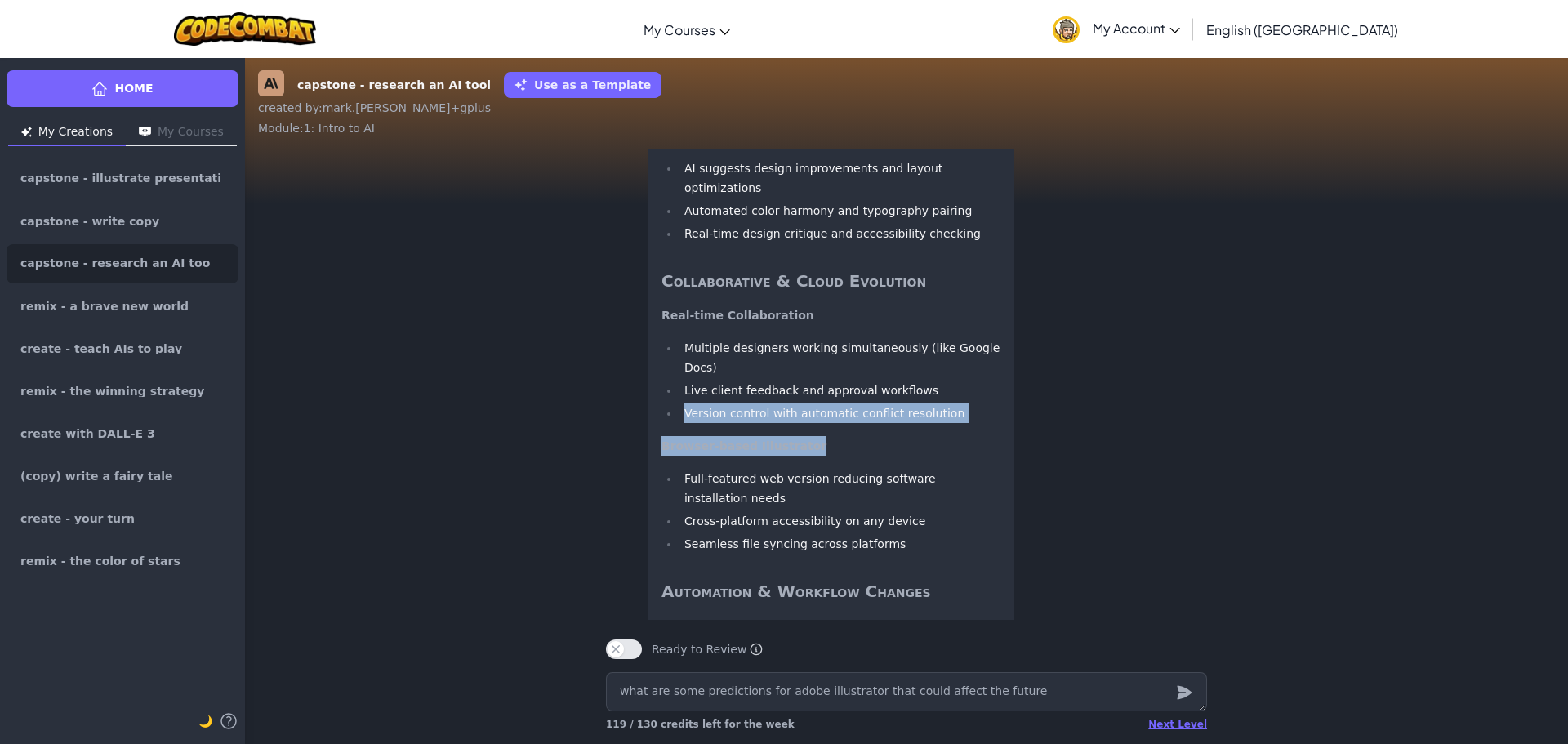
drag, startPoint x: 677, startPoint y: 485, endPoint x: 896, endPoint y: 504, distance: 219.8
click at [896, 504] on div "Here are some key predictions for Adobe Illustrator's future that could signifi…" at bounding box center [831, 625] width 340 height 1425
click at [884, 456] on p "Browser-based Illustrator" at bounding box center [831, 446] width 340 height 20
drag, startPoint x: 678, startPoint y: 489, endPoint x: 882, endPoint y: 506, distance: 204.7
click at [882, 506] on div "Here are some key predictions for Adobe Illustrator's future that could signifi…" at bounding box center [831, 625] width 340 height 1425
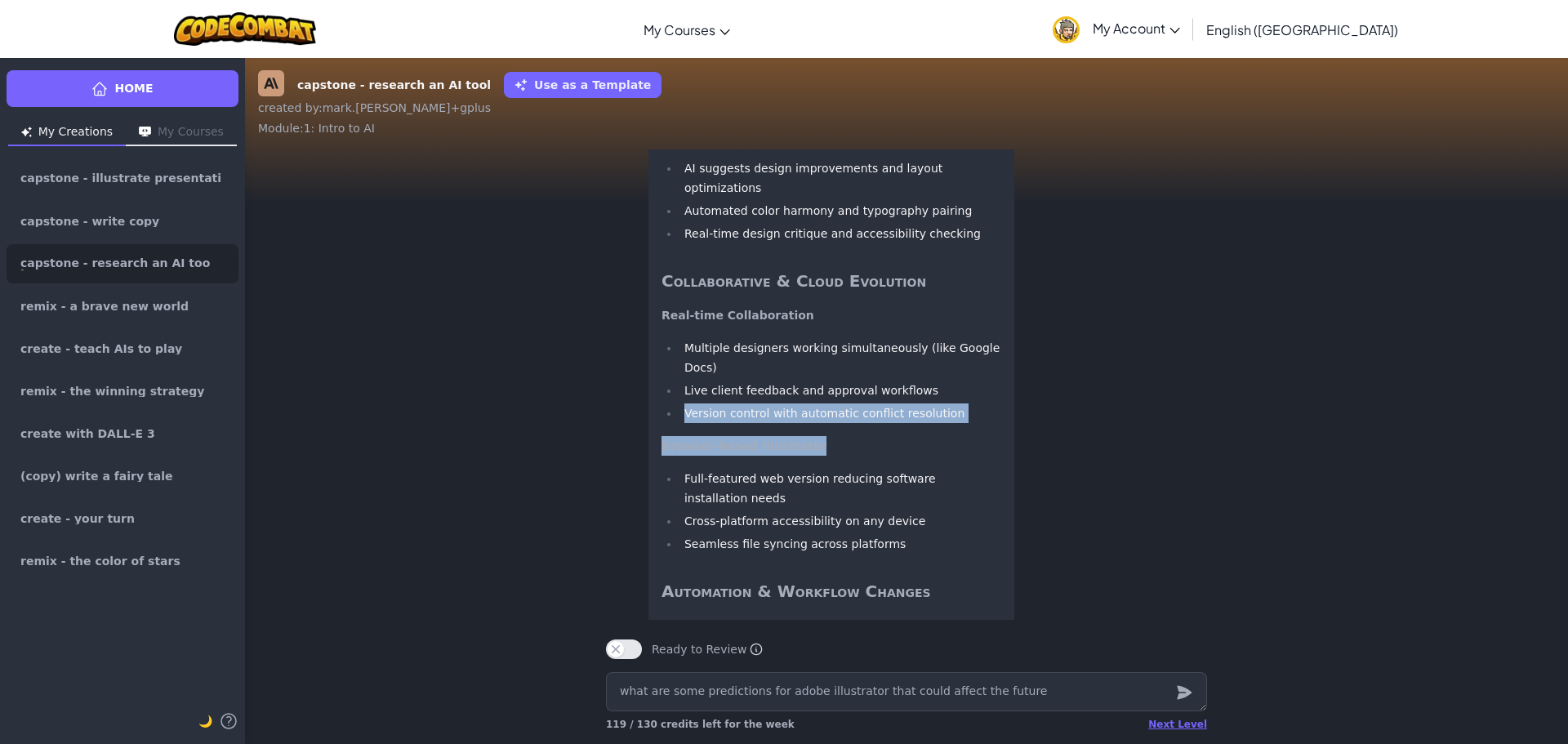
drag, startPoint x: 837, startPoint y: 532, endPoint x: 827, endPoint y: 536, distance: 10.8
click at [835, 456] on p "Browser-based Illustrator" at bounding box center [831, 446] width 340 height 20
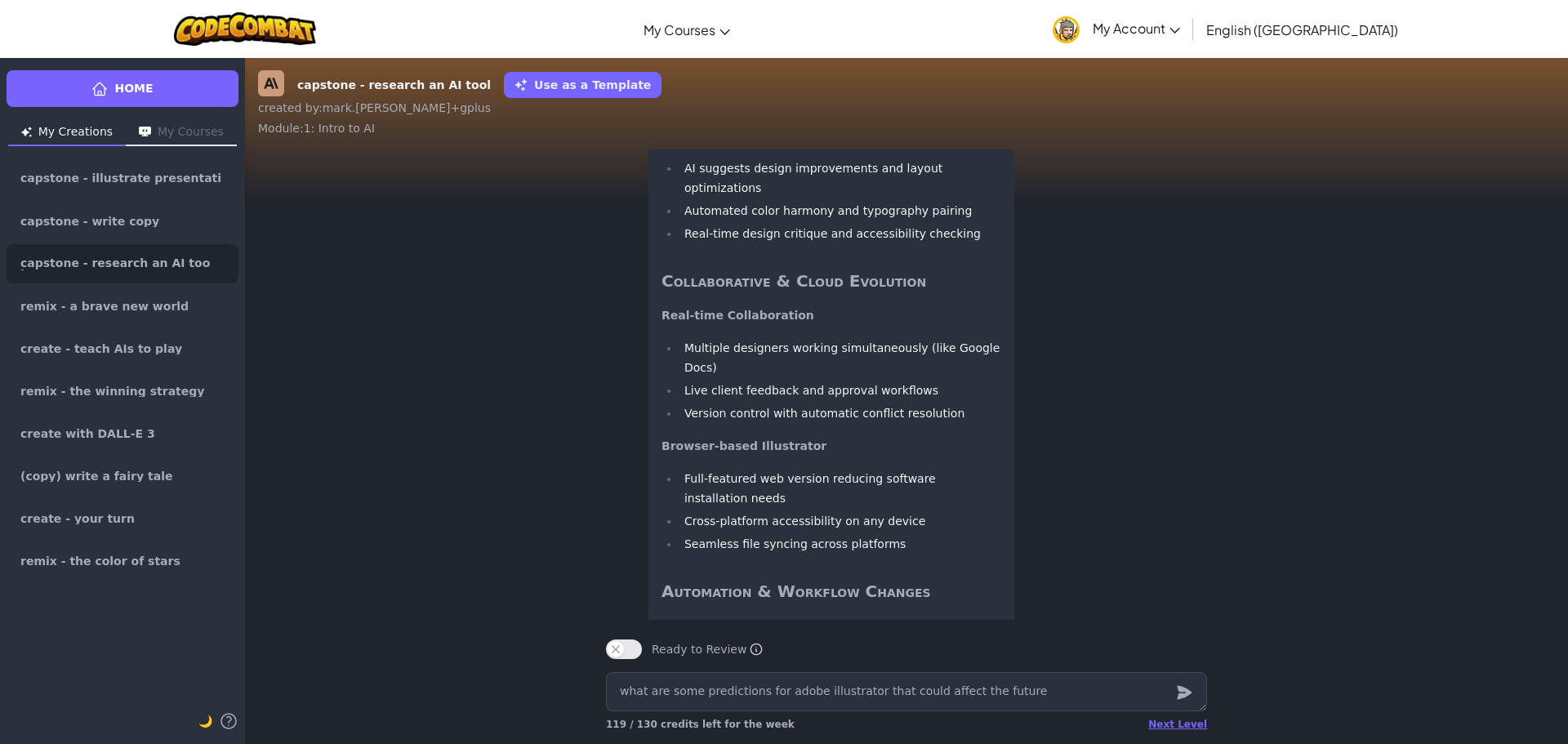
click at [826, 536] on div "Here are some key predictions for Adobe Illustrator's future that could signifi…" at bounding box center [831, 625] width 340 height 1425
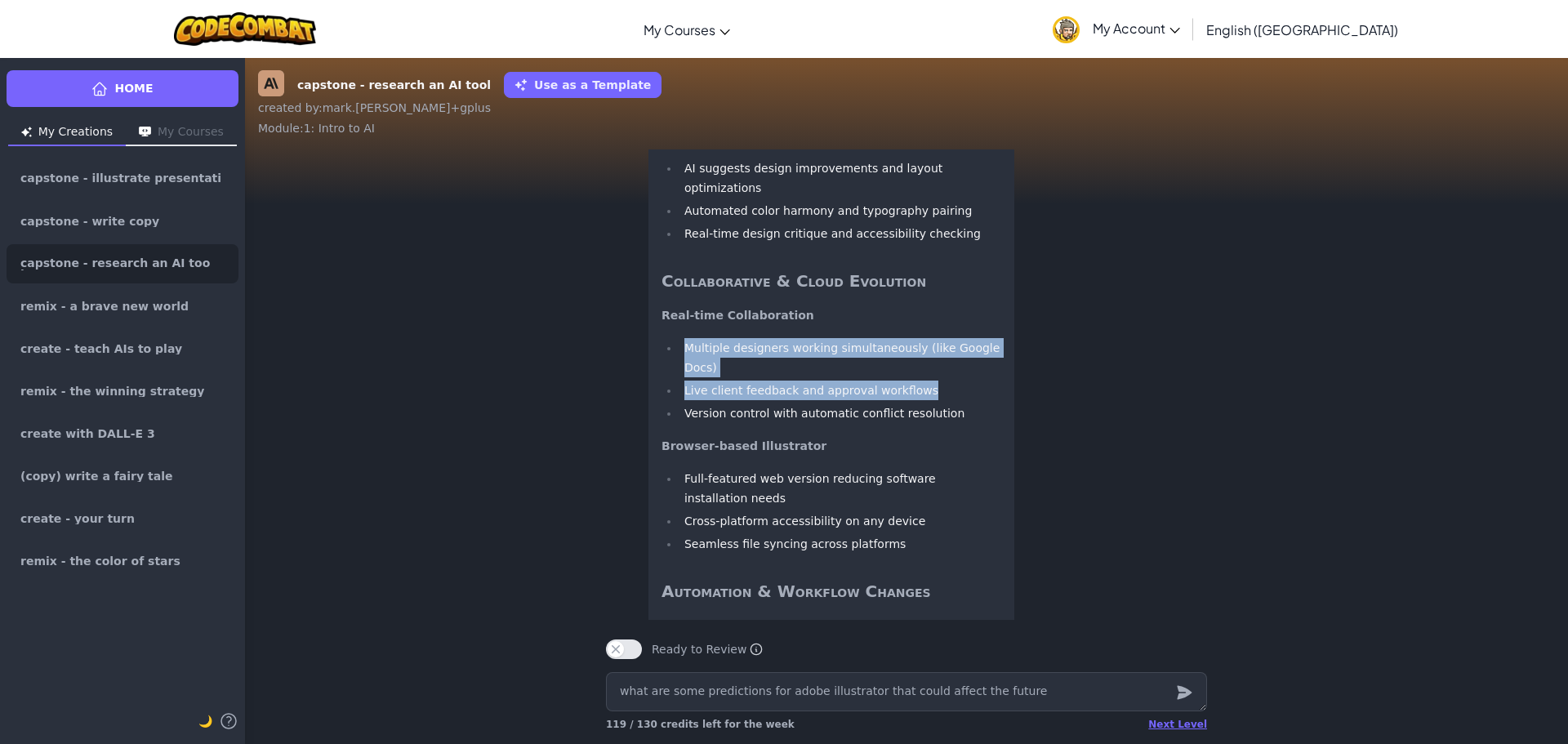
drag, startPoint x: 679, startPoint y: 446, endPoint x: 899, endPoint y: 476, distance: 222.0
click at [899, 423] on ul "Multiple designers working simultaneously (like Google Docs) Live client feedba…" at bounding box center [831, 381] width 340 height 85
copy ul "Multiple designers working simultaneously (like Google Docs) Live client feedba…"
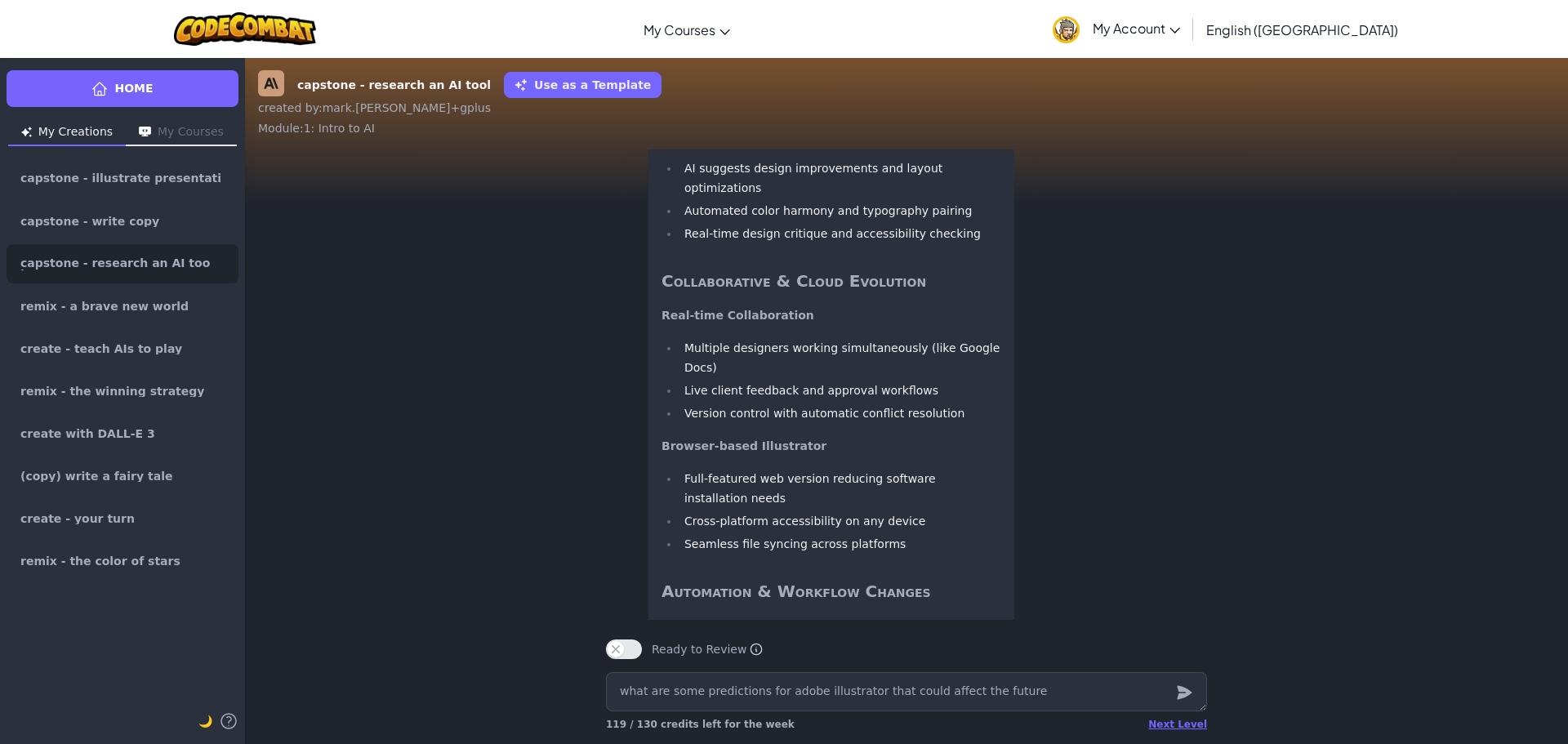
click at [791, 456] on p "Browser-based Illustrator" at bounding box center [831, 446] width 340 height 20
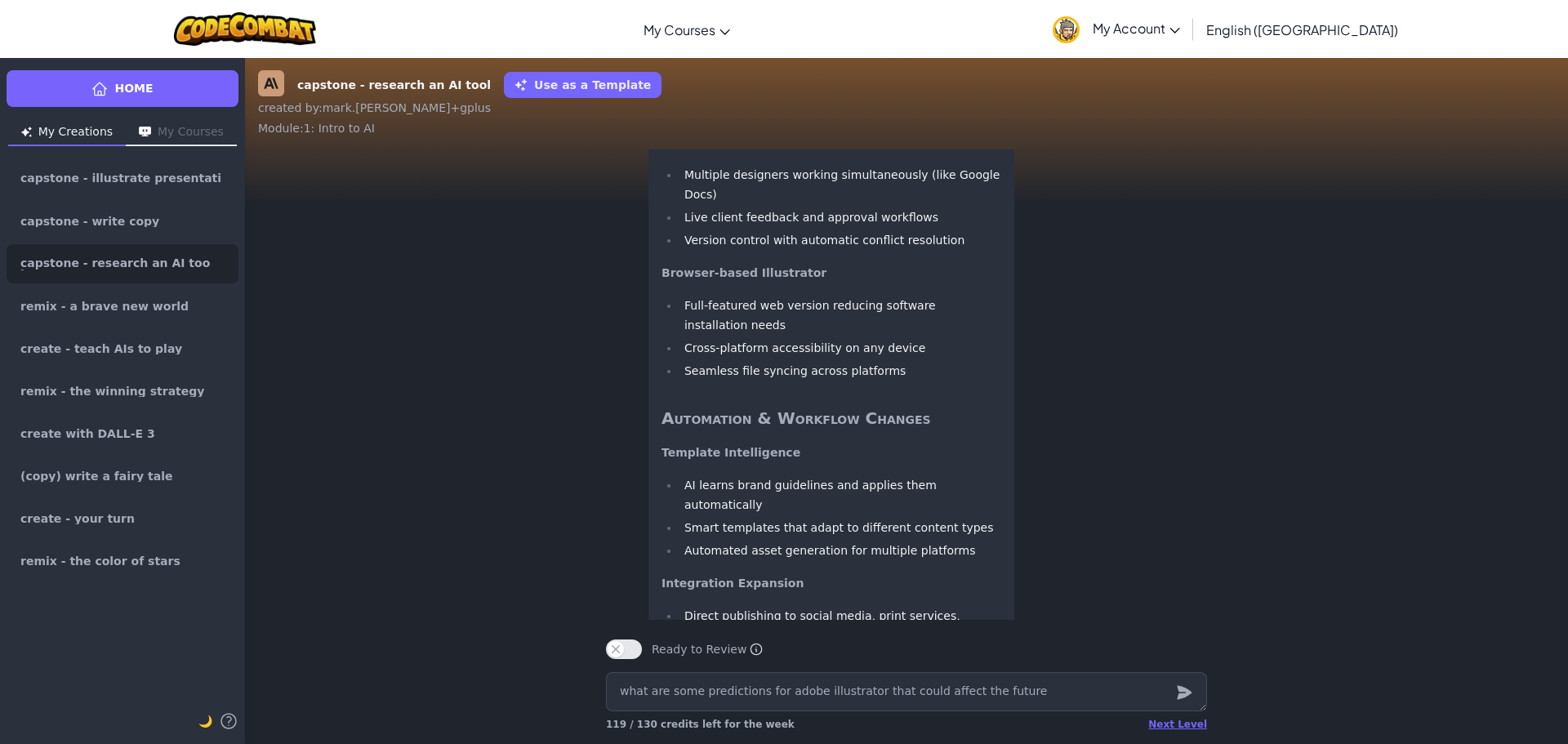
scroll to position [-489, 0]
